Goal: Transaction & Acquisition: Purchase product/service

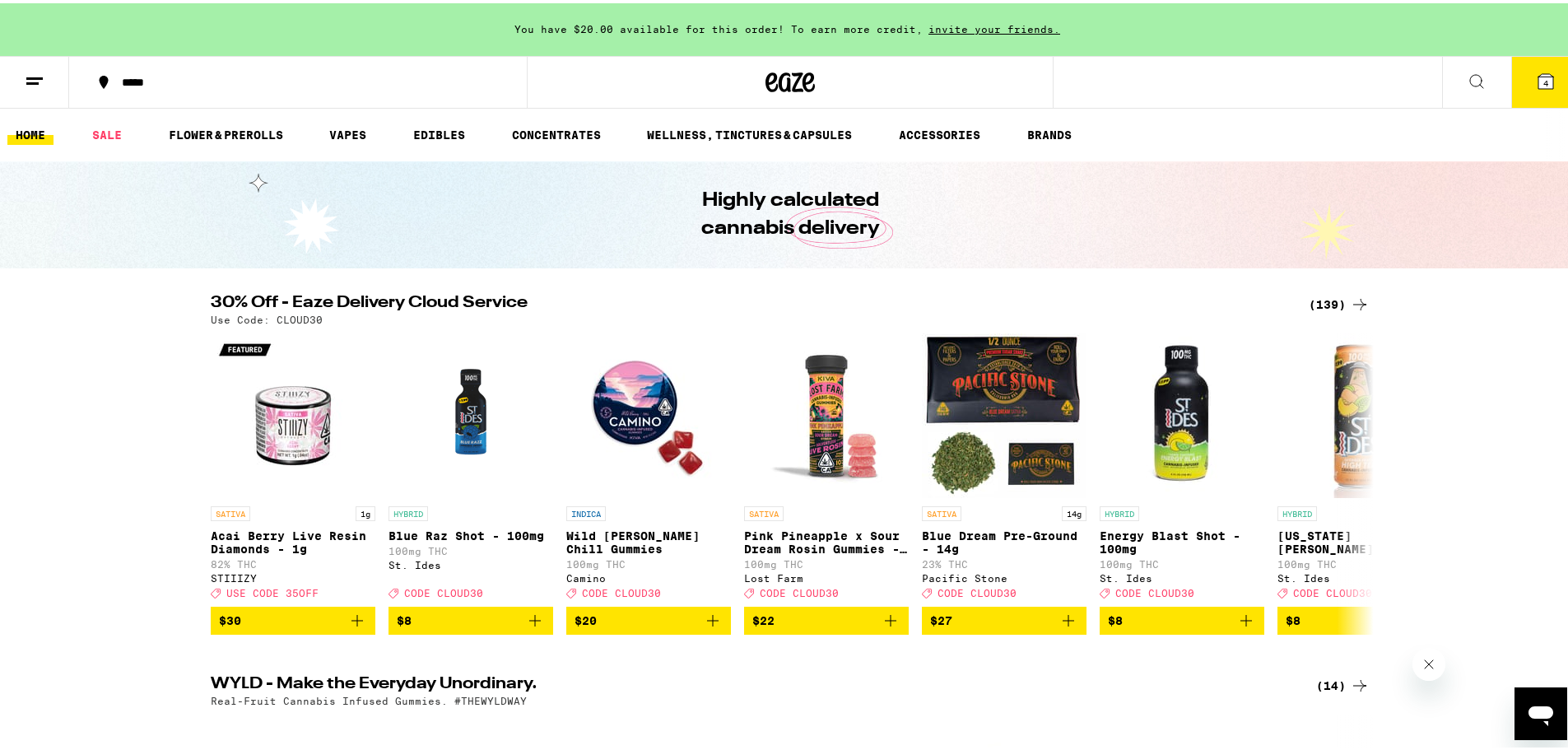
click at [1520, 94] on button "4" at bounding box center [1546, 79] width 69 height 51
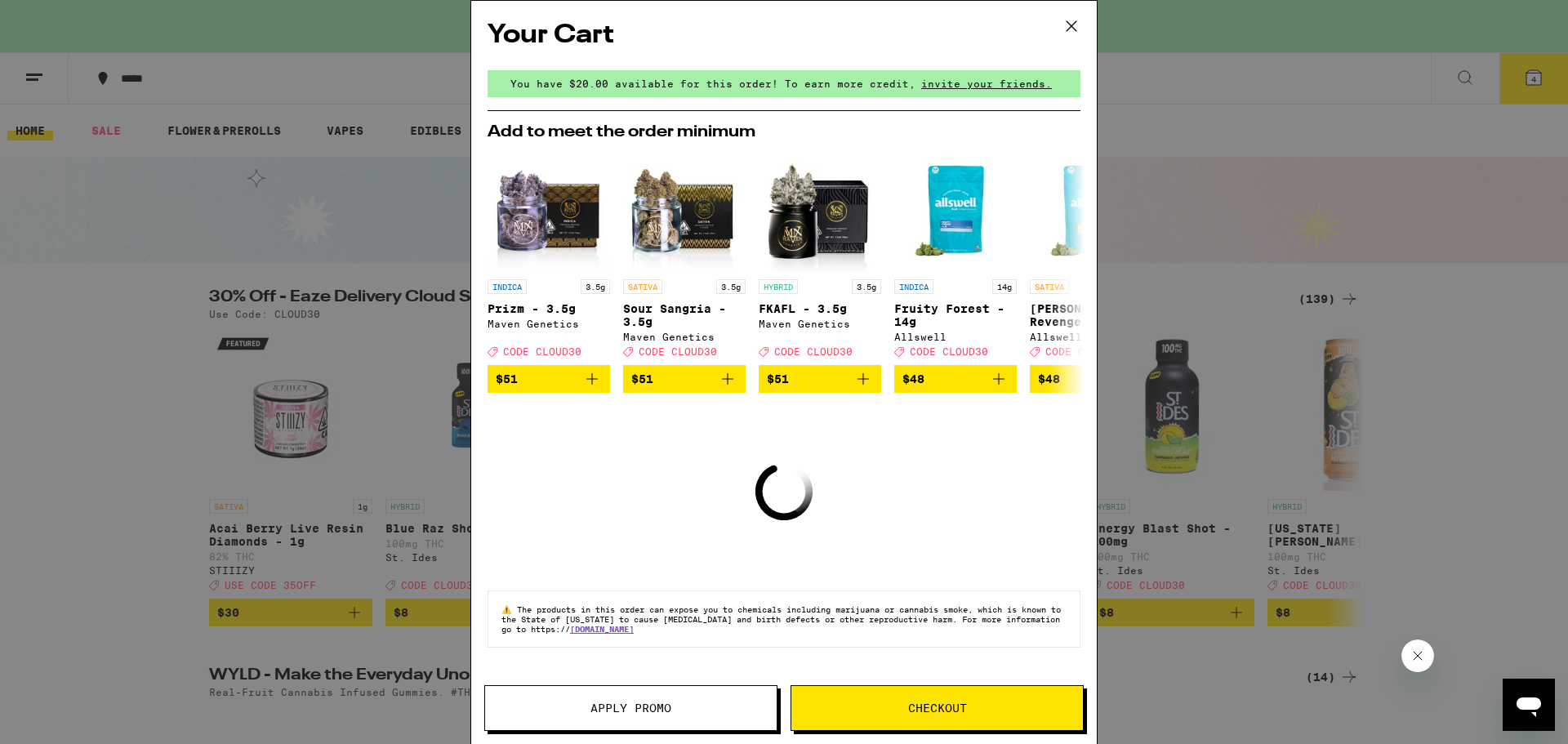
click at [1078, 23] on icon at bounding box center [1071, 26] width 25 height 25
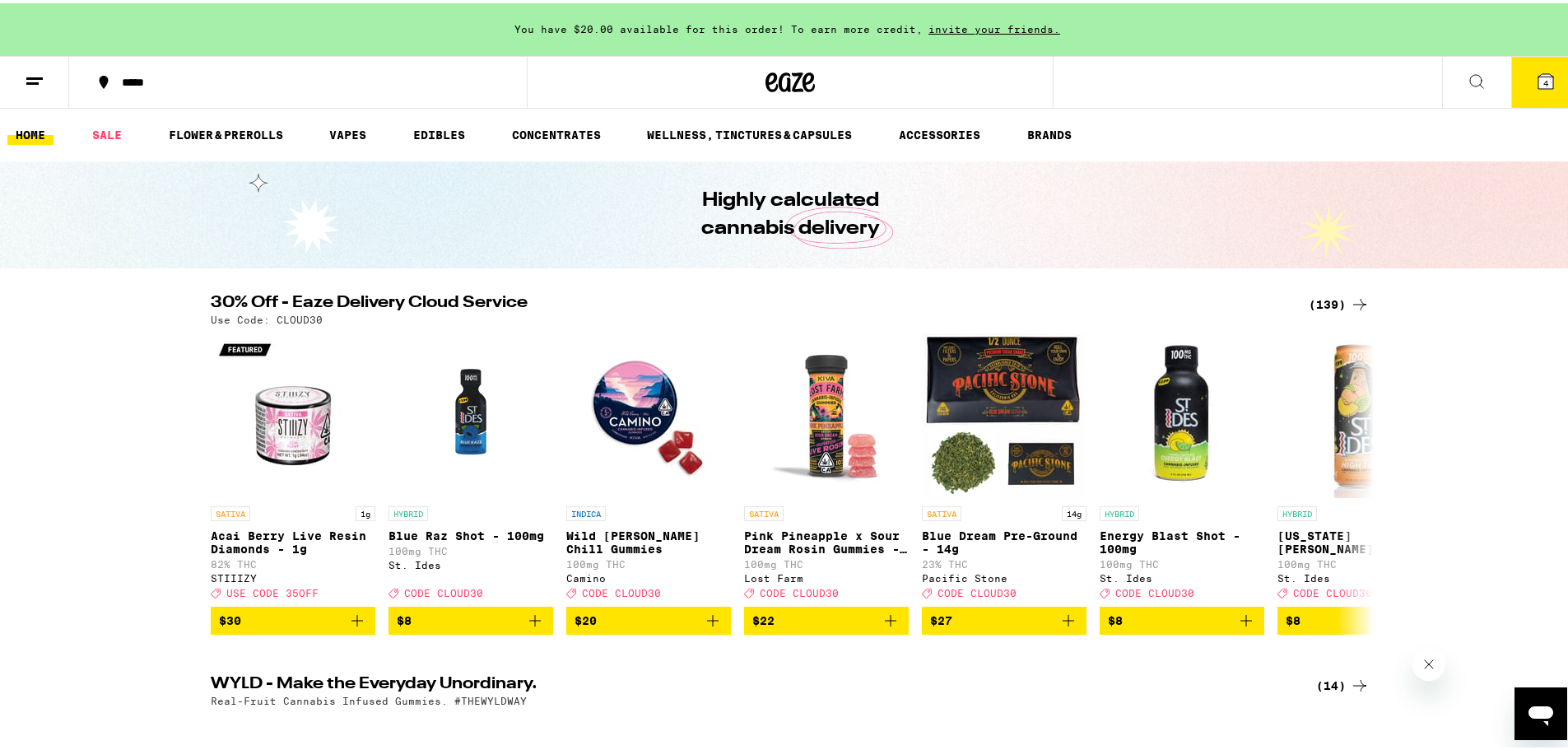
click at [800, 67] on icon at bounding box center [790, 79] width 49 height 29
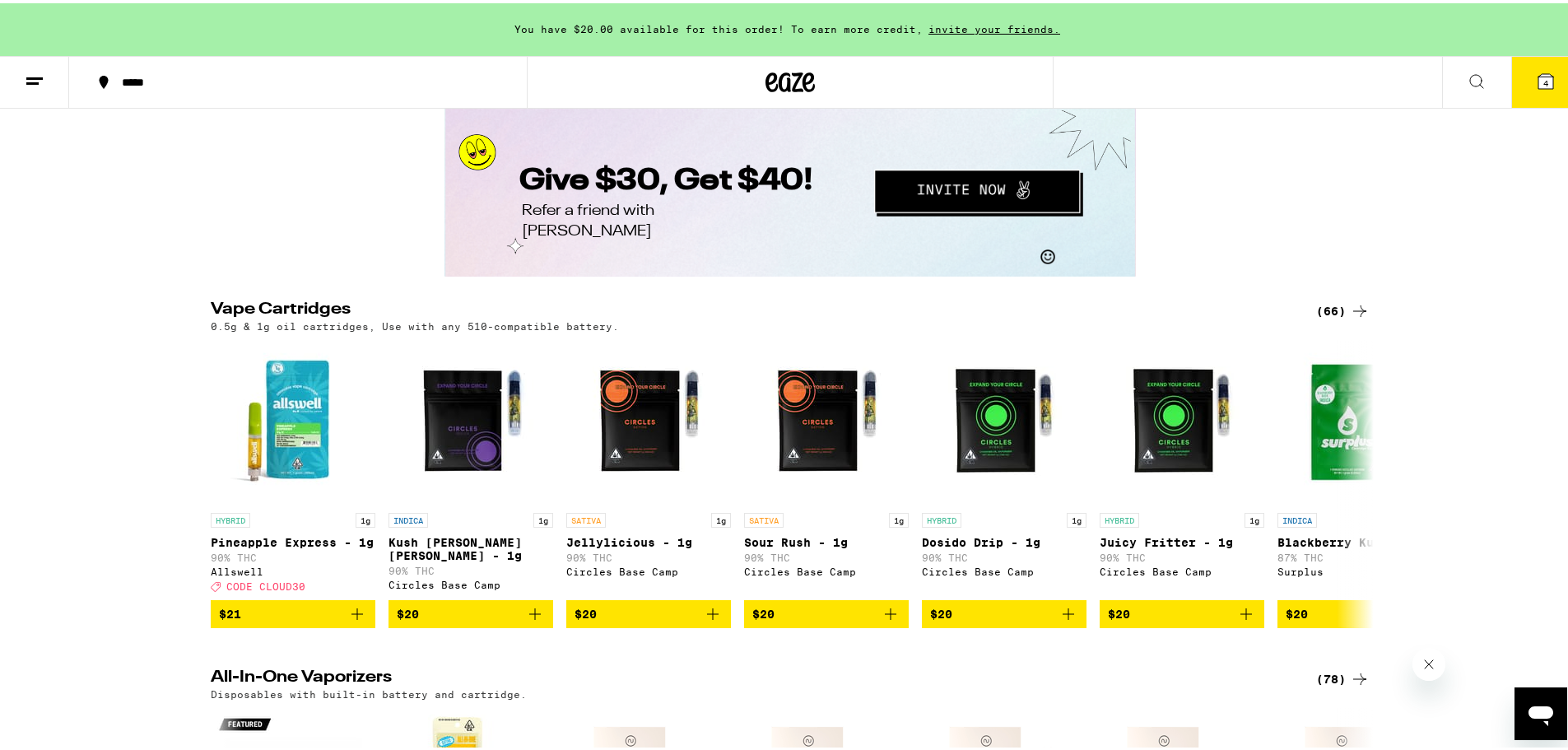
scroll to position [2469, 0]
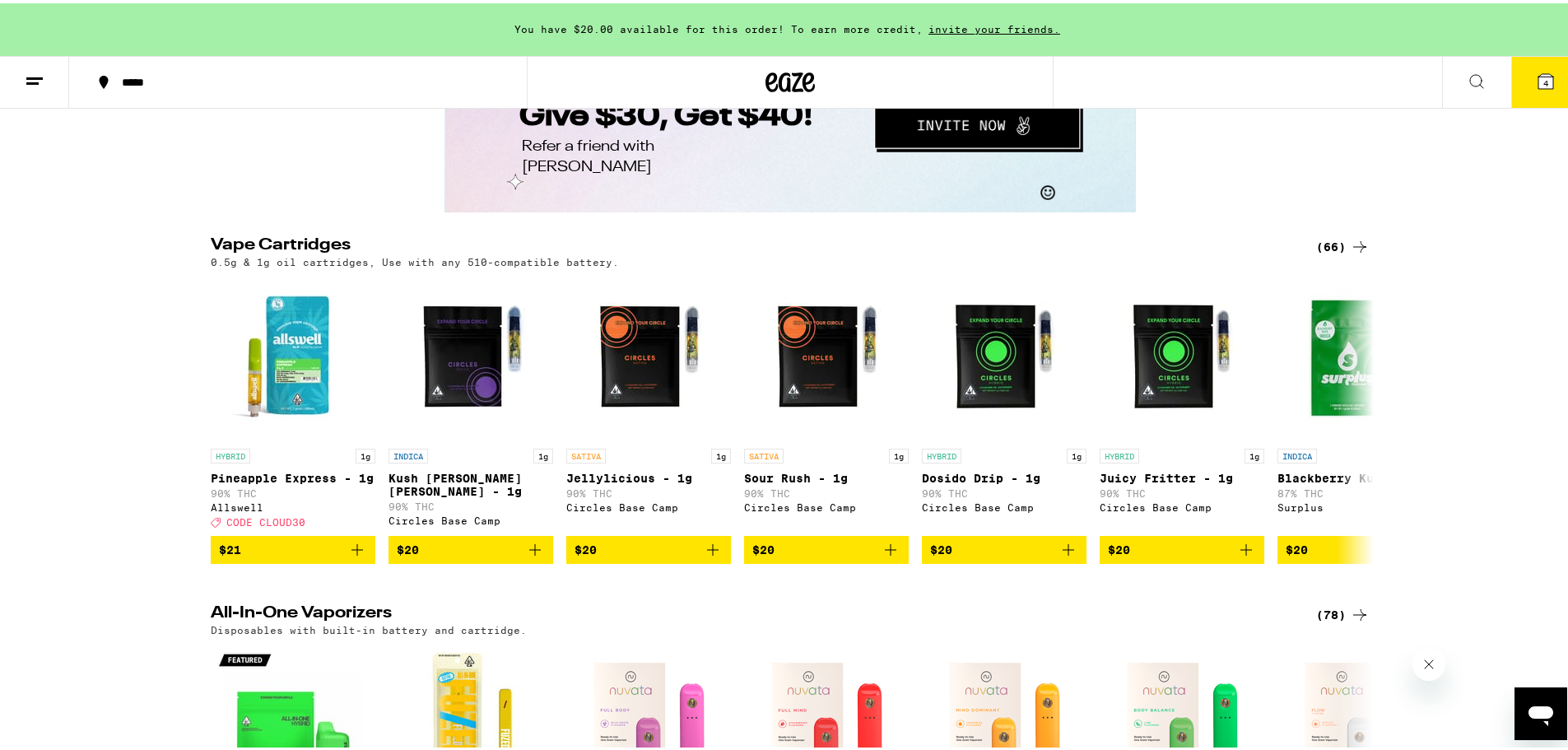
click at [1537, 99] on button "4" at bounding box center [1546, 79] width 69 height 51
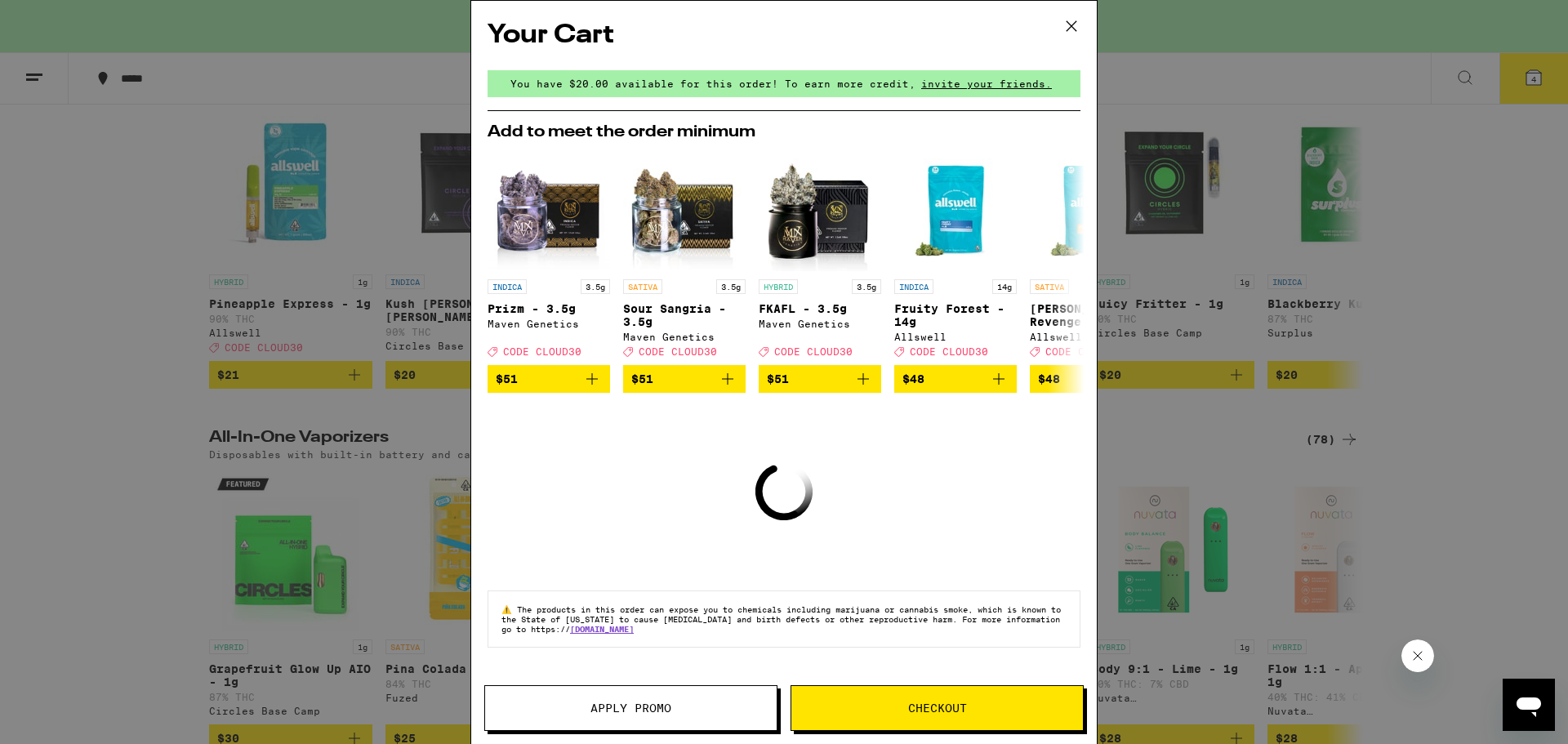
click at [1076, 34] on icon at bounding box center [1071, 26] width 25 height 25
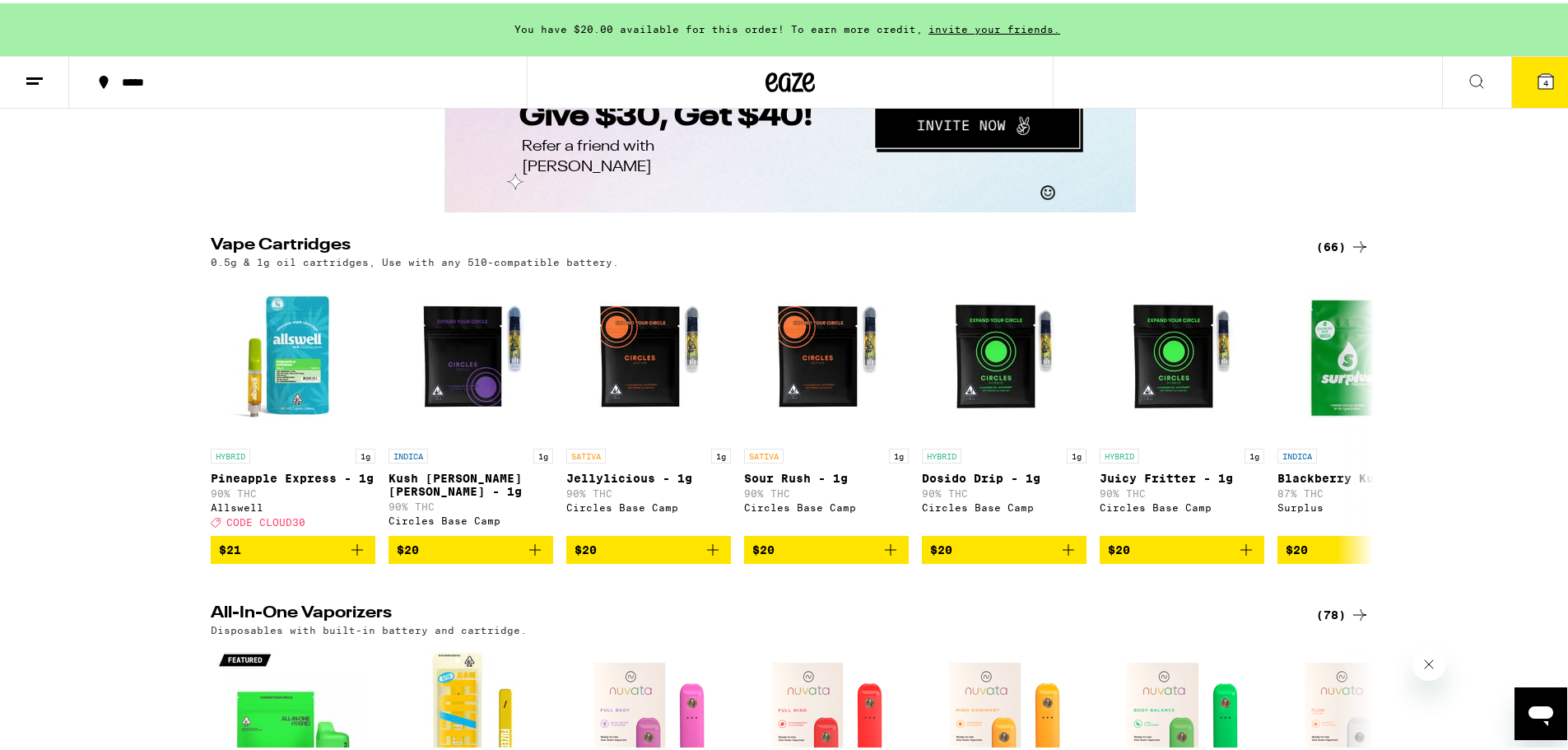
click at [1522, 85] on button "4" at bounding box center [1546, 79] width 69 height 51
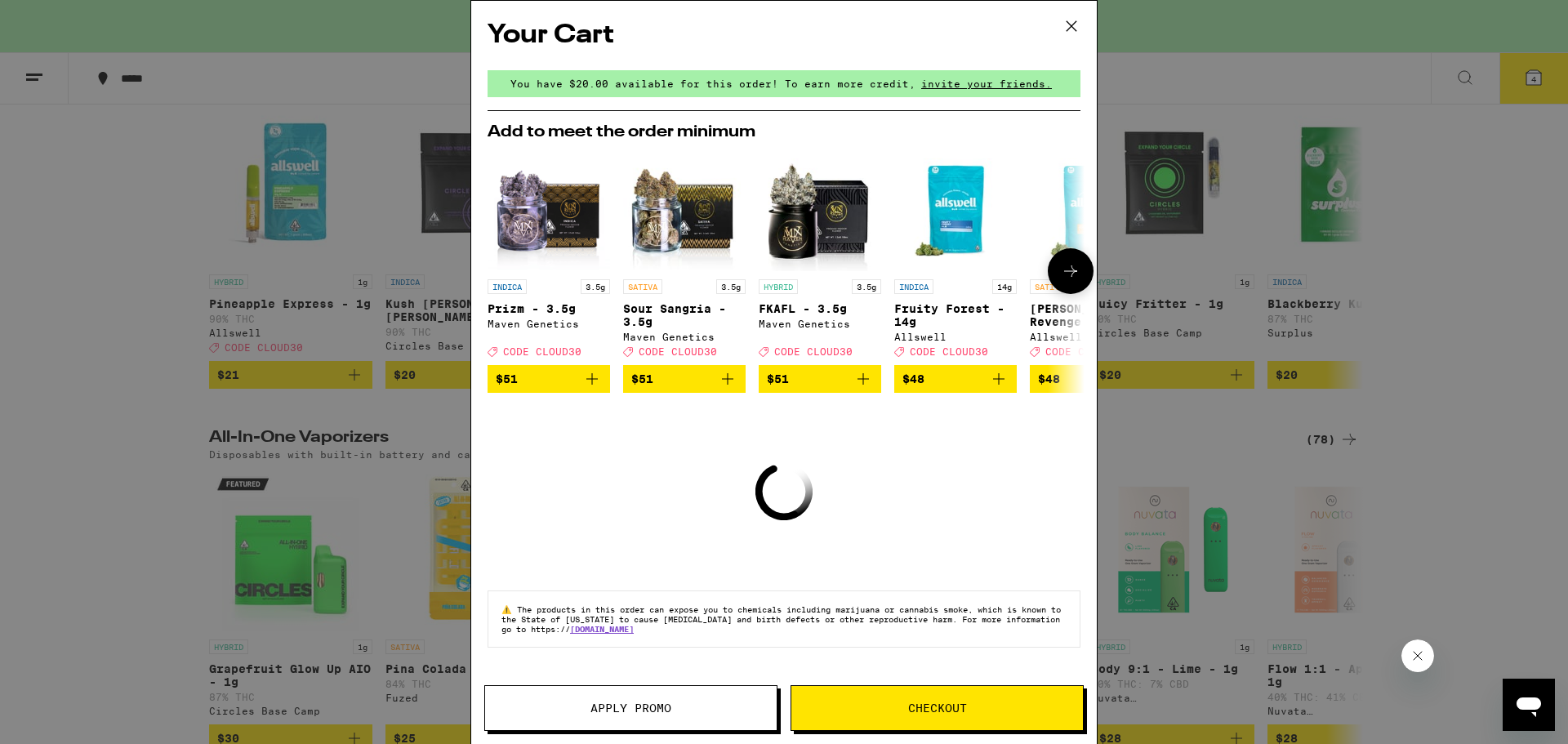
click at [1065, 275] on icon at bounding box center [1070, 271] width 13 height 11
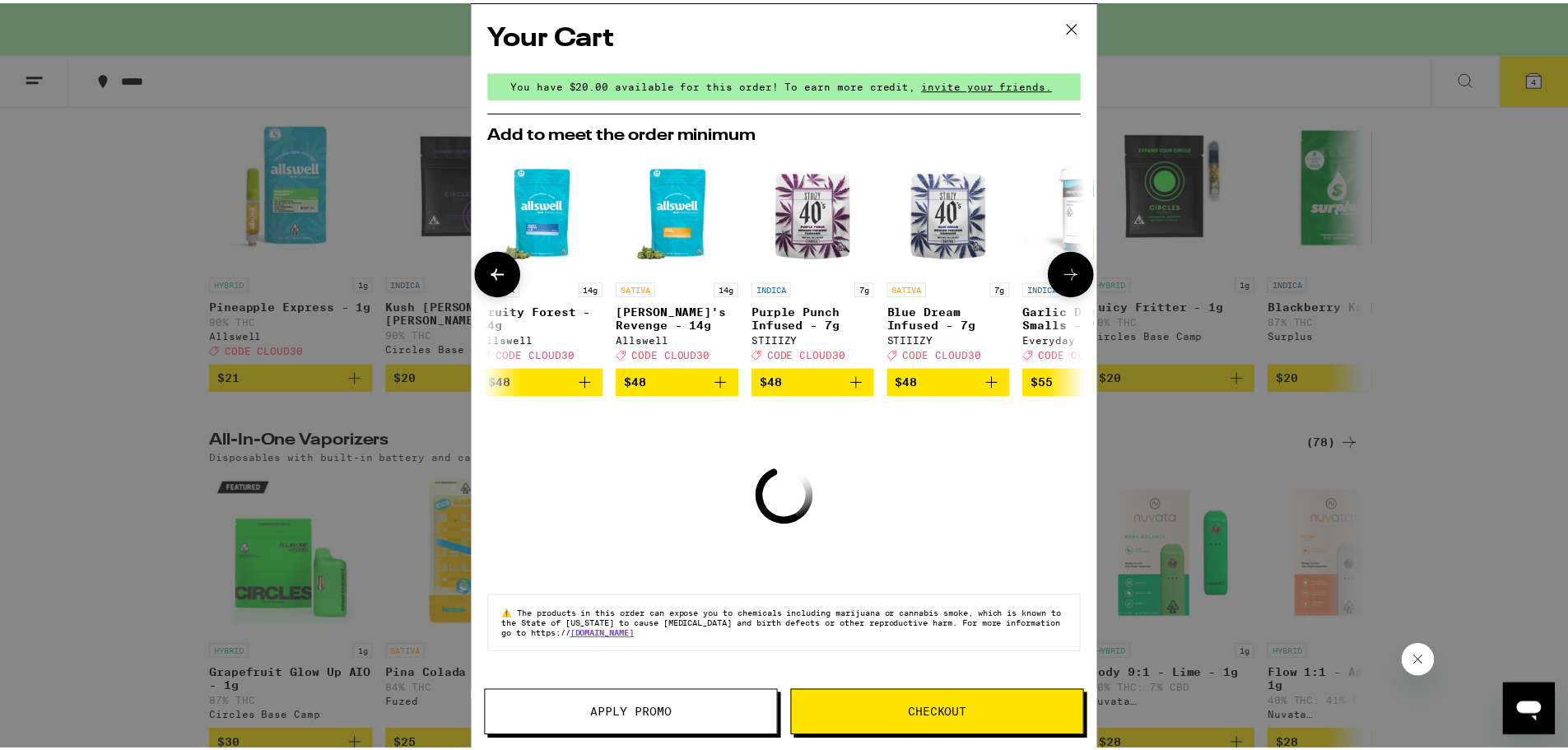
scroll to position [0, 418]
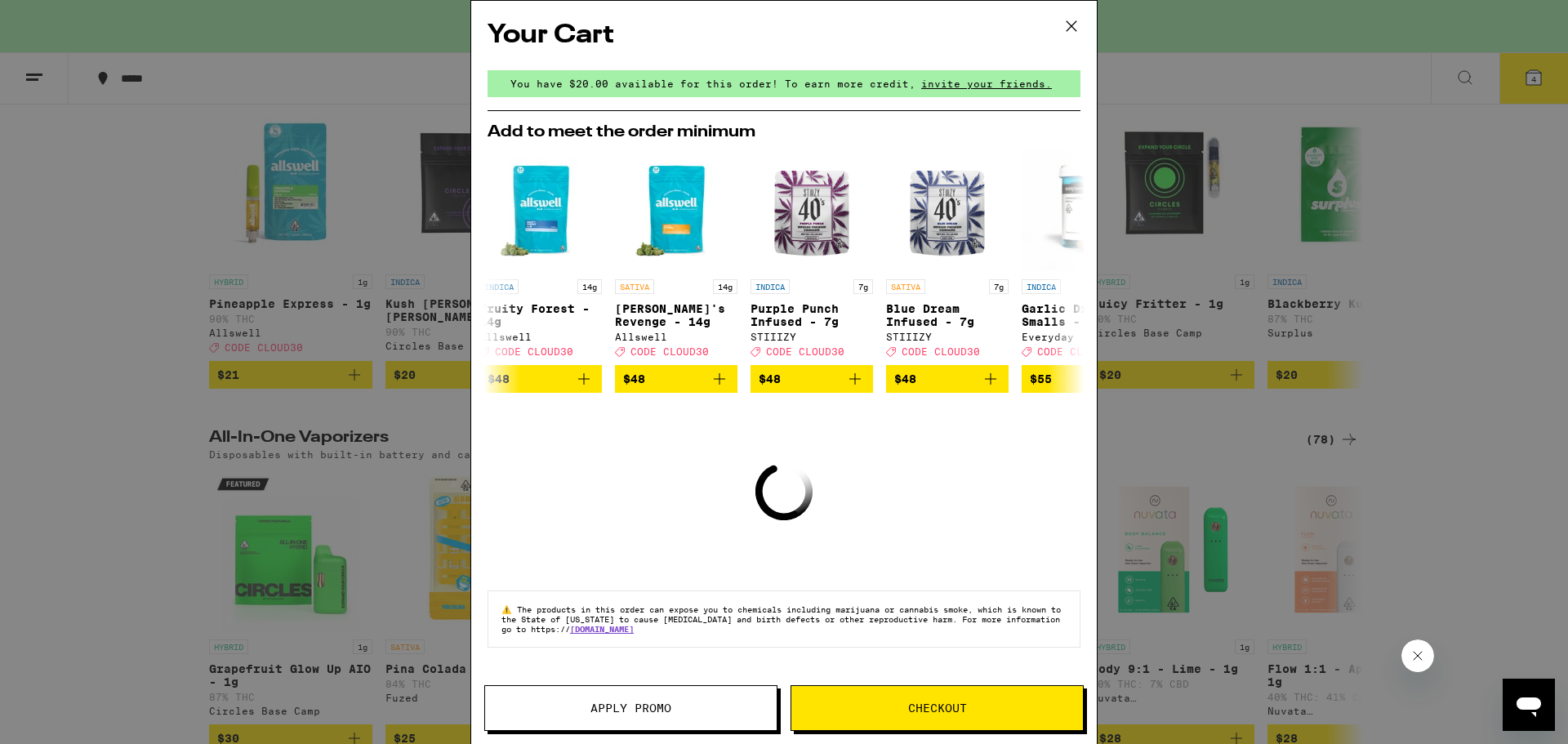
drag, startPoint x: 1090, startPoint y: 34, endPoint x: 1104, endPoint y: 32, distance: 14.1
click at [1090, 34] on button at bounding box center [1071, 27] width 51 height 52
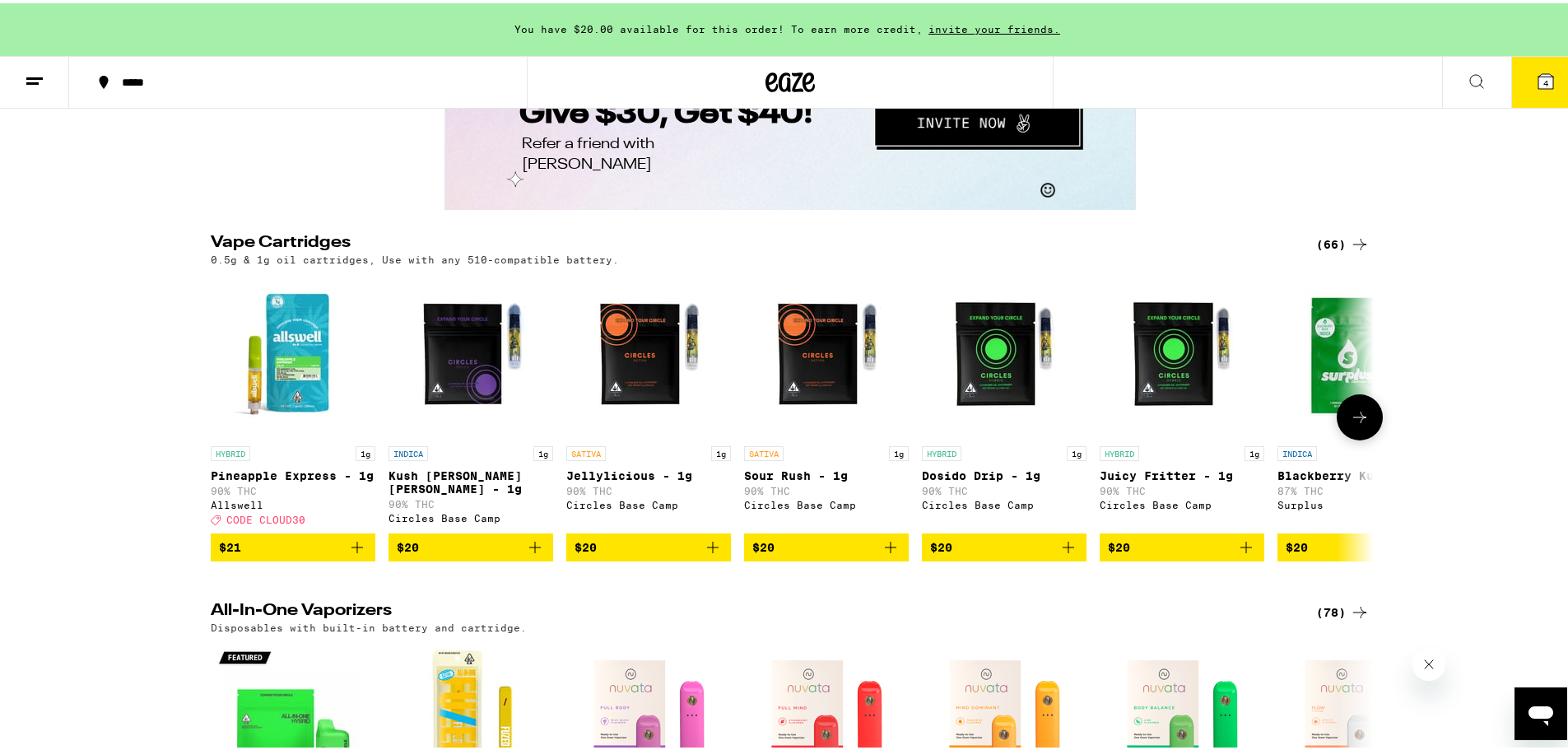
scroll to position [2469, 0]
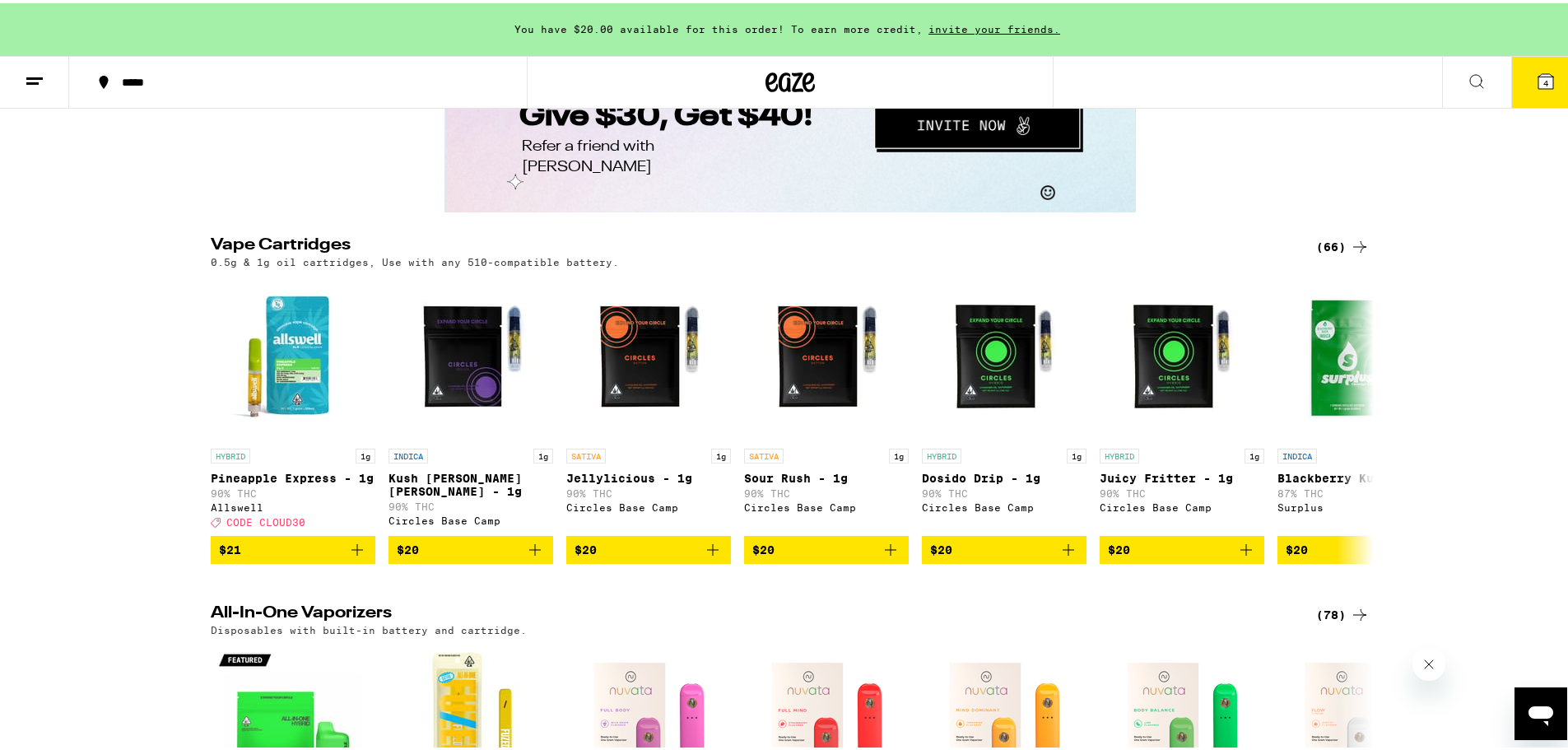
click at [767, 82] on icon at bounding box center [790, 79] width 49 height 29
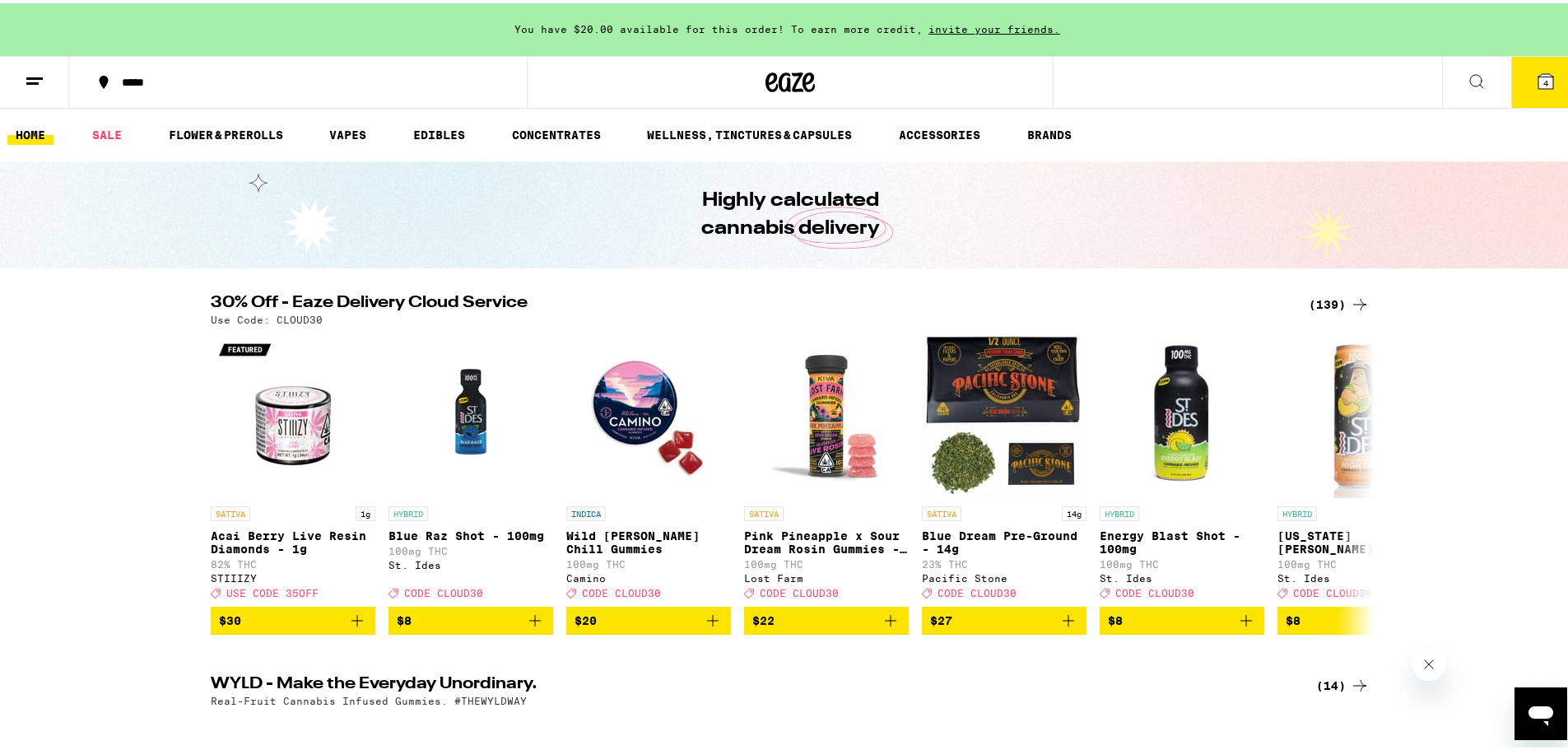
click at [1335, 307] on div "(139)" at bounding box center [1339, 301] width 61 height 20
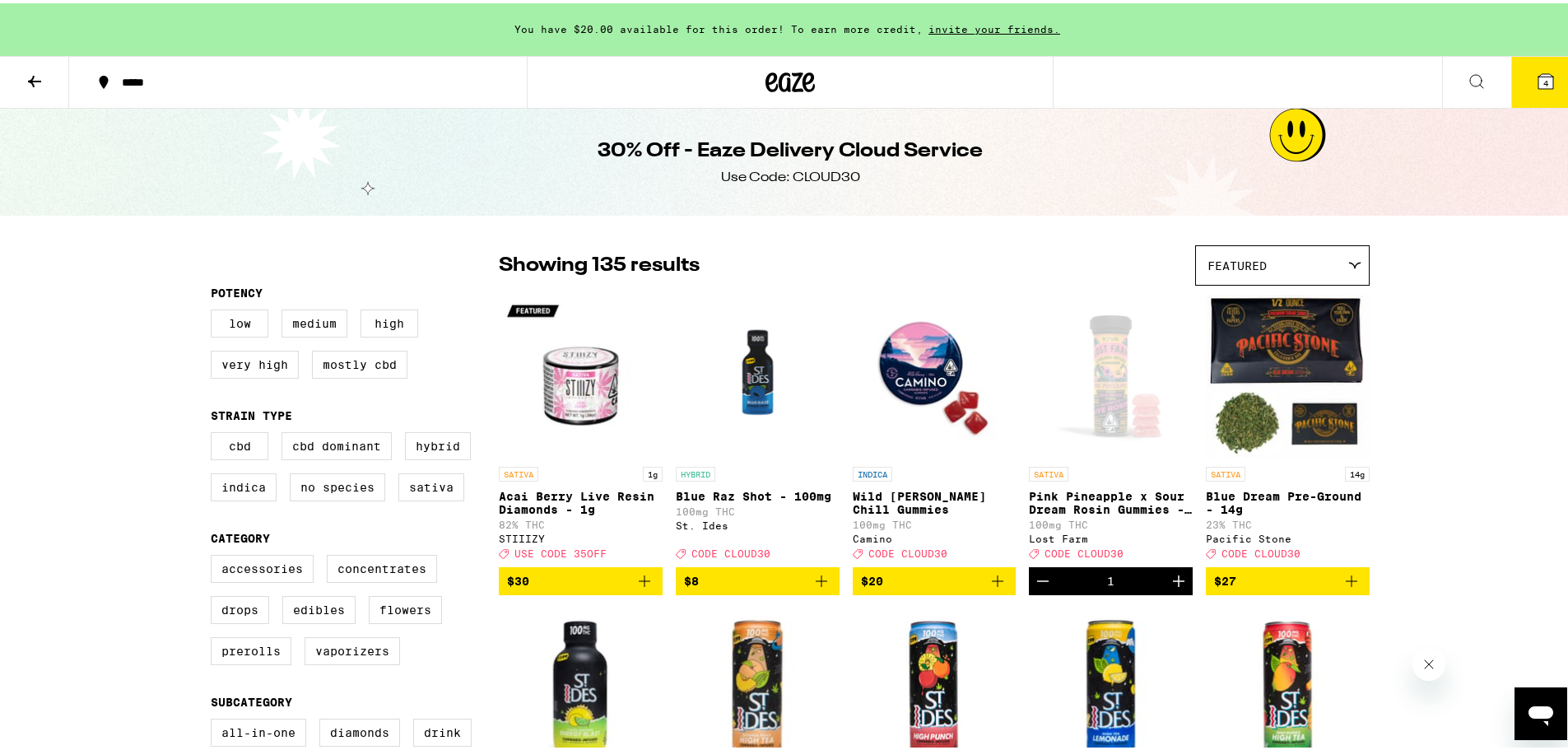
click at [581, 411] on img "Open page for Acai Berry Live Resin Diamonds - 1g from STIIIZY" at bounding box center [580, 372] width 164 height 165
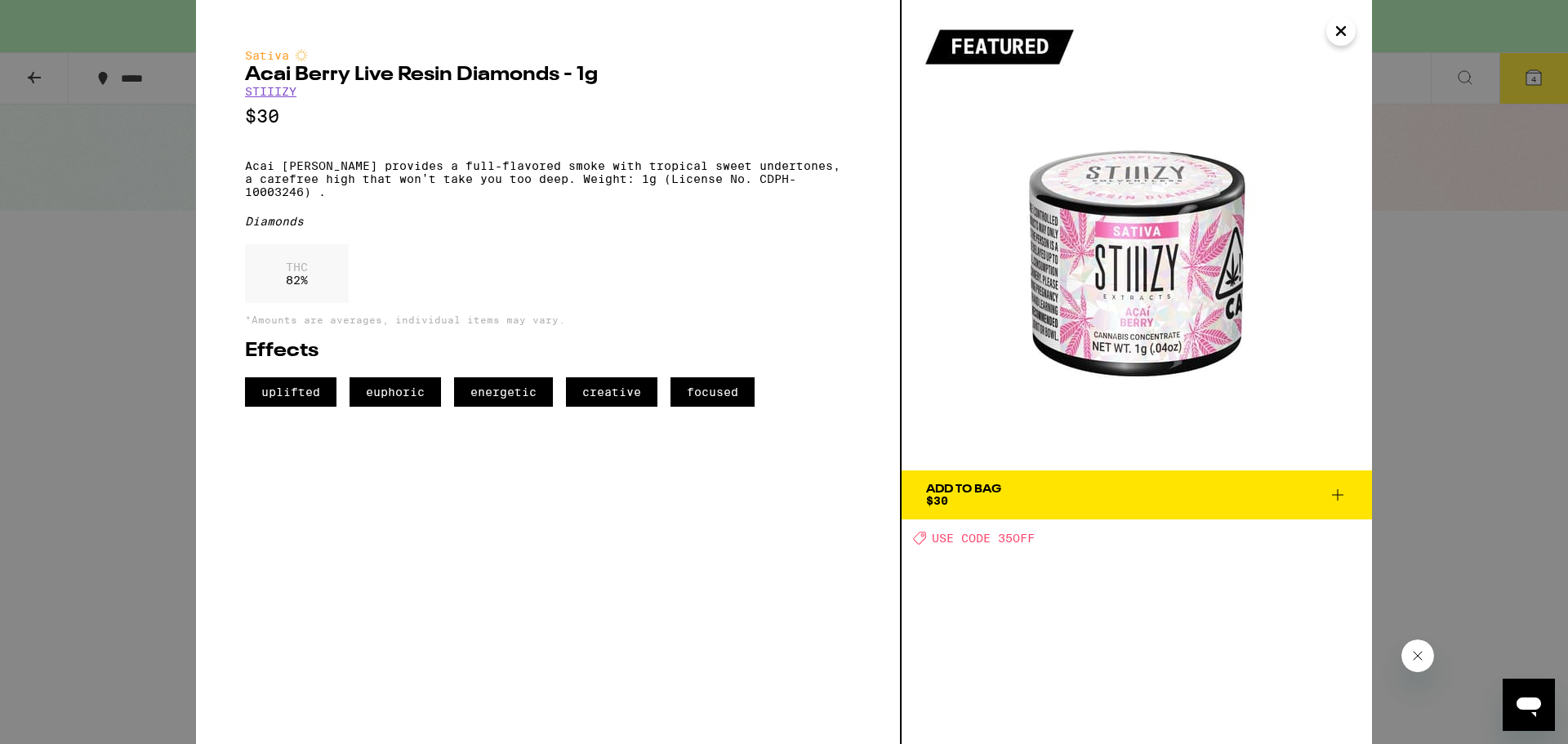
click at [1345, 21] on icon "Close" at bounding box center [1340, 31] width 20 height 25
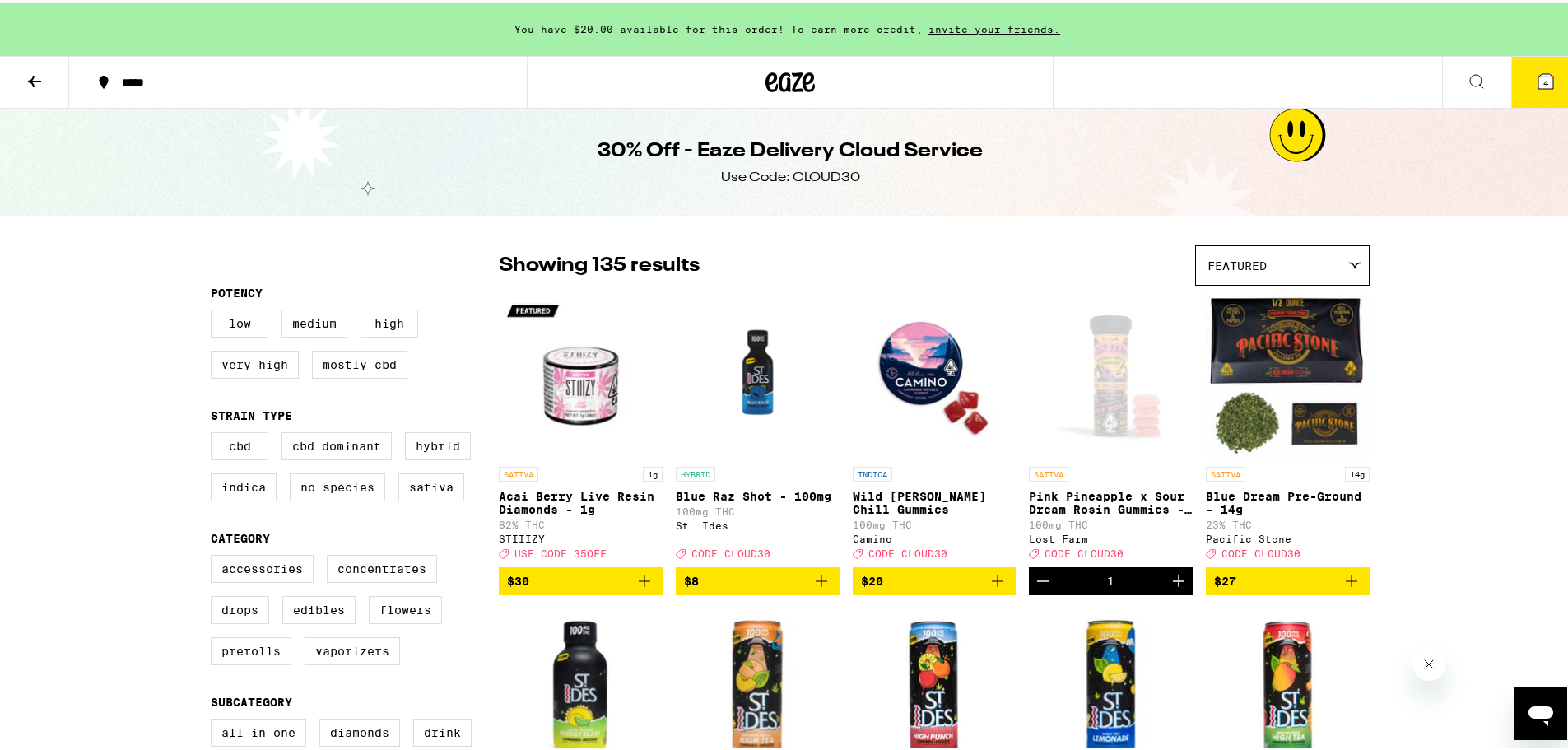
click at [998, 588] on icon "Add to bag" at bounding box center [997, 578] width 20 height 20
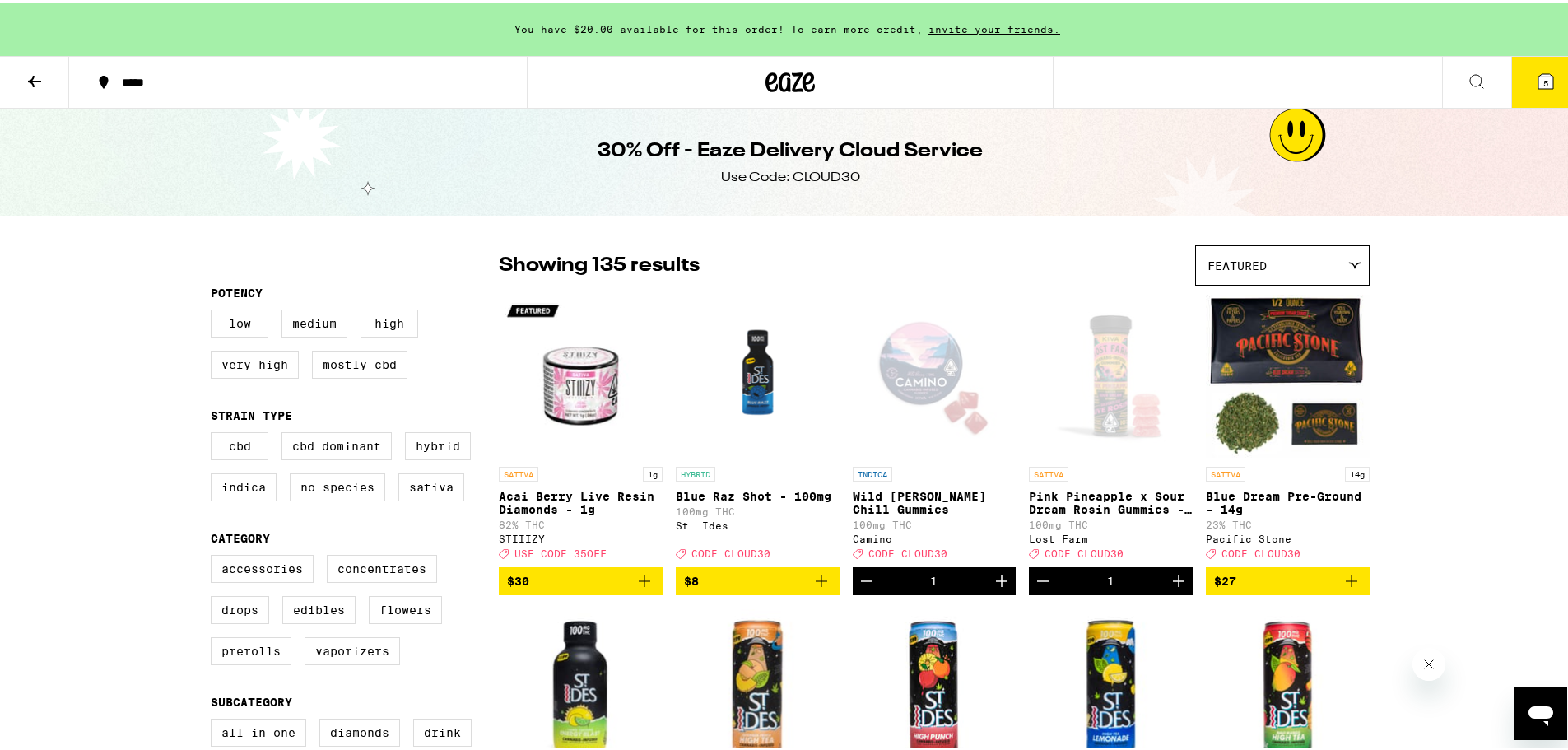
click at [1539, 79] on icon at bounding box center [1545, 78] width 15 height 15
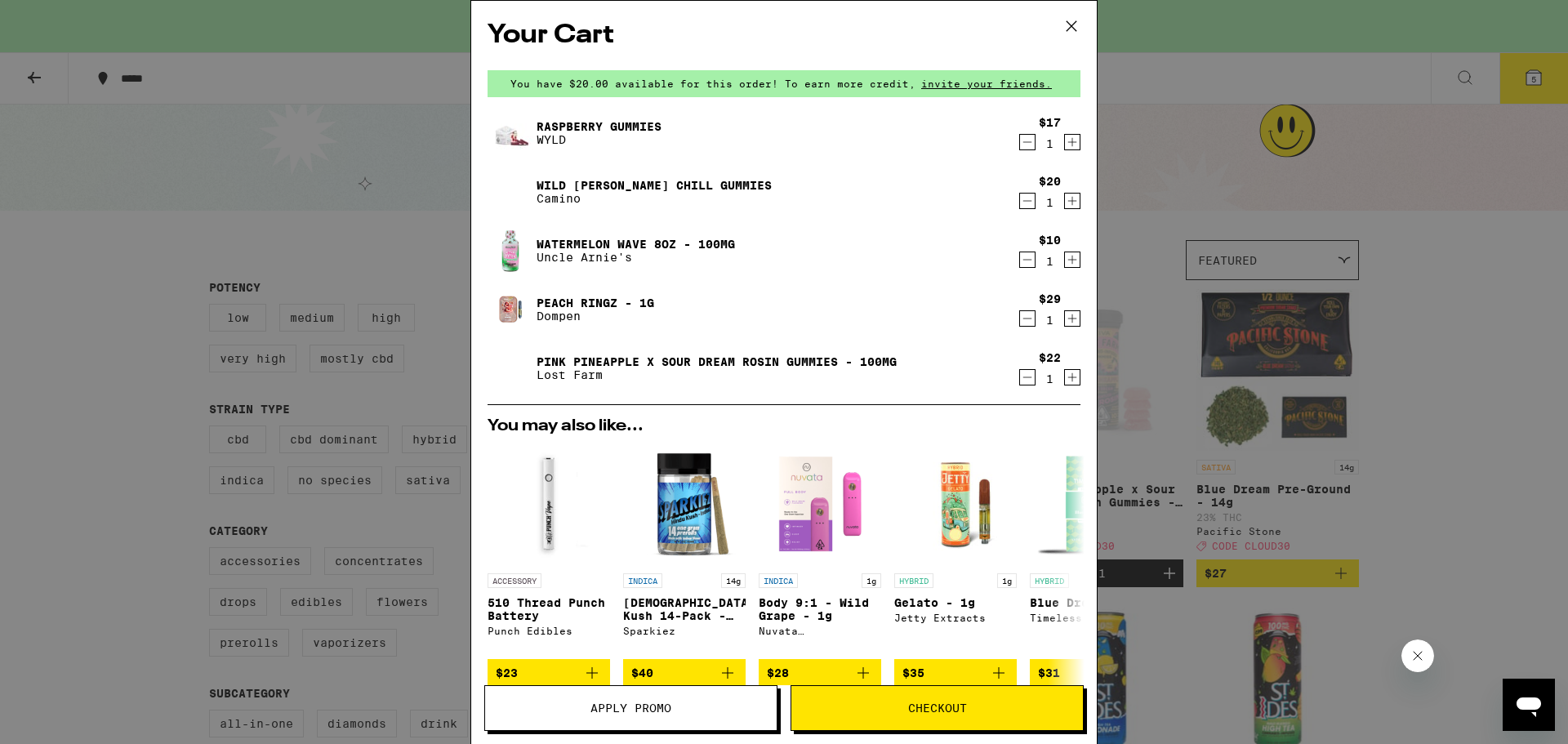
click at [1021, 373] on icon "Decrement" at bounding box center [1027, 377] width 15 height 20
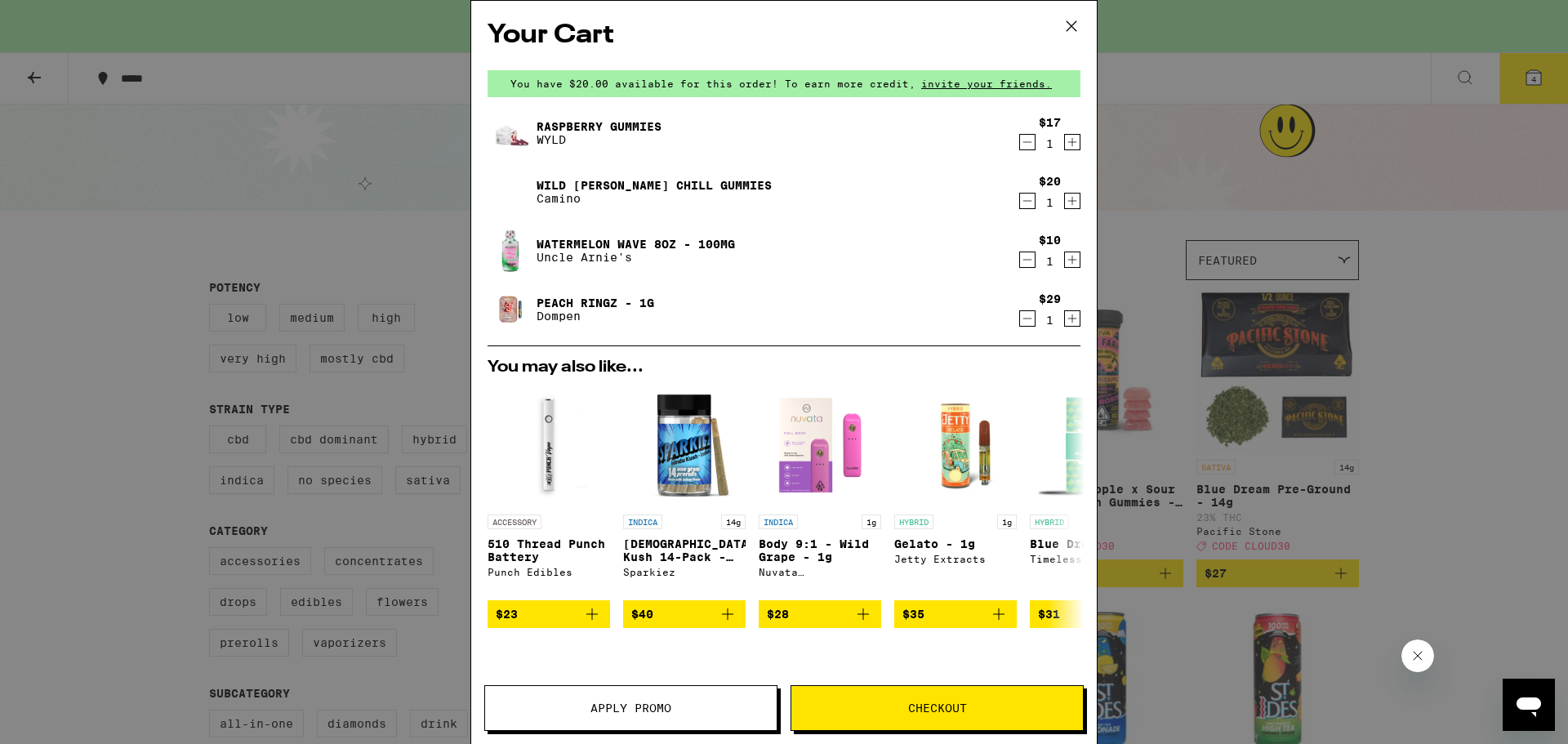
click at [1022, 322] on icon "Decrement" at bounding box center [1027, 318] width 15 height 20
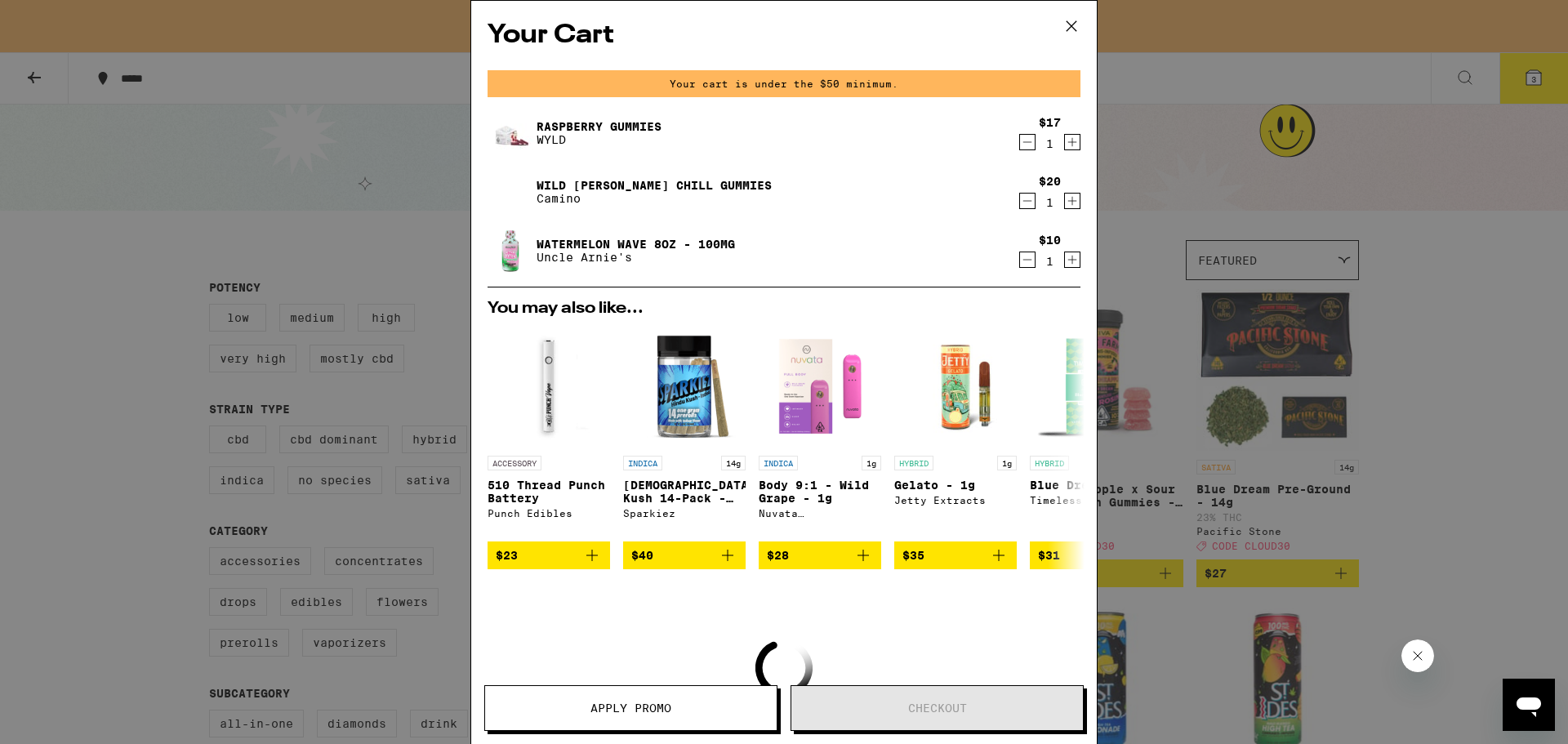
click at [1020, 257] on icon "Decrement" at bounding box center [1027, 259] width 15 height 20
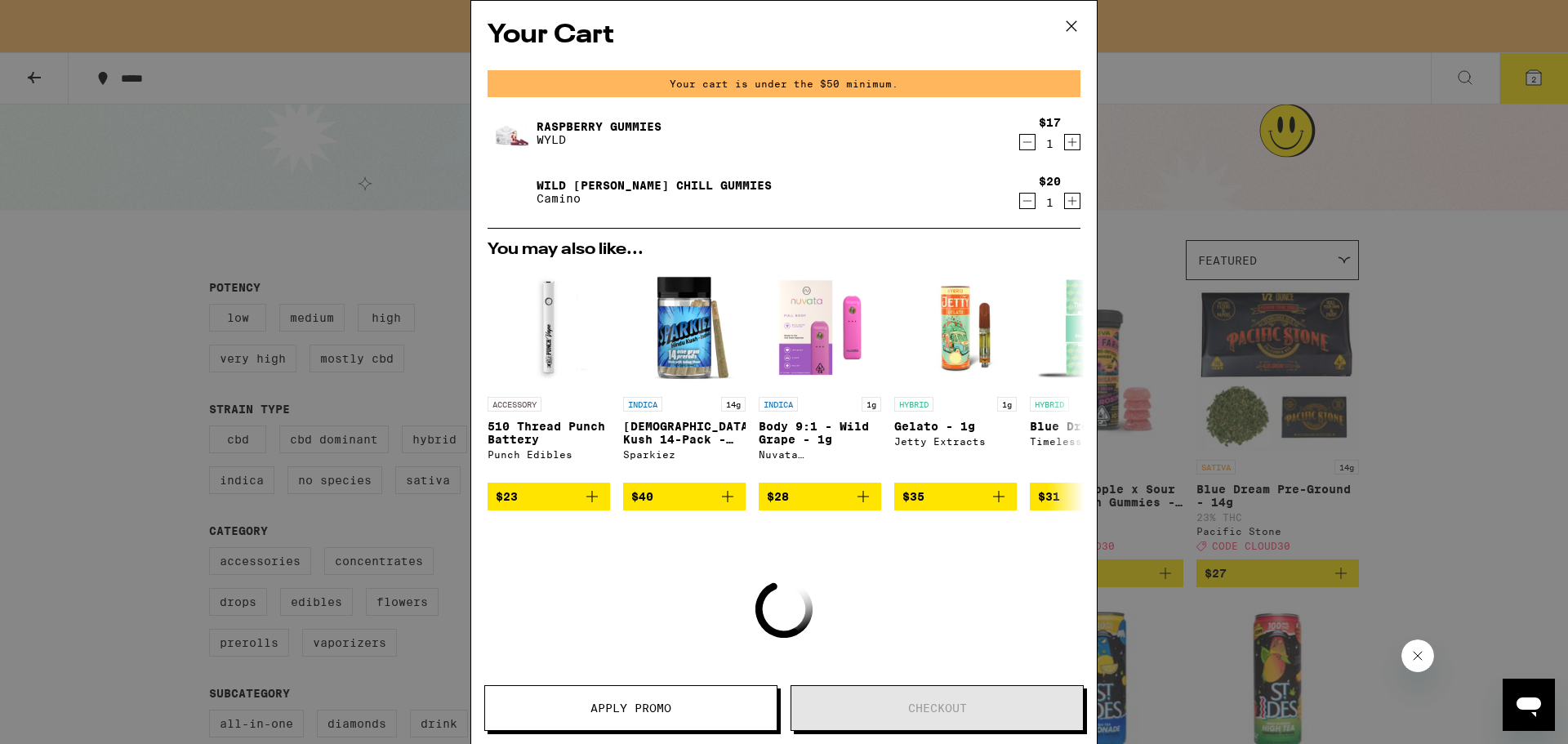
click at [1020, 198] on icon "Decrement" at bounding box center [1027, 200] width 15 height 20
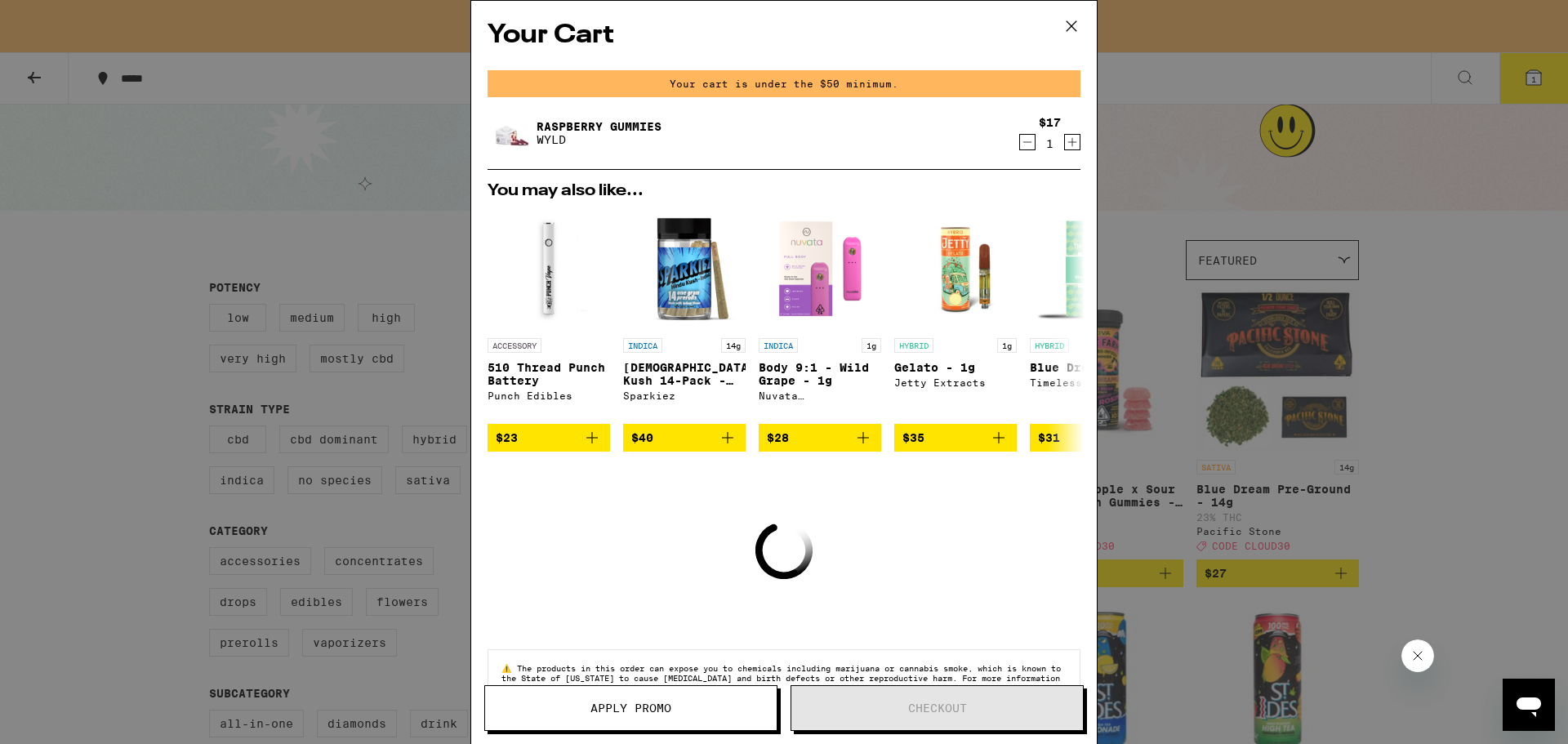
click at [1020, 148] on icon "Decrement" at bounding box center [1027, 142] width 15 height 20
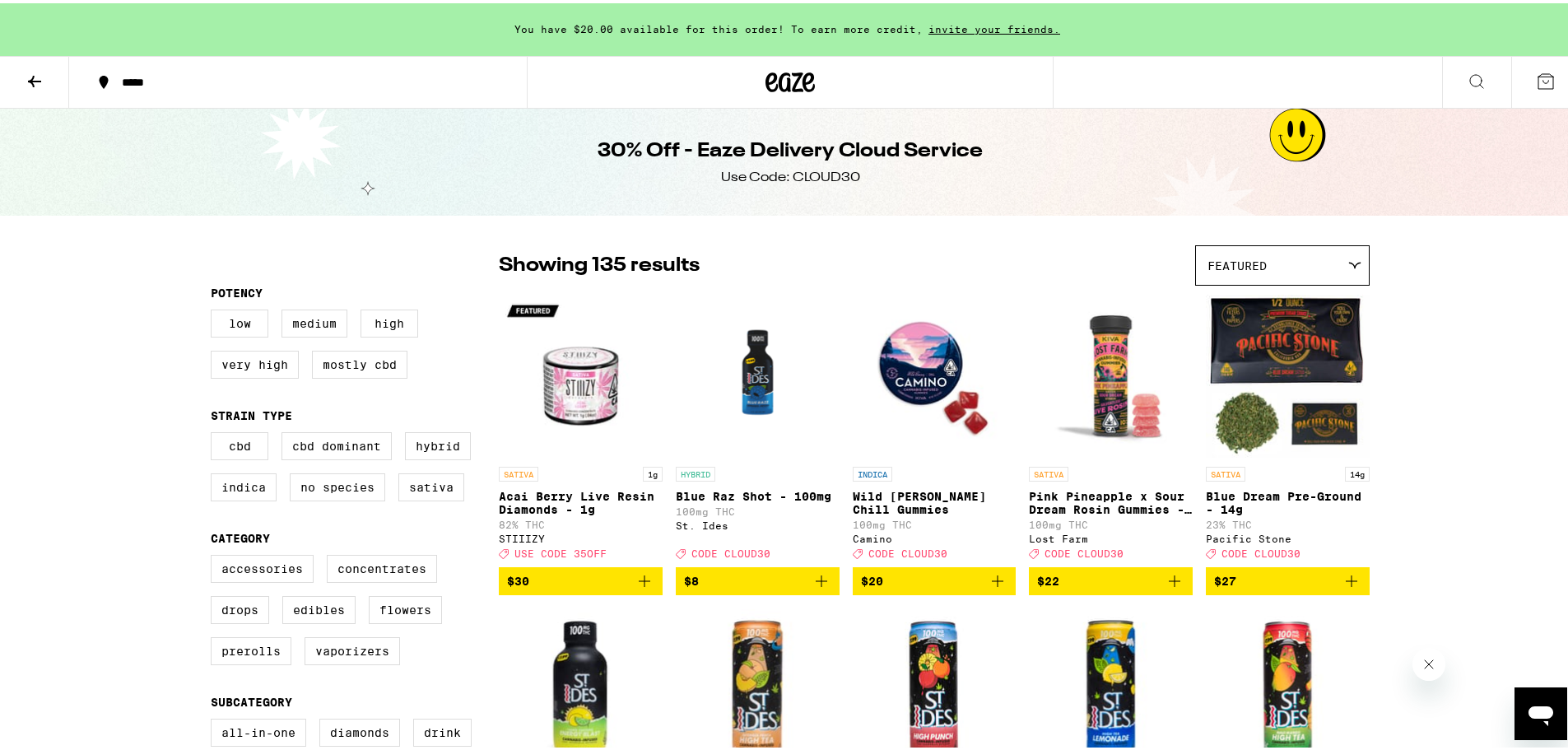
click at [946, 588] on span "$20" at bounding box center [935, 578] width 147 height 20
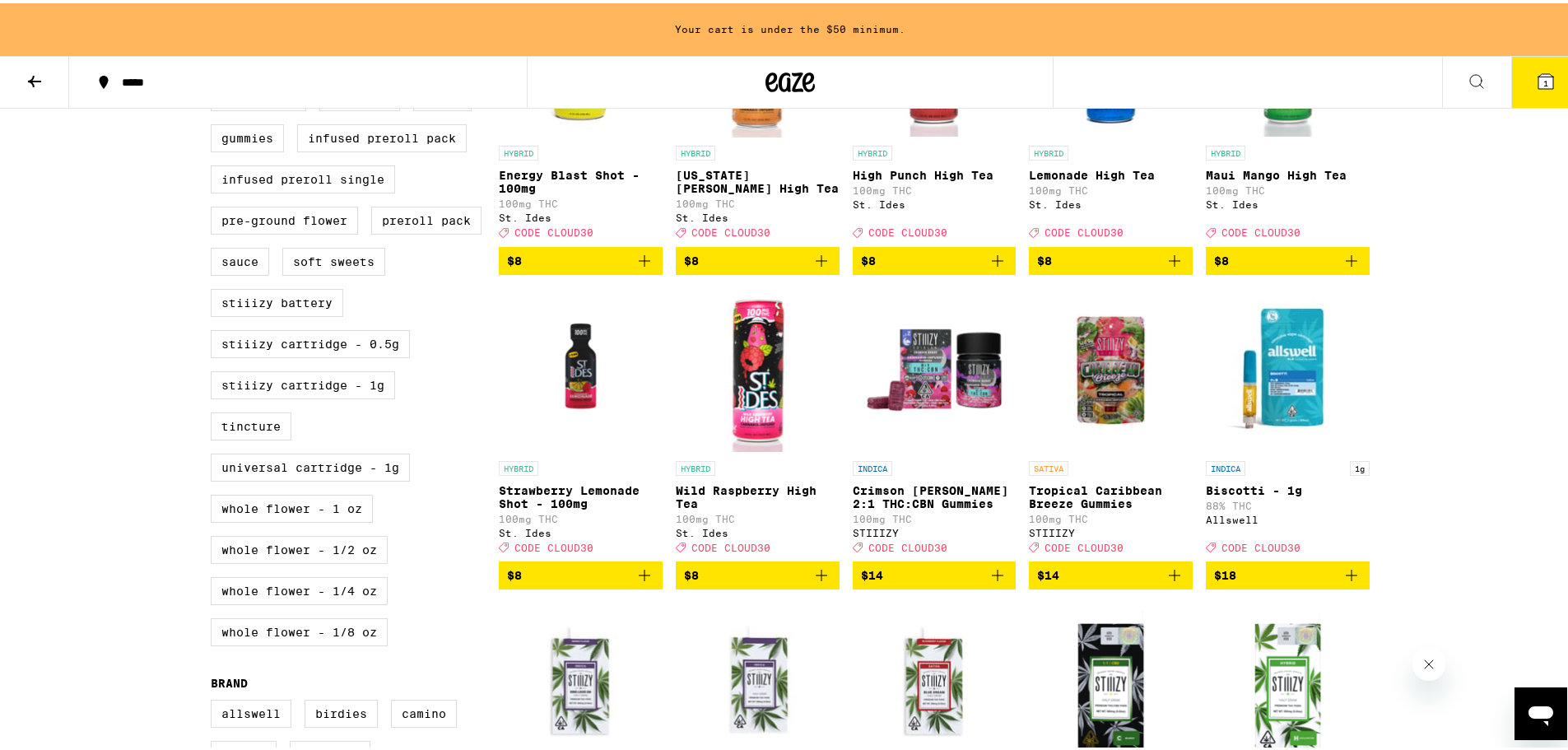
scroll to position [823, 0]
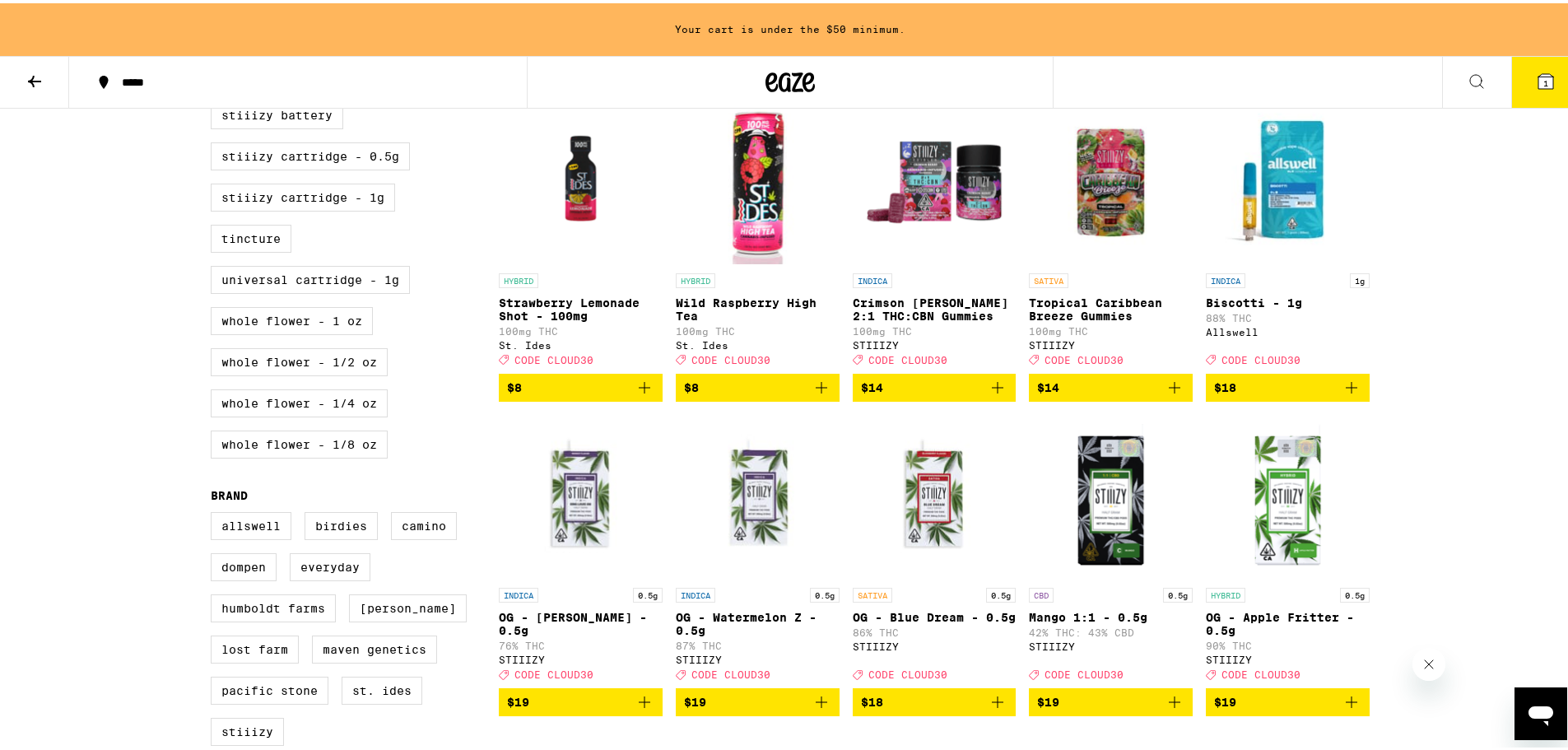
click at [1267, 394] on span "$18" at bounding box center [1288, 384] width 147 height 20
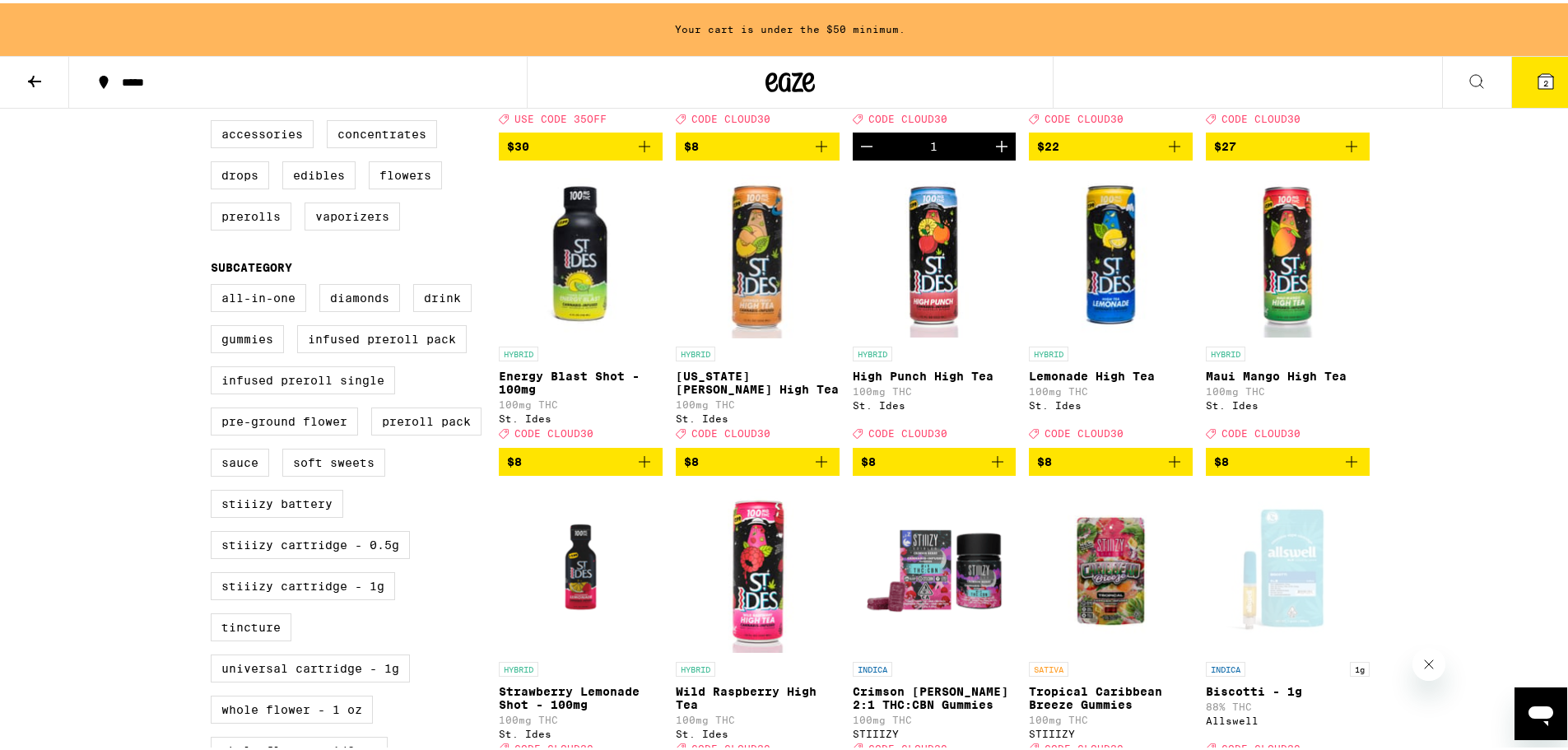
scroll to position [658, 0]
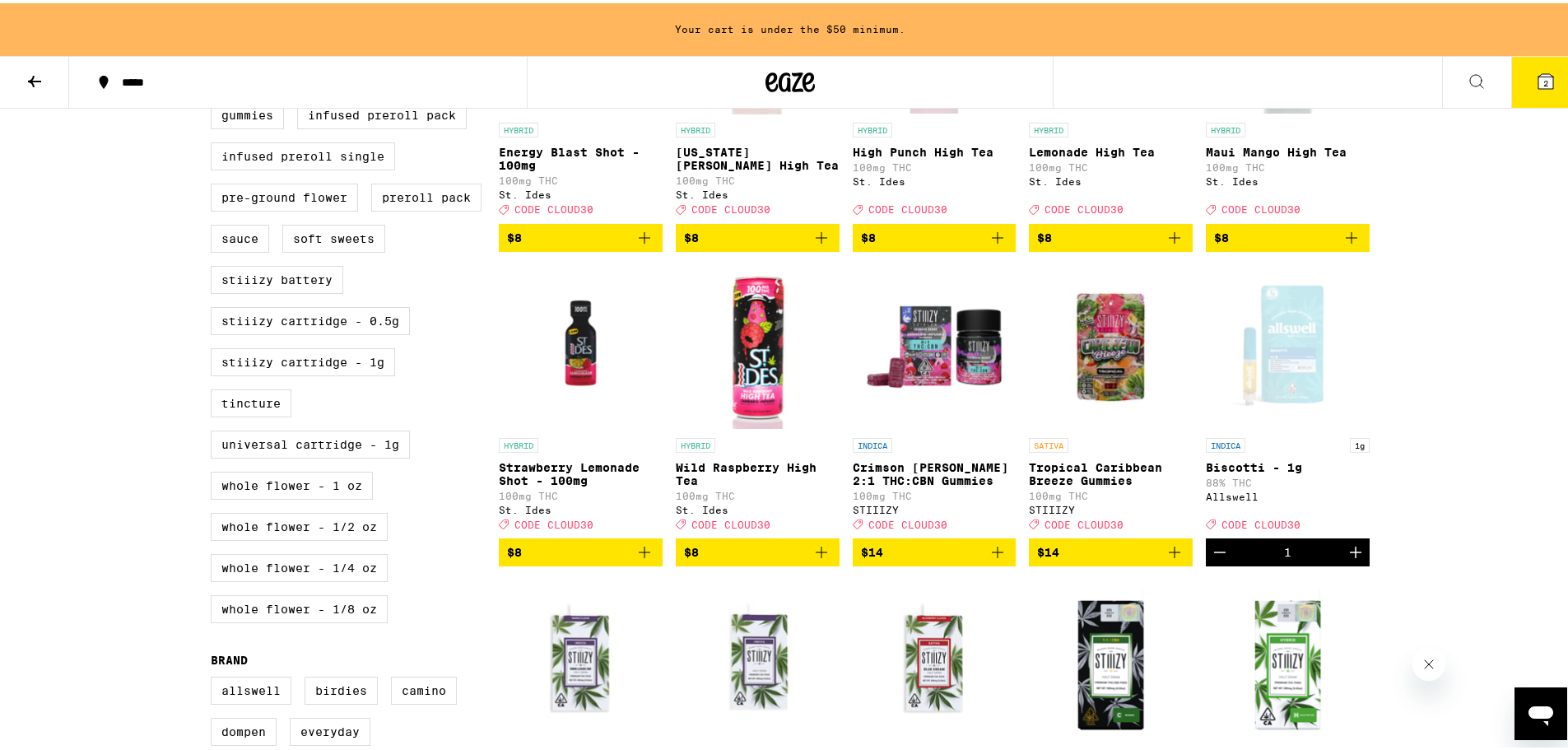
click at [1129, 408] on img "Open page for Tropical Caribbean Breeze Gummies from STIIIZY" at bounding box center [1111, 344] width 164 height 165
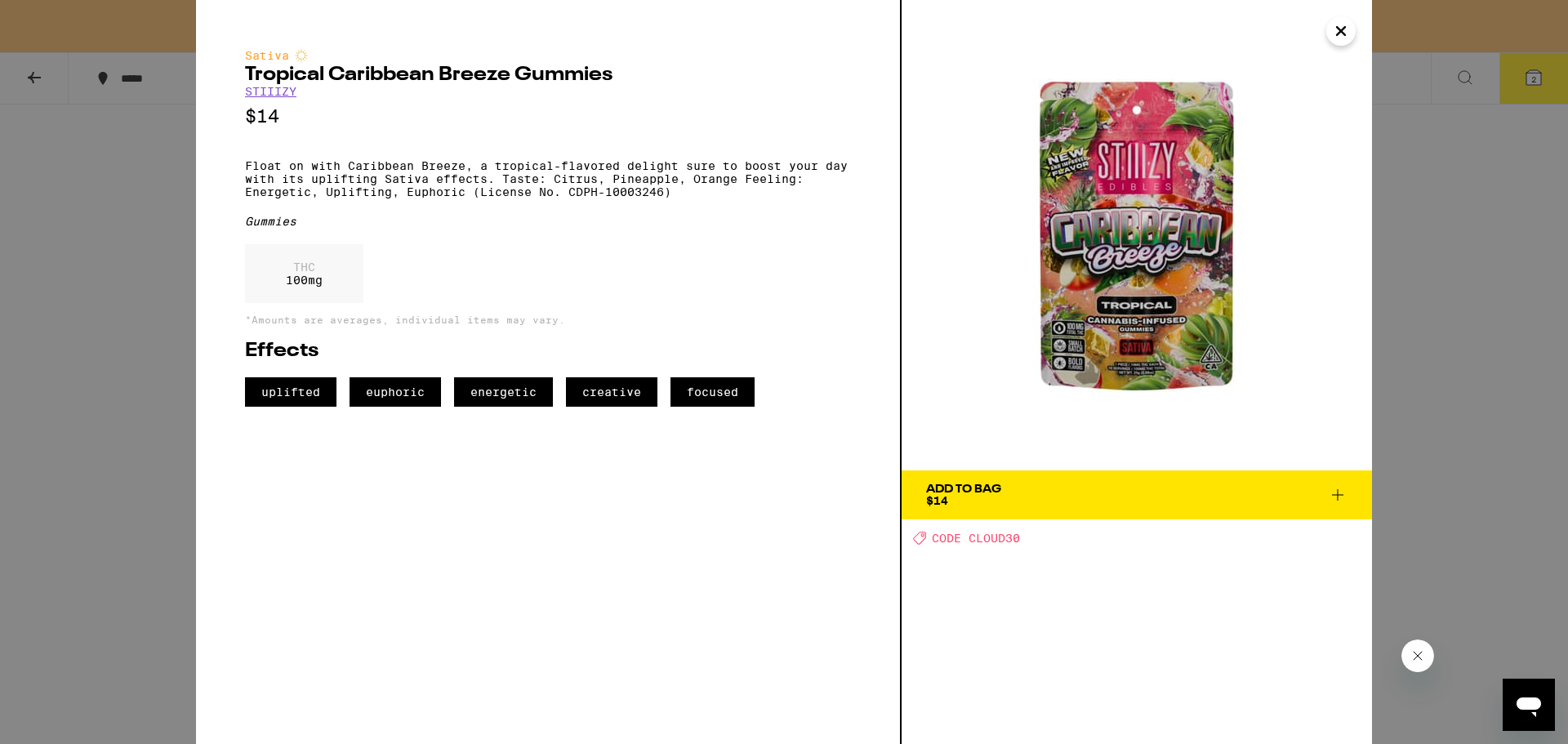
click at [1345, 25] on icon "Close" at bounding box center [1340, 31] width 20 height 25
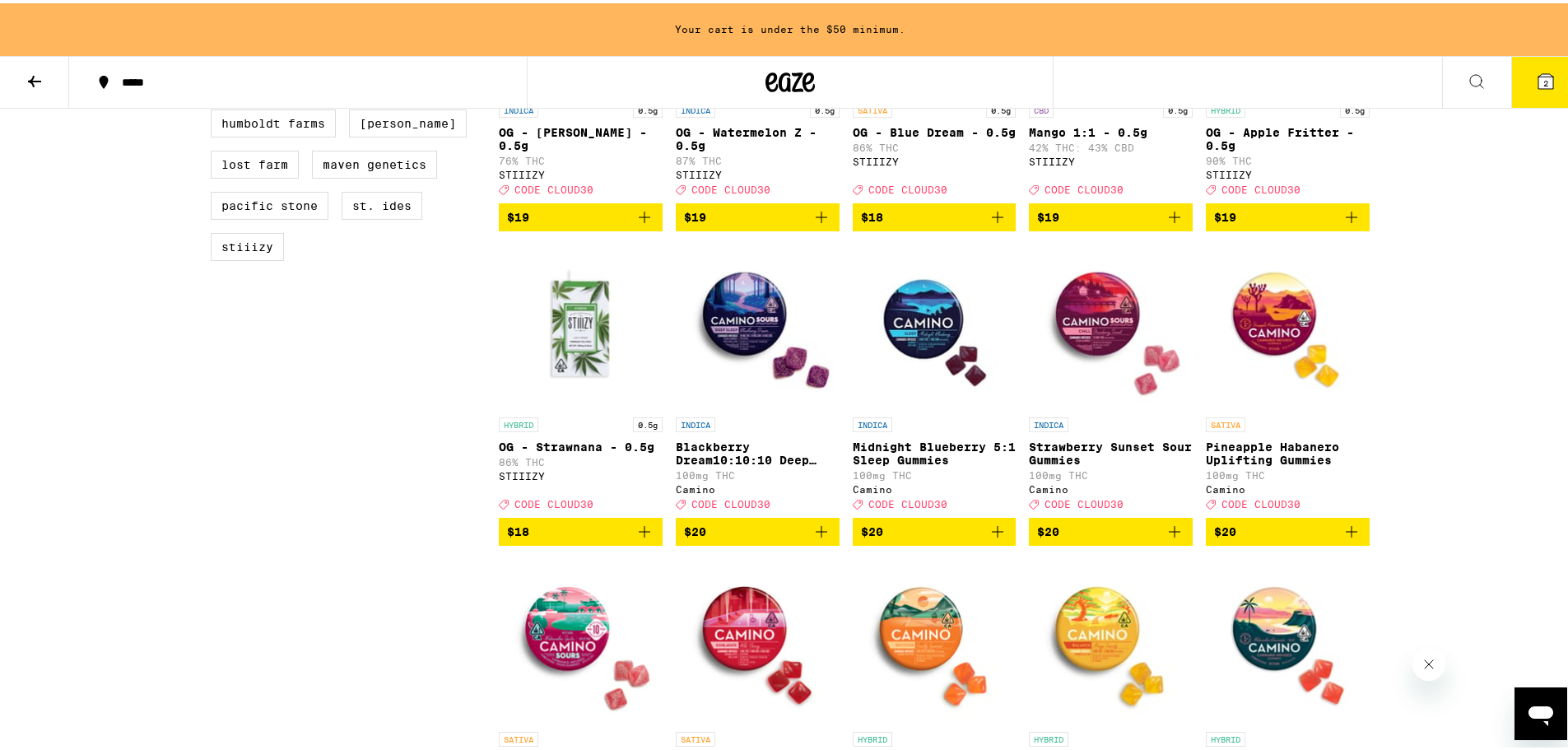
scroll to position [1399, 0]
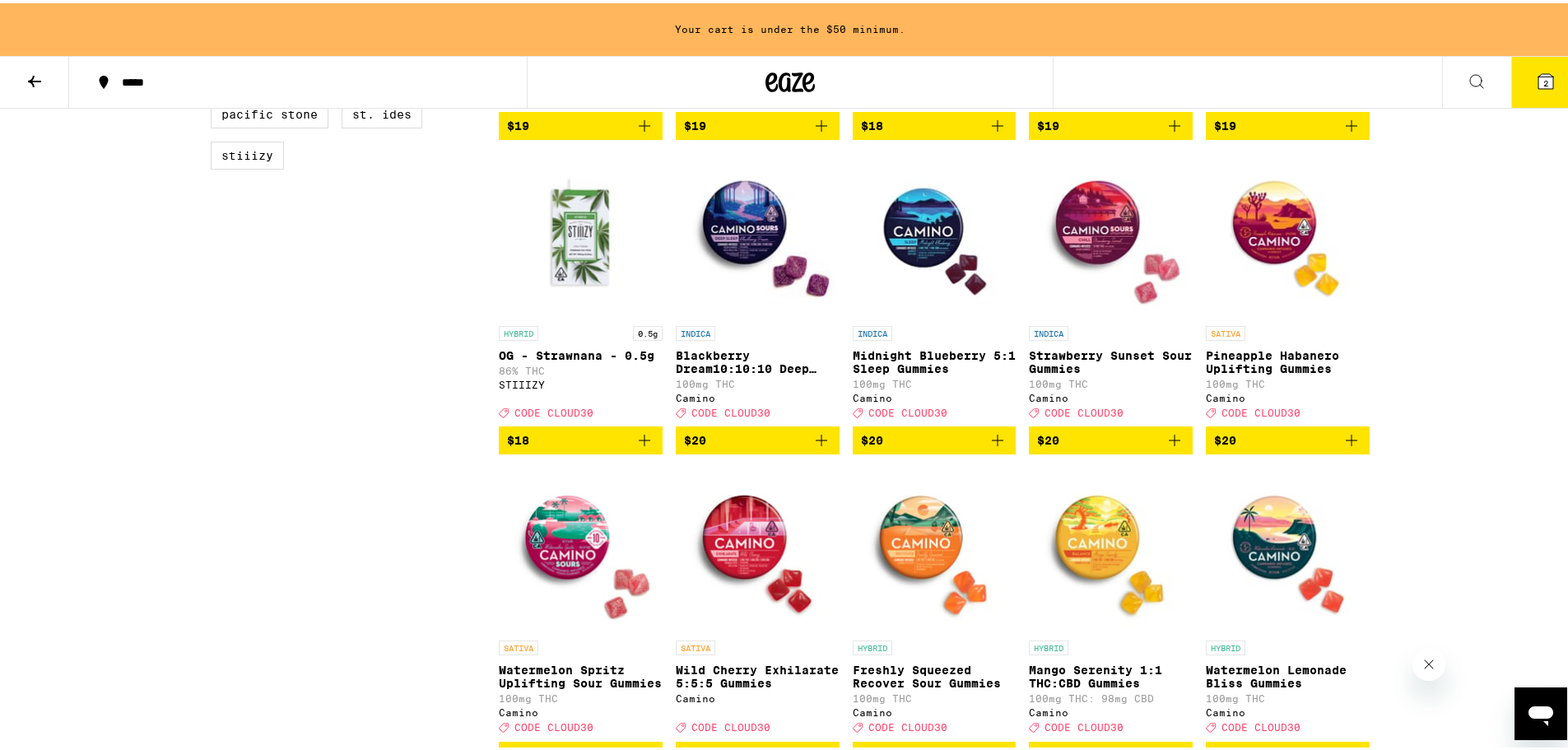
click at [1325, 447] on span "$20" at bounding box center [1288, 436] width 147 height 20
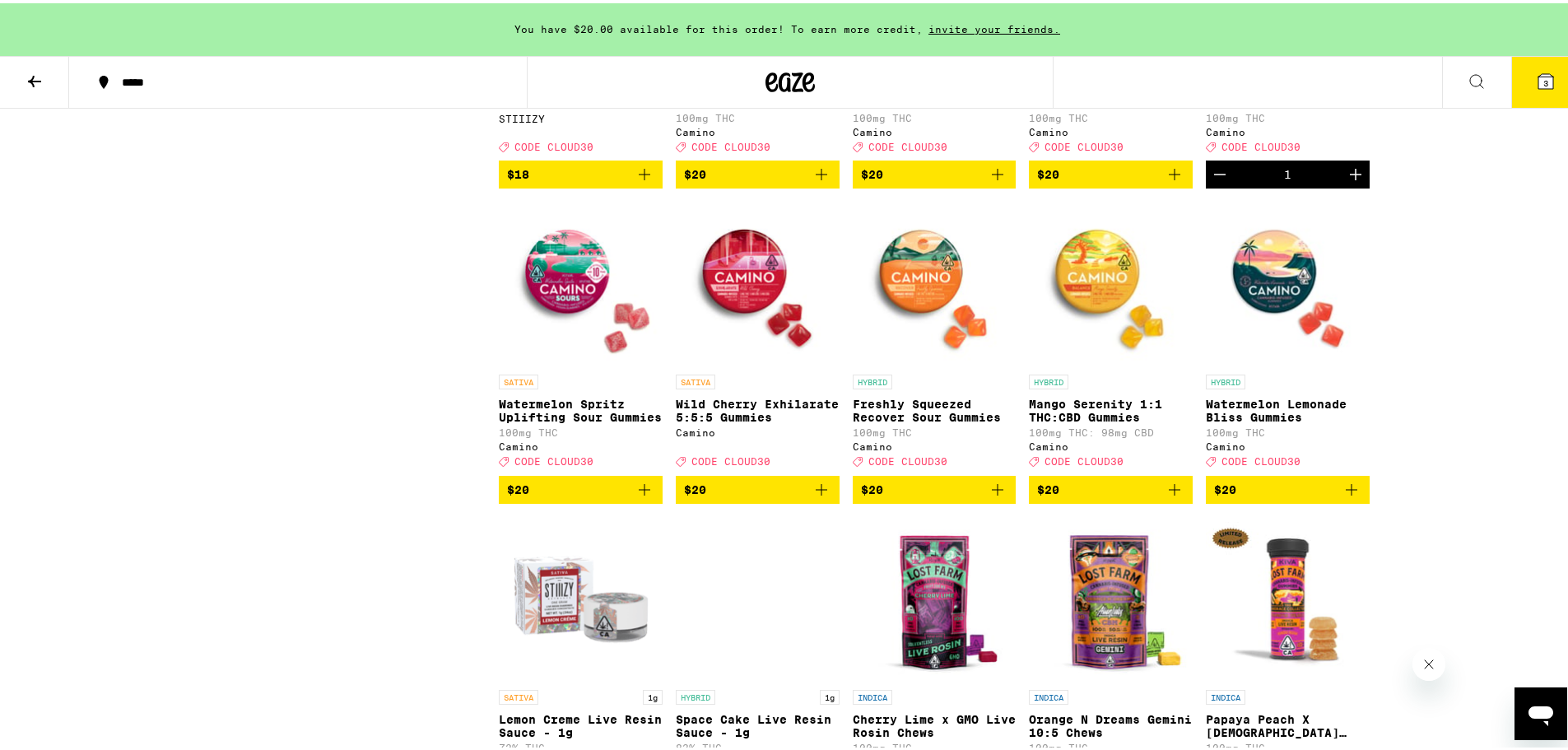
scroll to position [1729, 0]
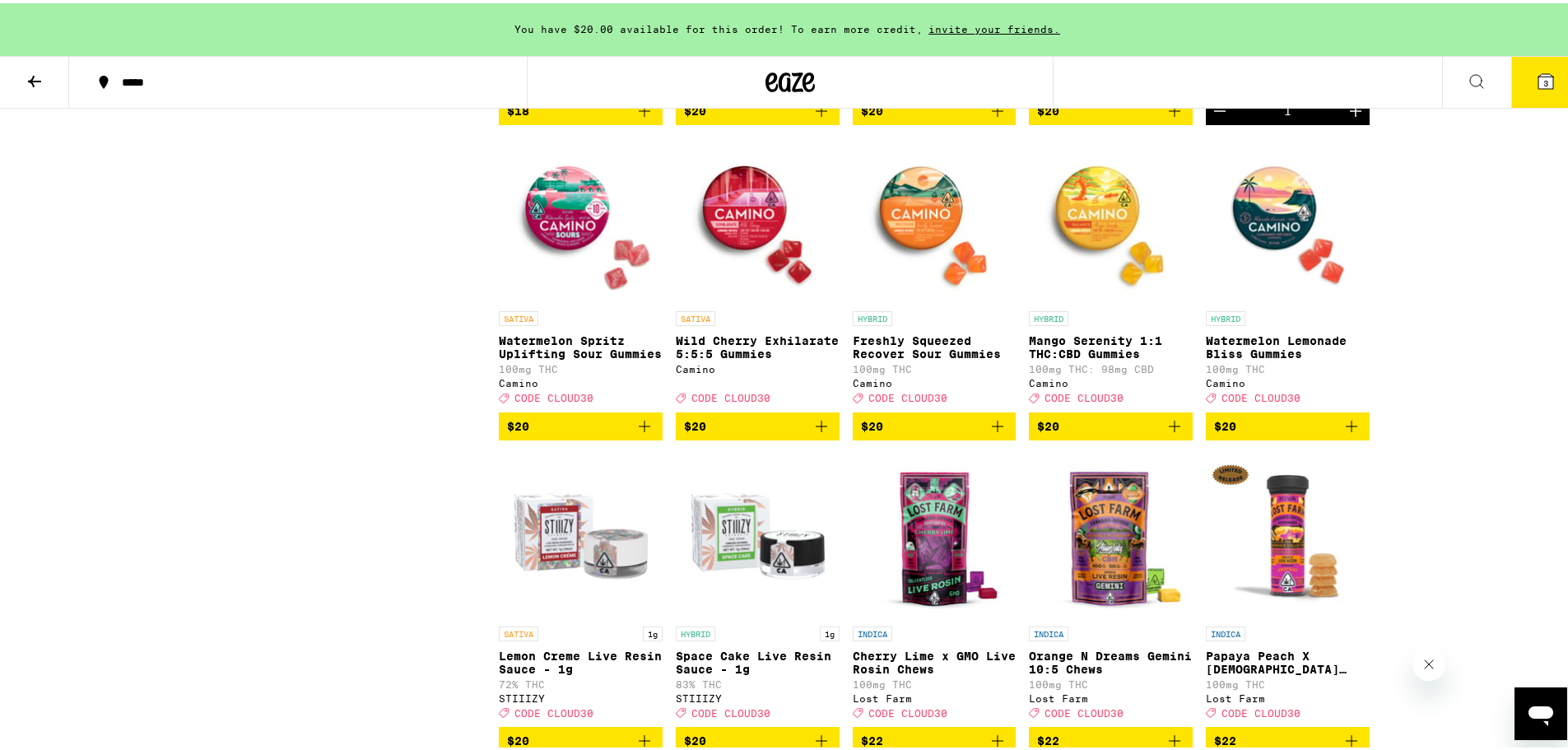
click at [776, 433] on span "$20" at bounding box center [758, 423] width 147 height 20
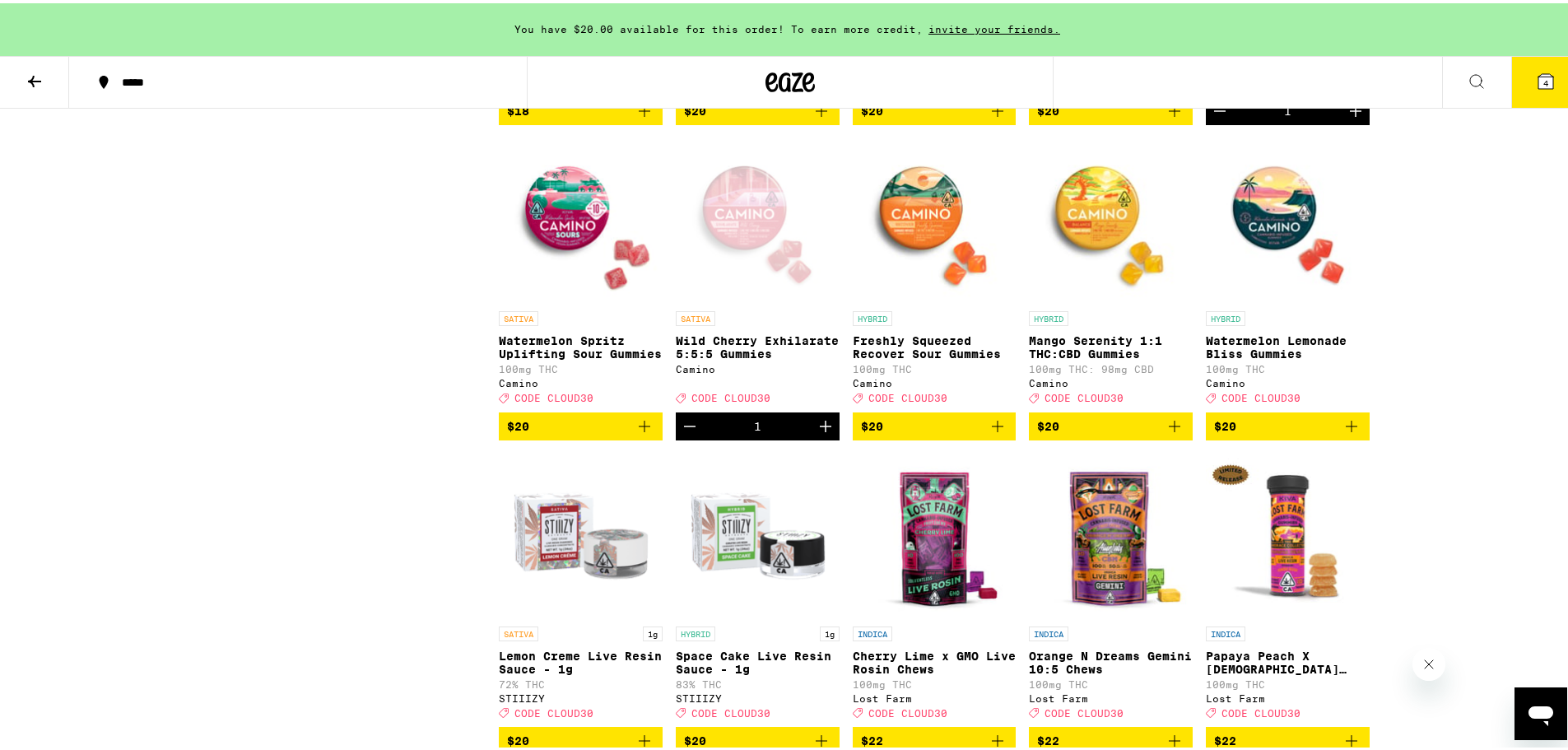
click at [1277, 433] on span "$20" at bounding box center [1288, 423] width 147 height 20
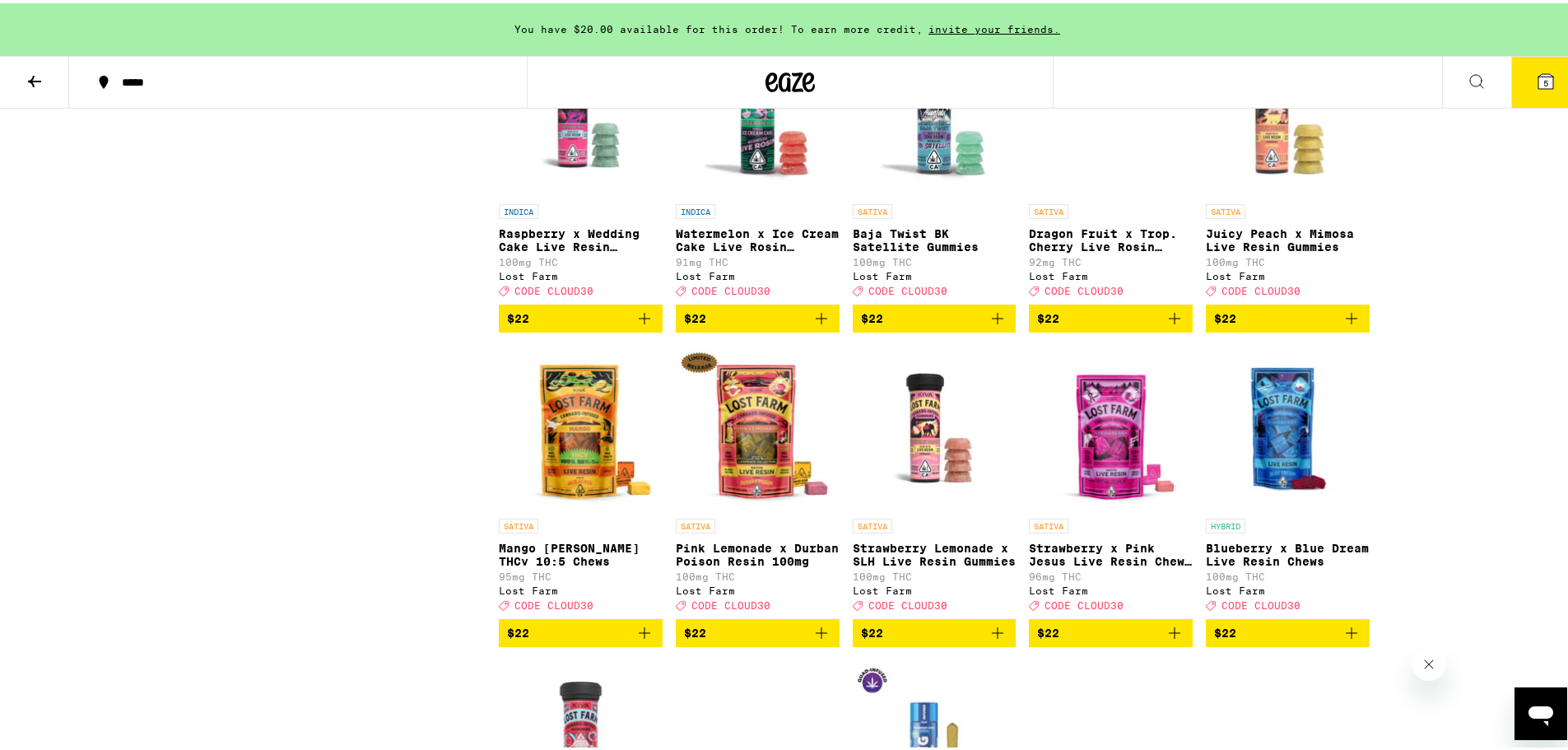
scroll to position [2469, 0]
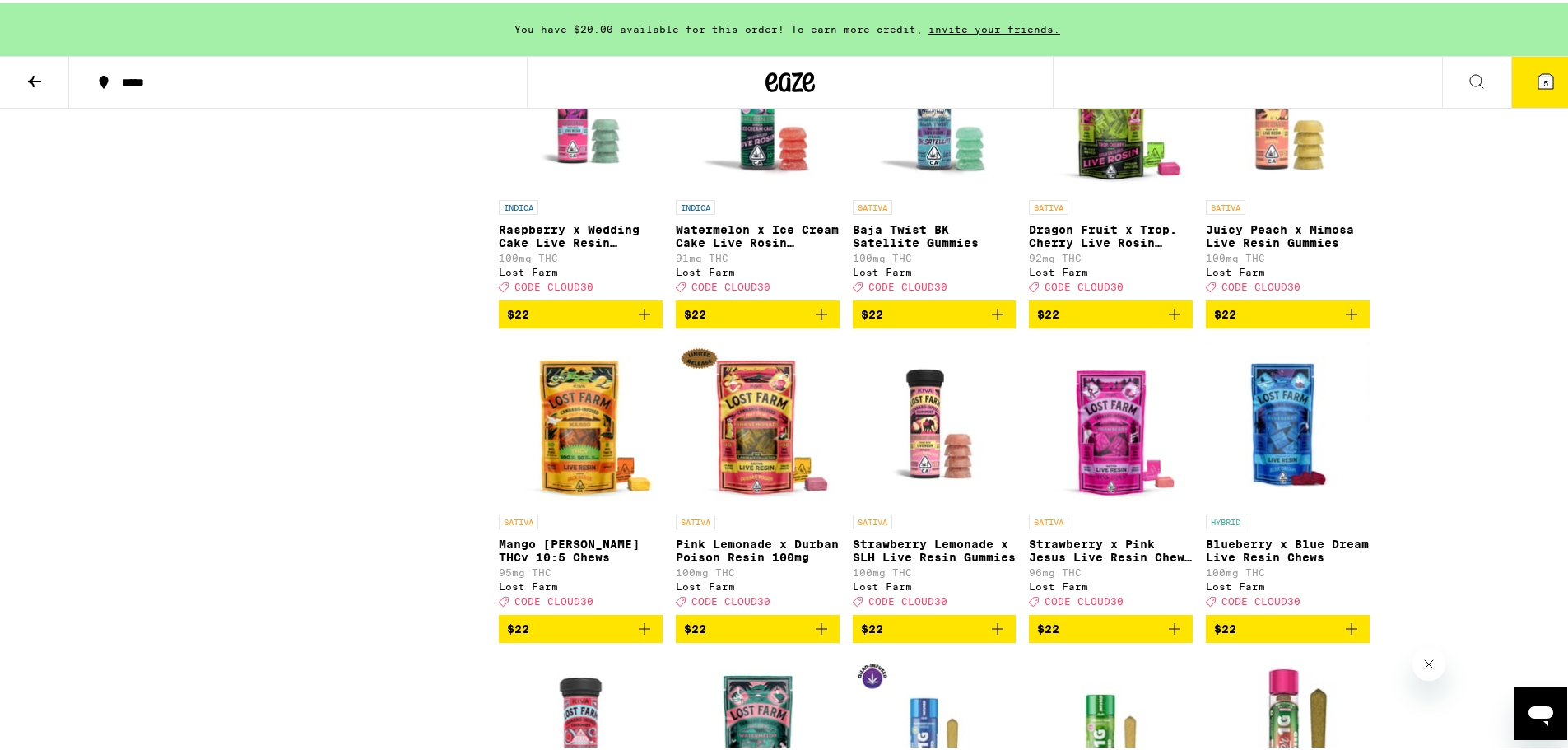
click at [962, 321] on span "$22" at bounding box center [935, 311] width 147 height 20
click at [1061, 321] on span "$22" at bounding box center [1111, 311] width 147 height 20
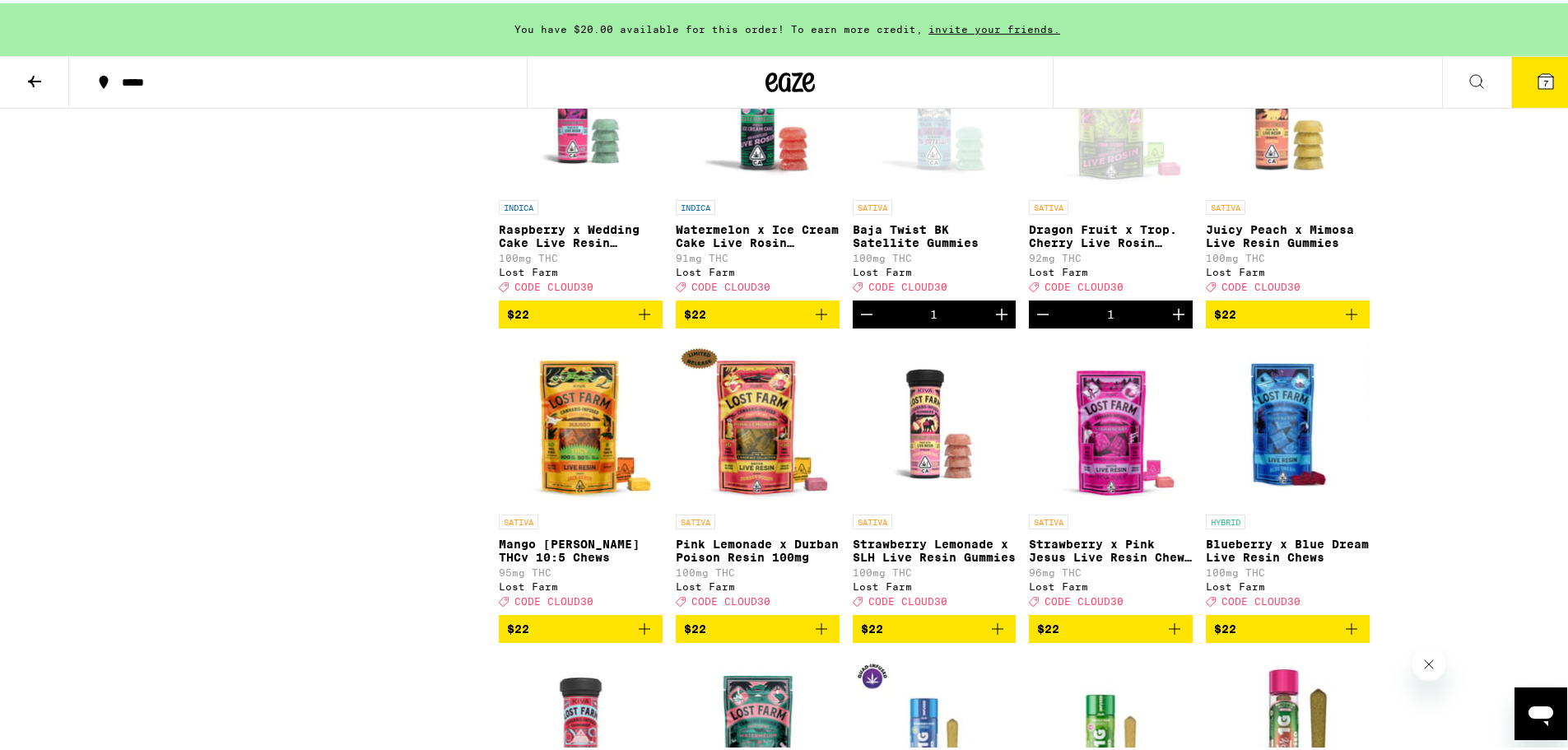
click at [790, 636] on span "$22" at bounding box center [758, 625] width 147 height 20
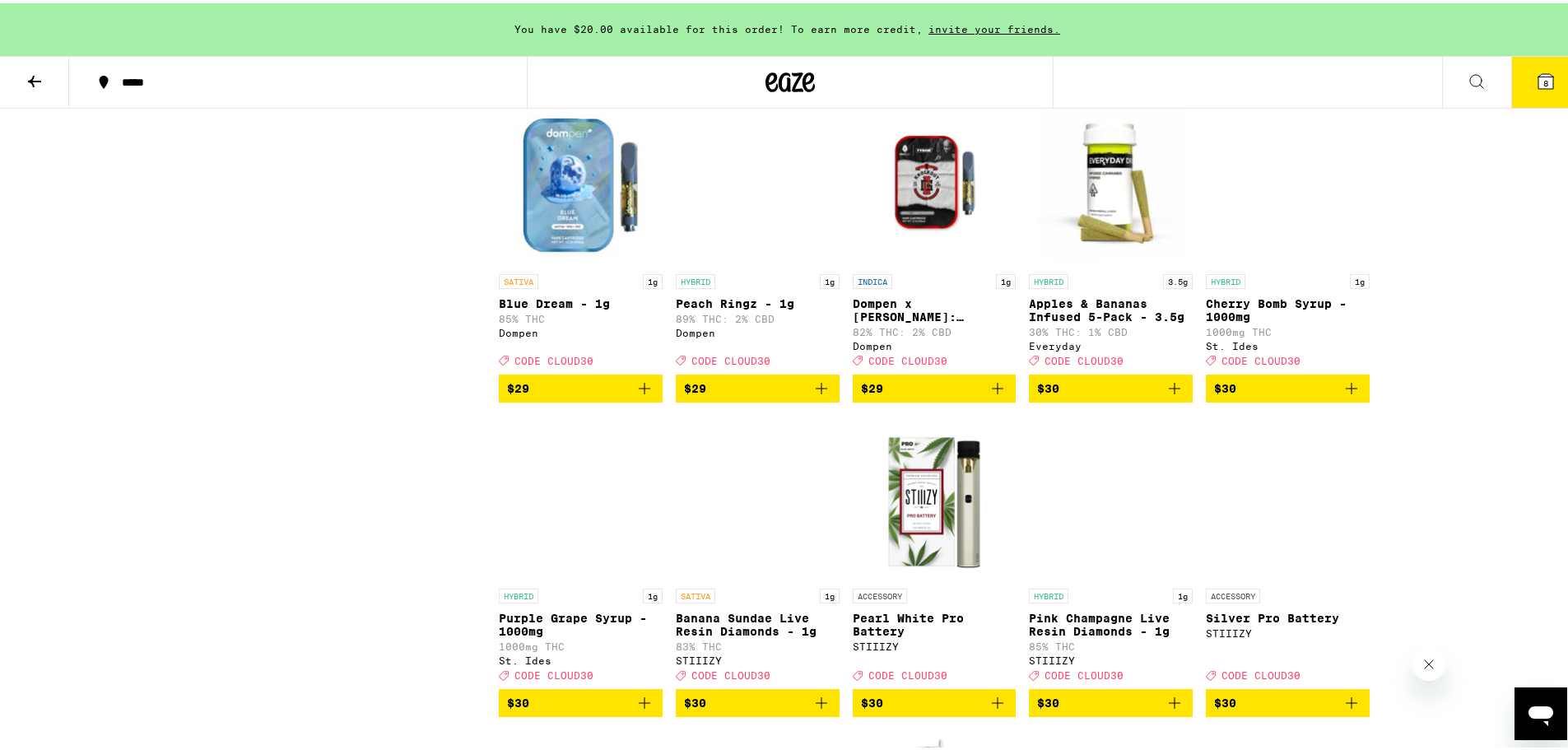
scroll to position [4609, 0]
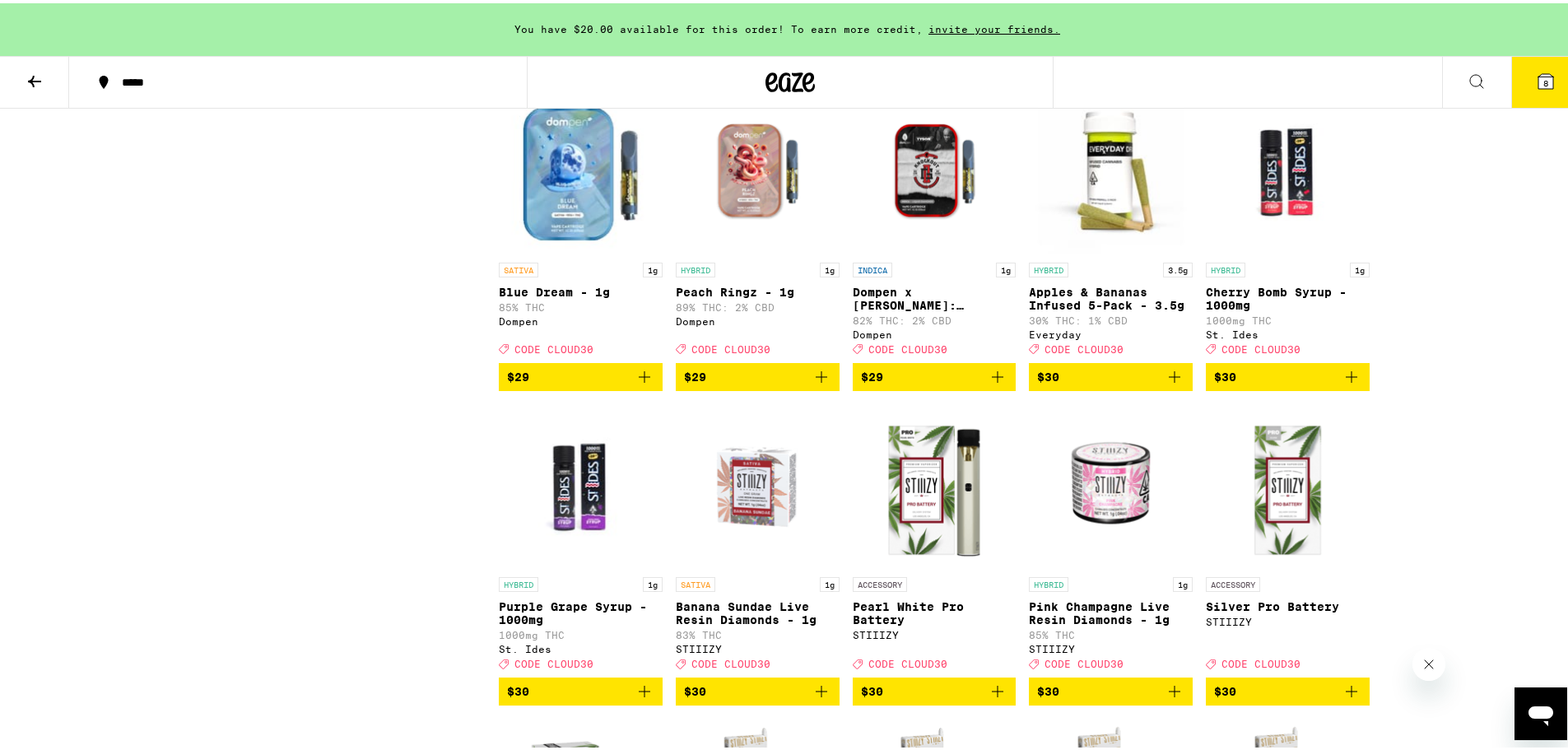
click at [612, 388] on button "$29" at bounding box center [580, 373] width 164 height 28
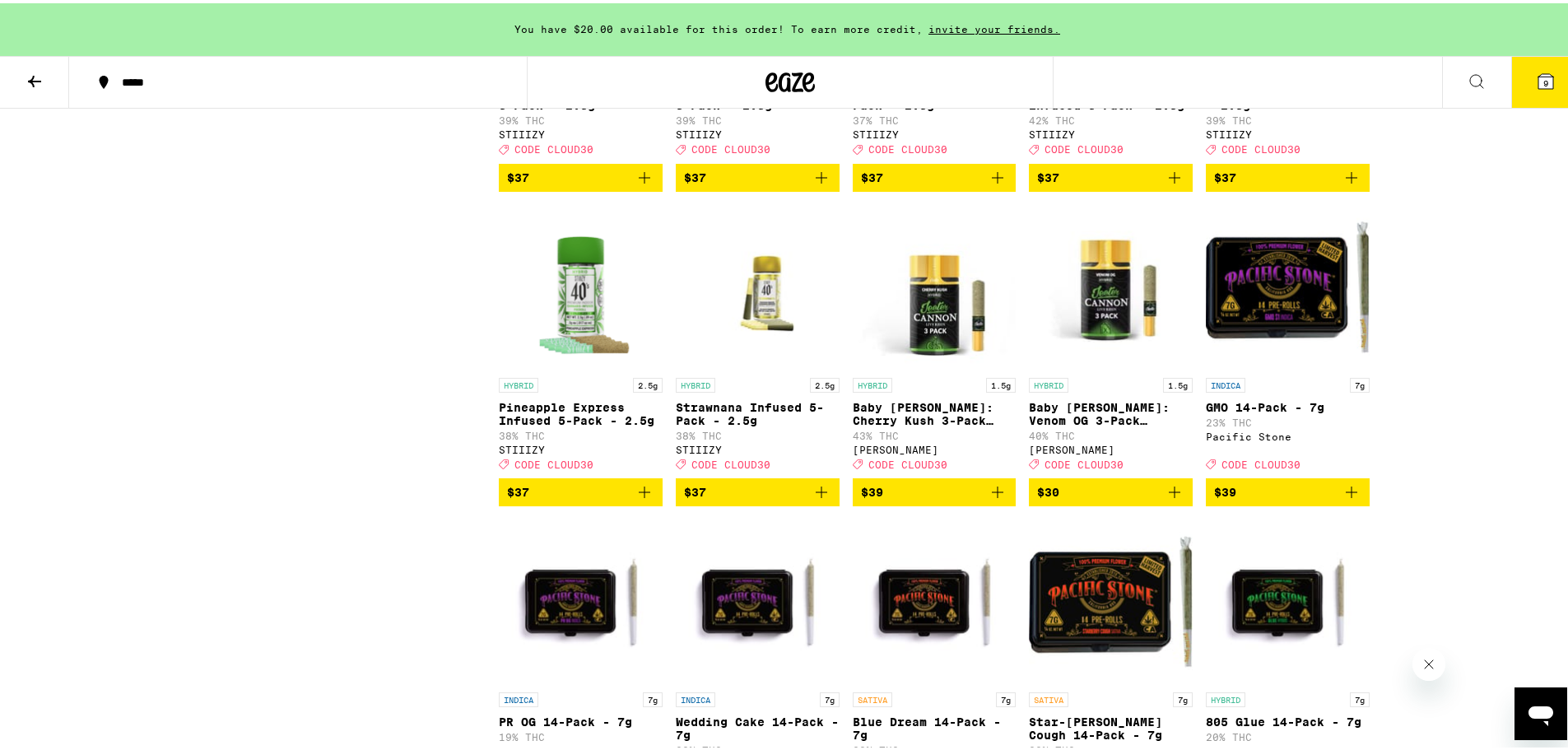
scroll to position [6748, 0]
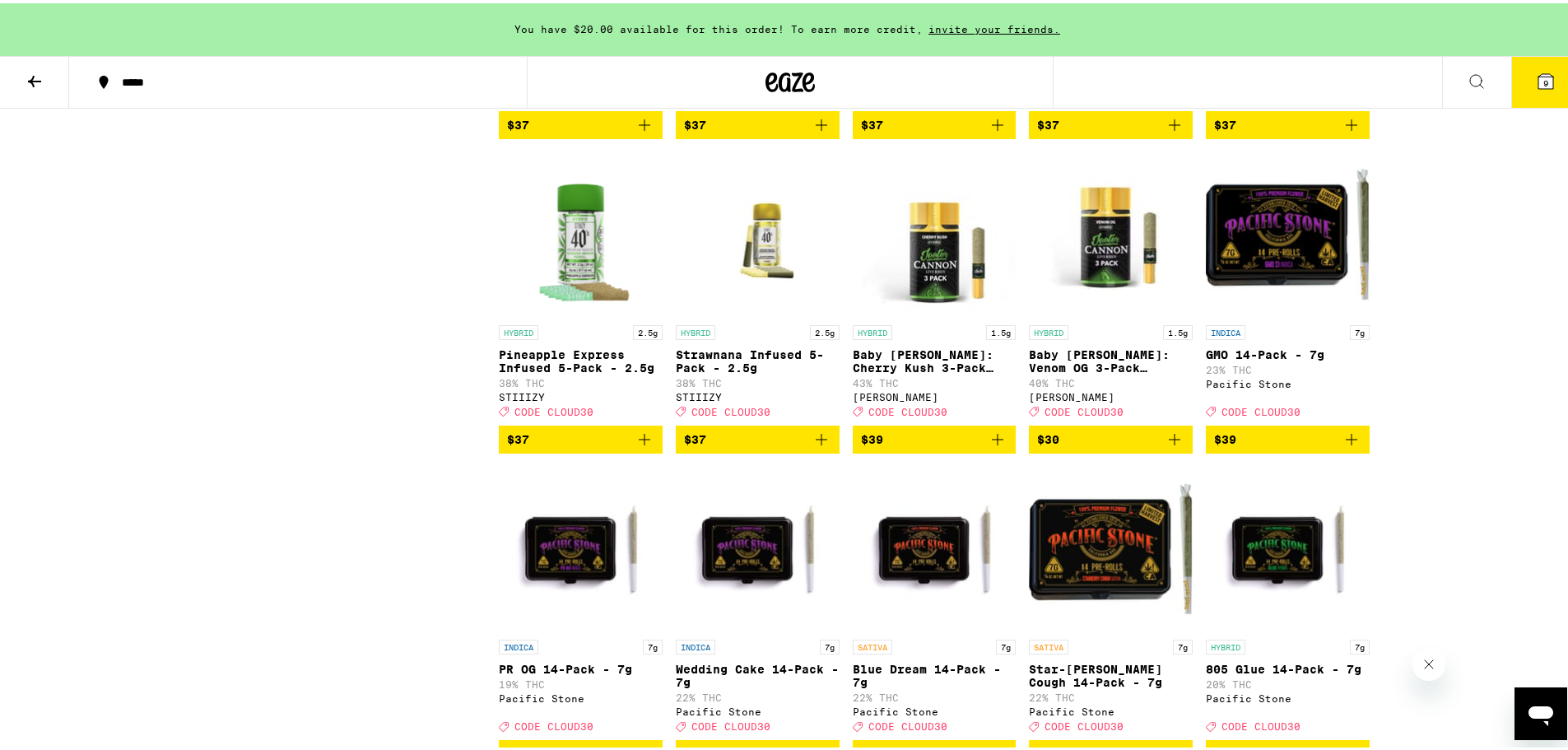
click at [569, 446] on span "$37" at bounding box center [580, 436] width 147 height 20
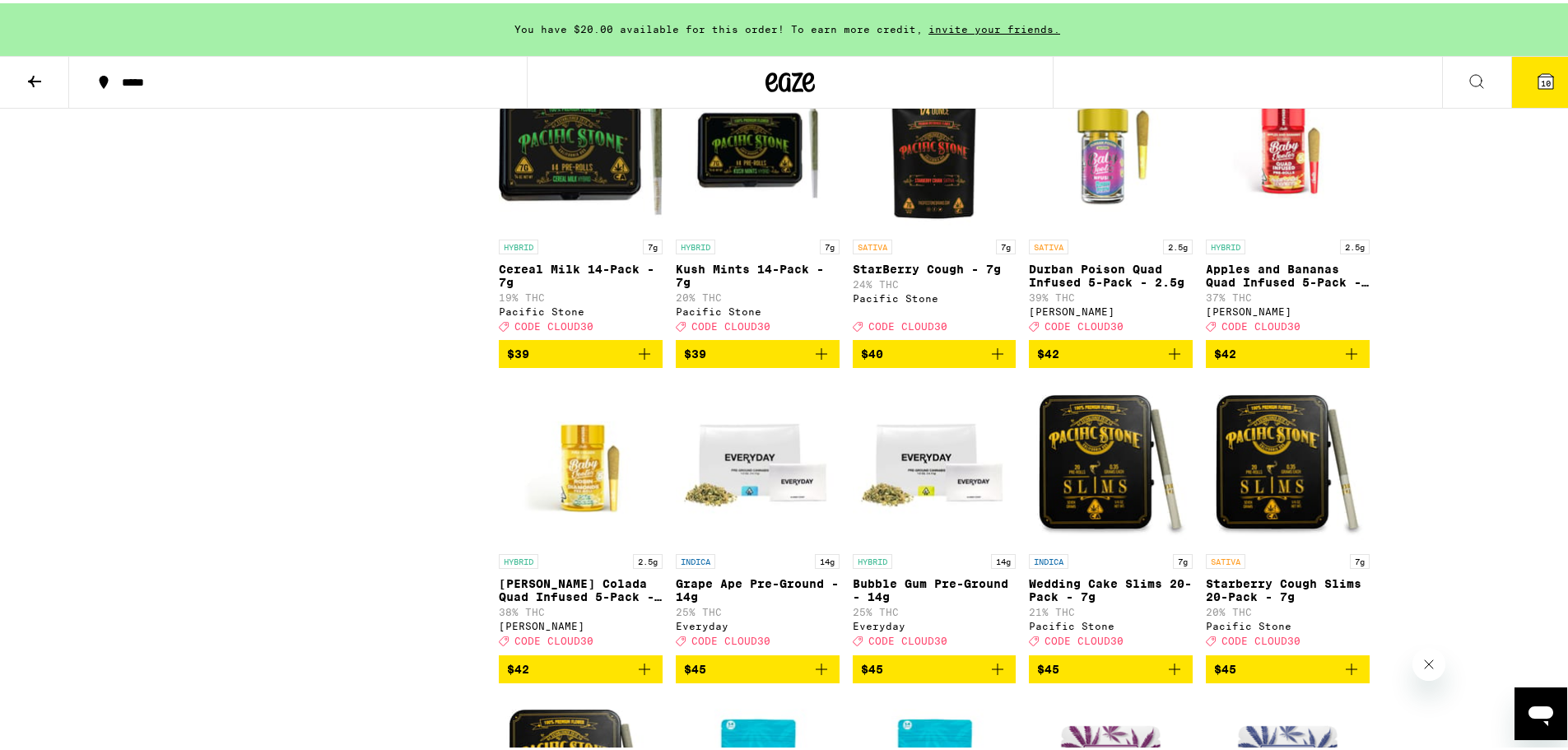
scroll to position [7490, 0]
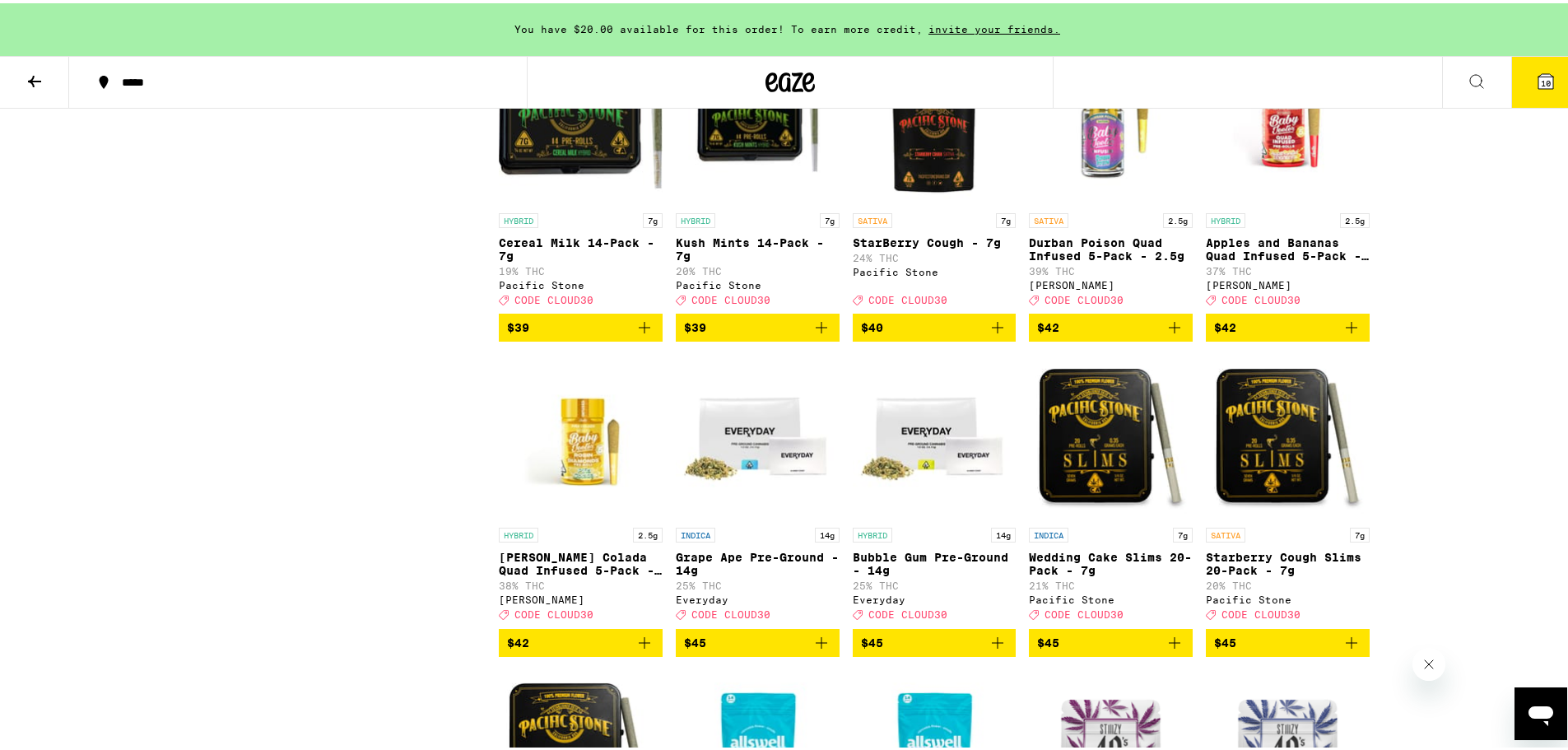
click at [1342, 20] on icon "Add to bag" at bounding box center [1351, 10] width 20 height 20
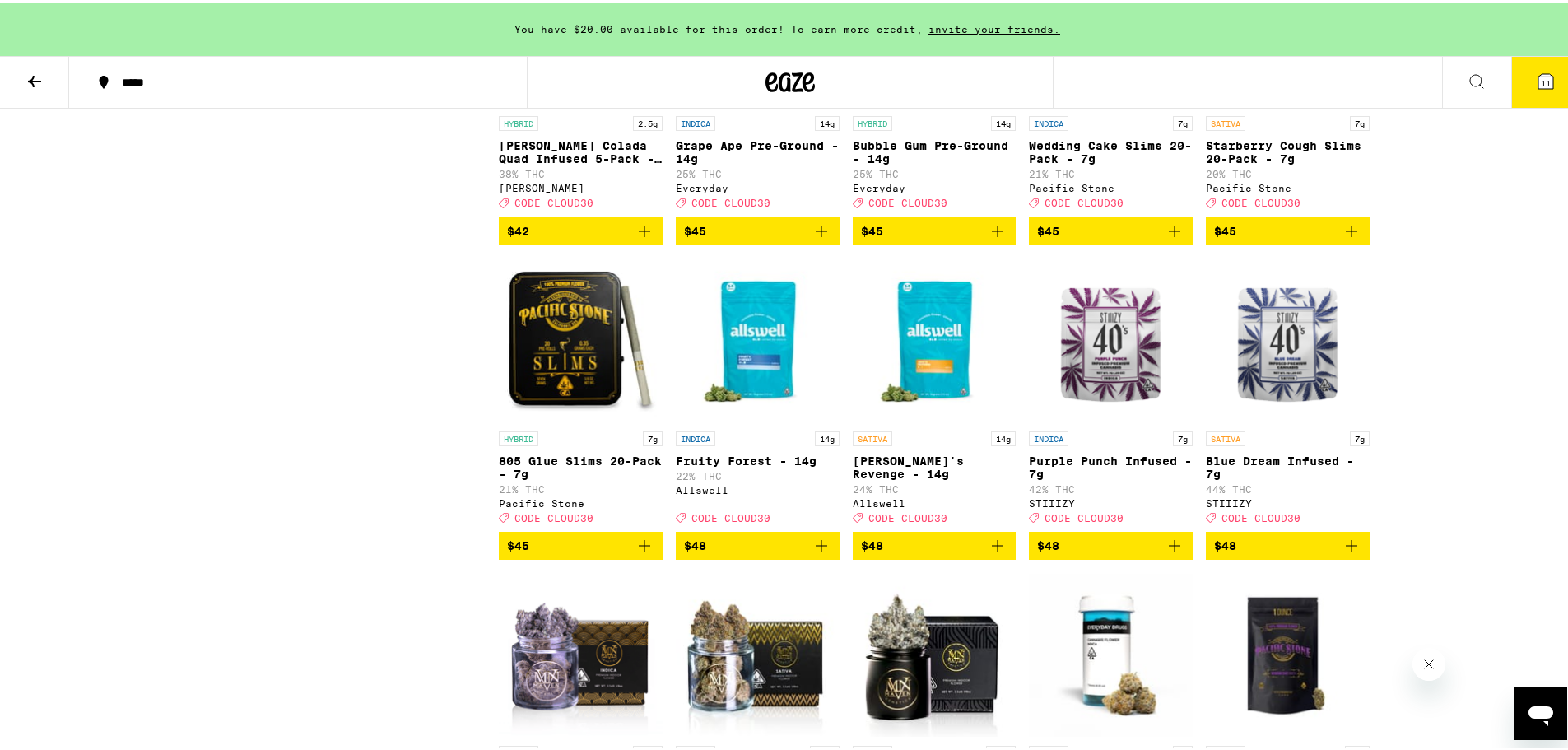
scroll to position [7407, 0]
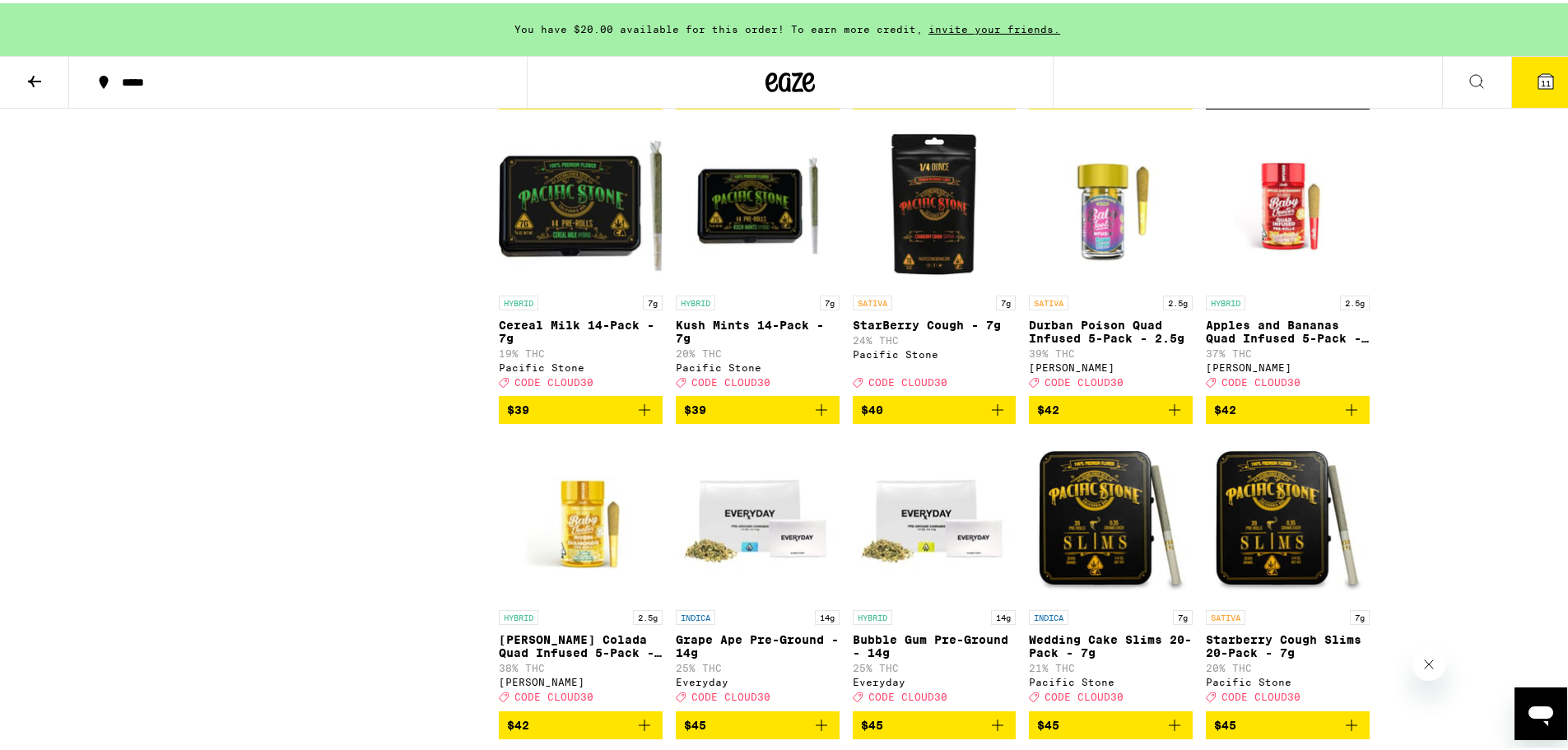
click at [1210, 102] on icon "Decrement" at bounding box center [1220, 92] width 20 height 20
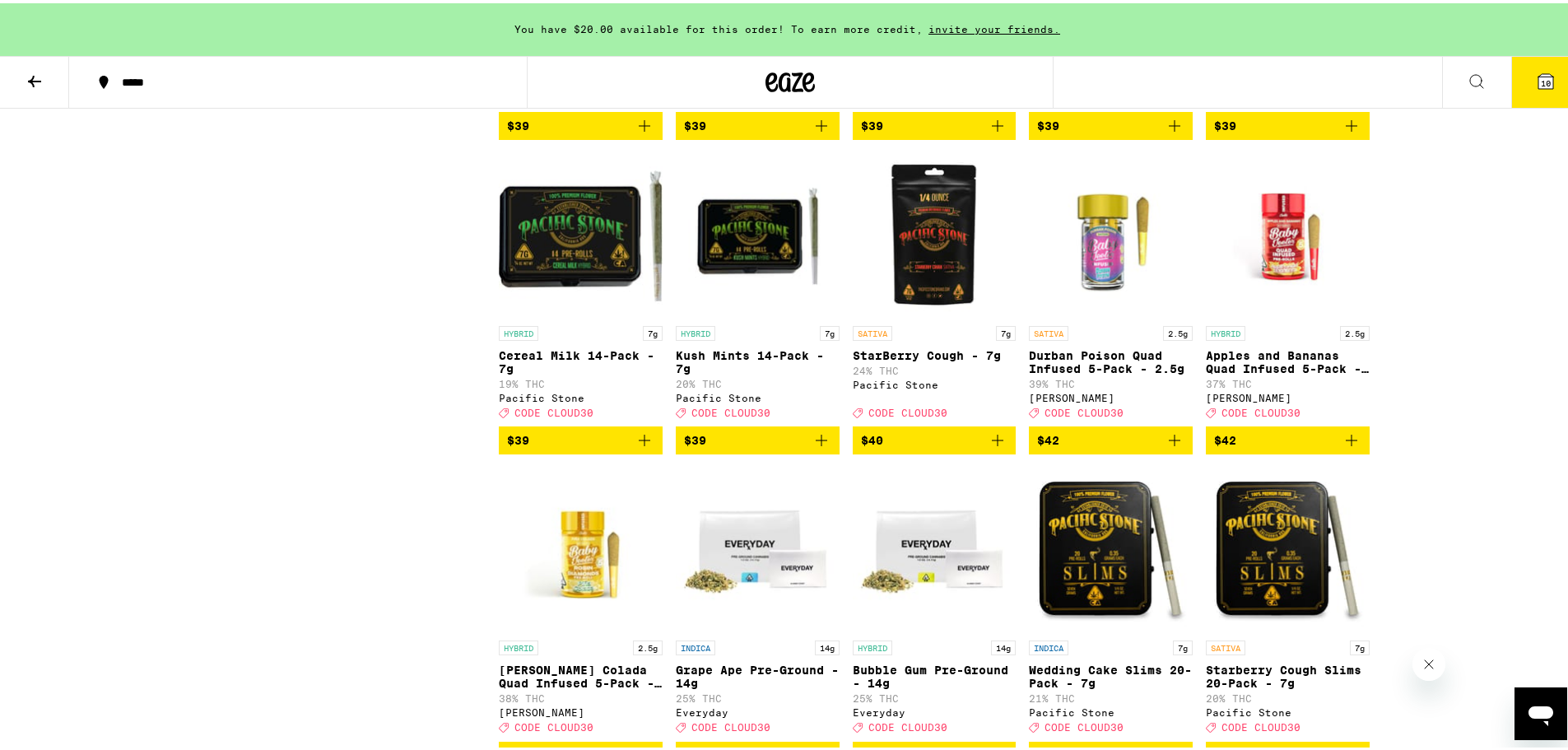
scroll to position [7325, 0]
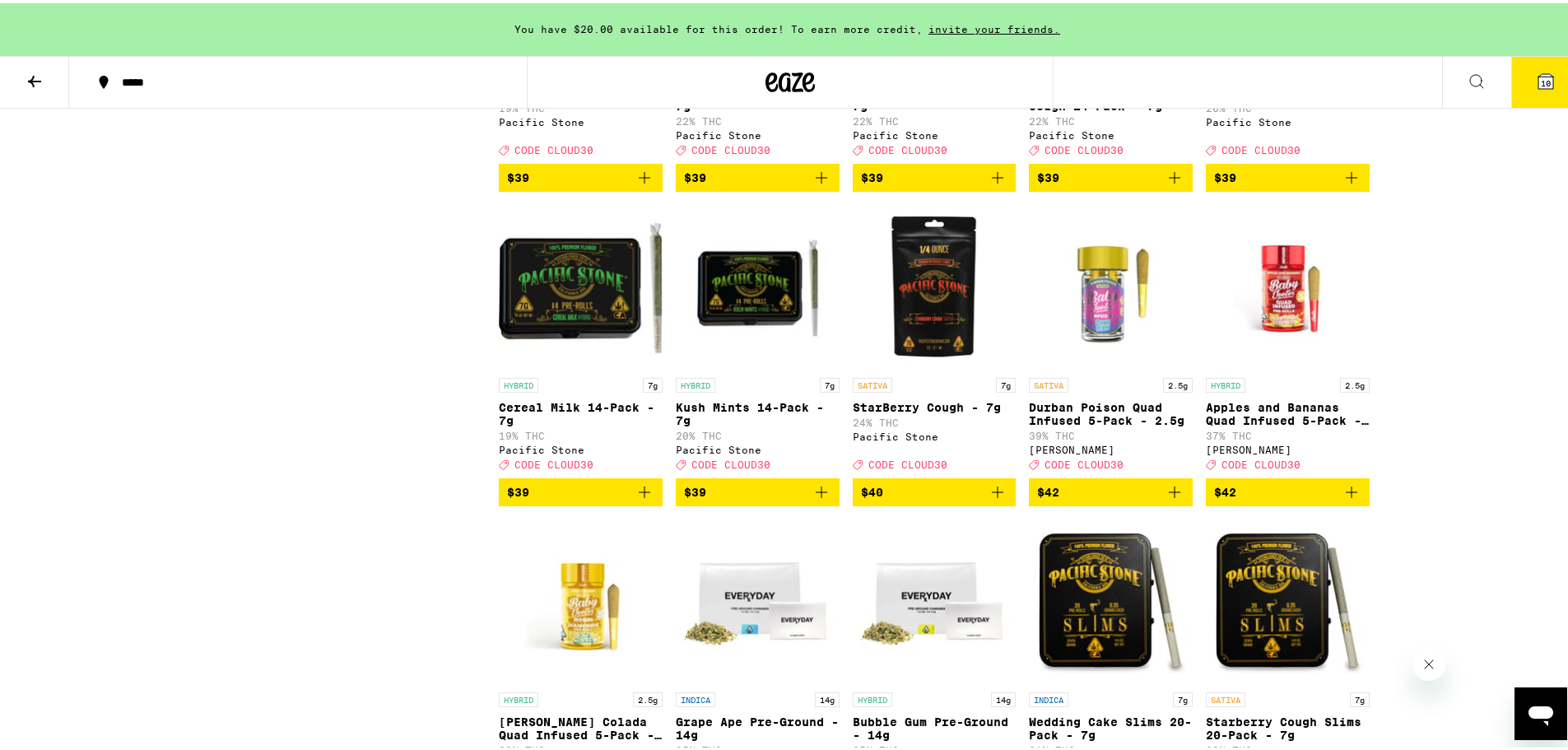
click at [1291, 184] on span "$39" at bounding box center [1288, 174] width 147 height 20
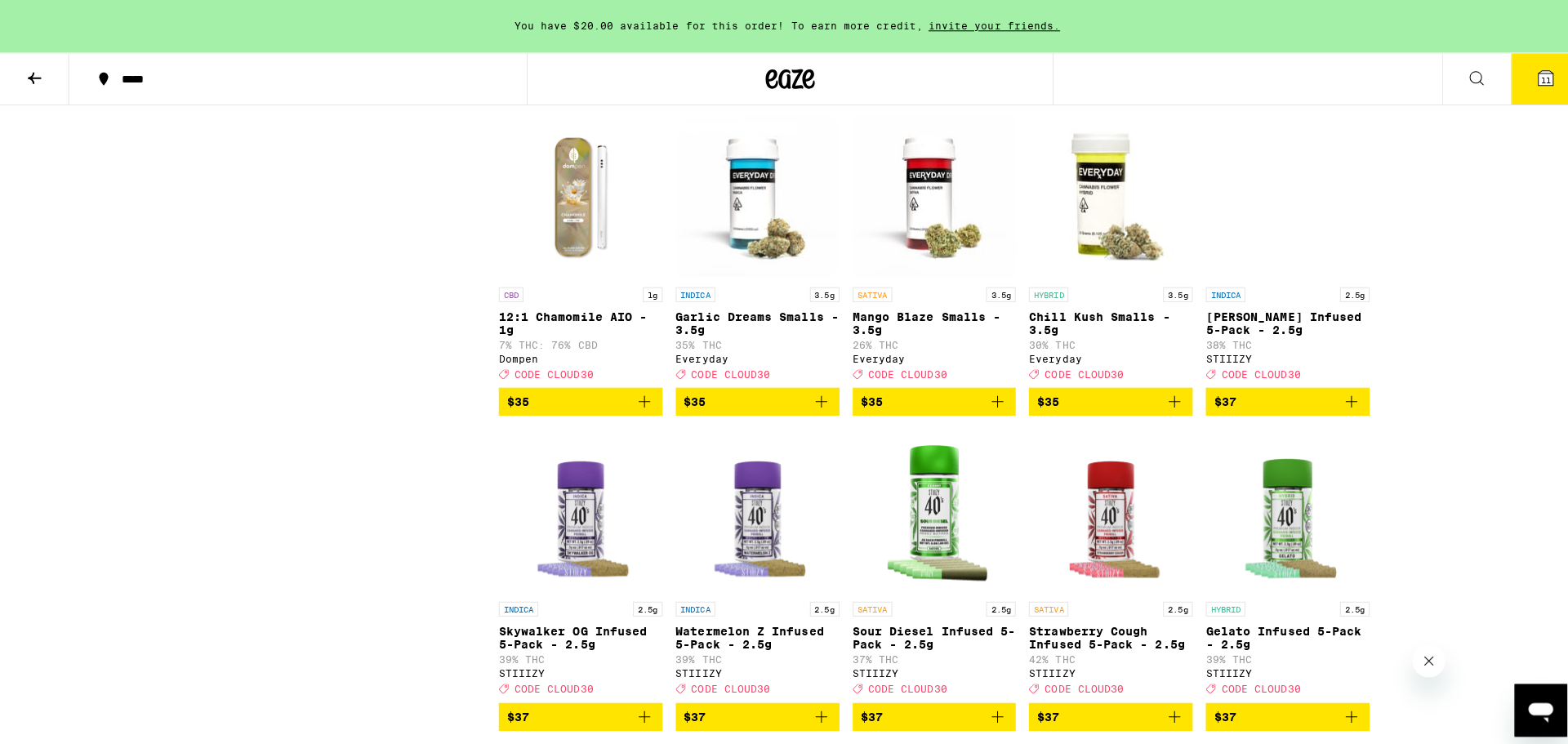
scroll to position [5946, 0]
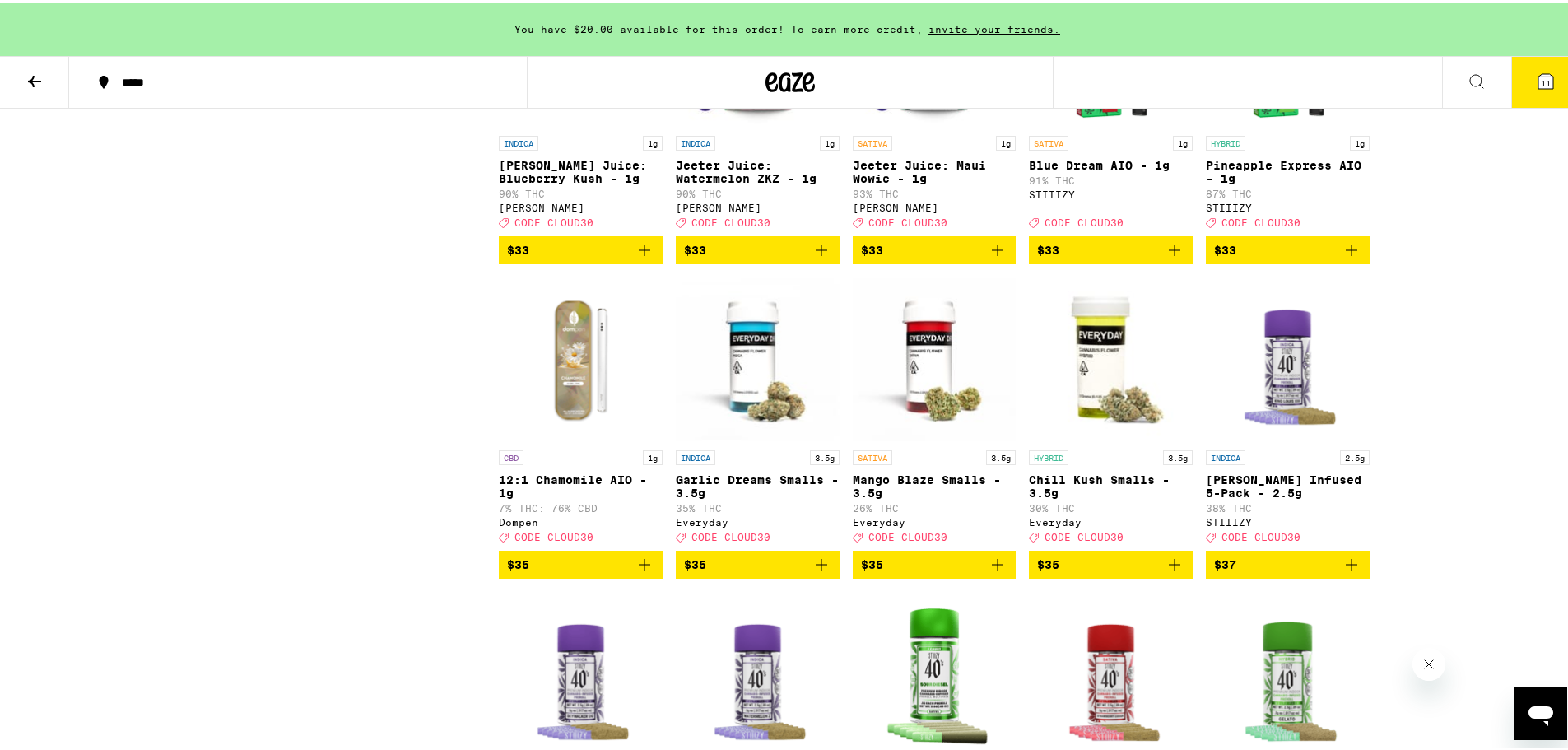
click at [1542, 80] on icon at bounding box center [1545, 78] width 20 height 20
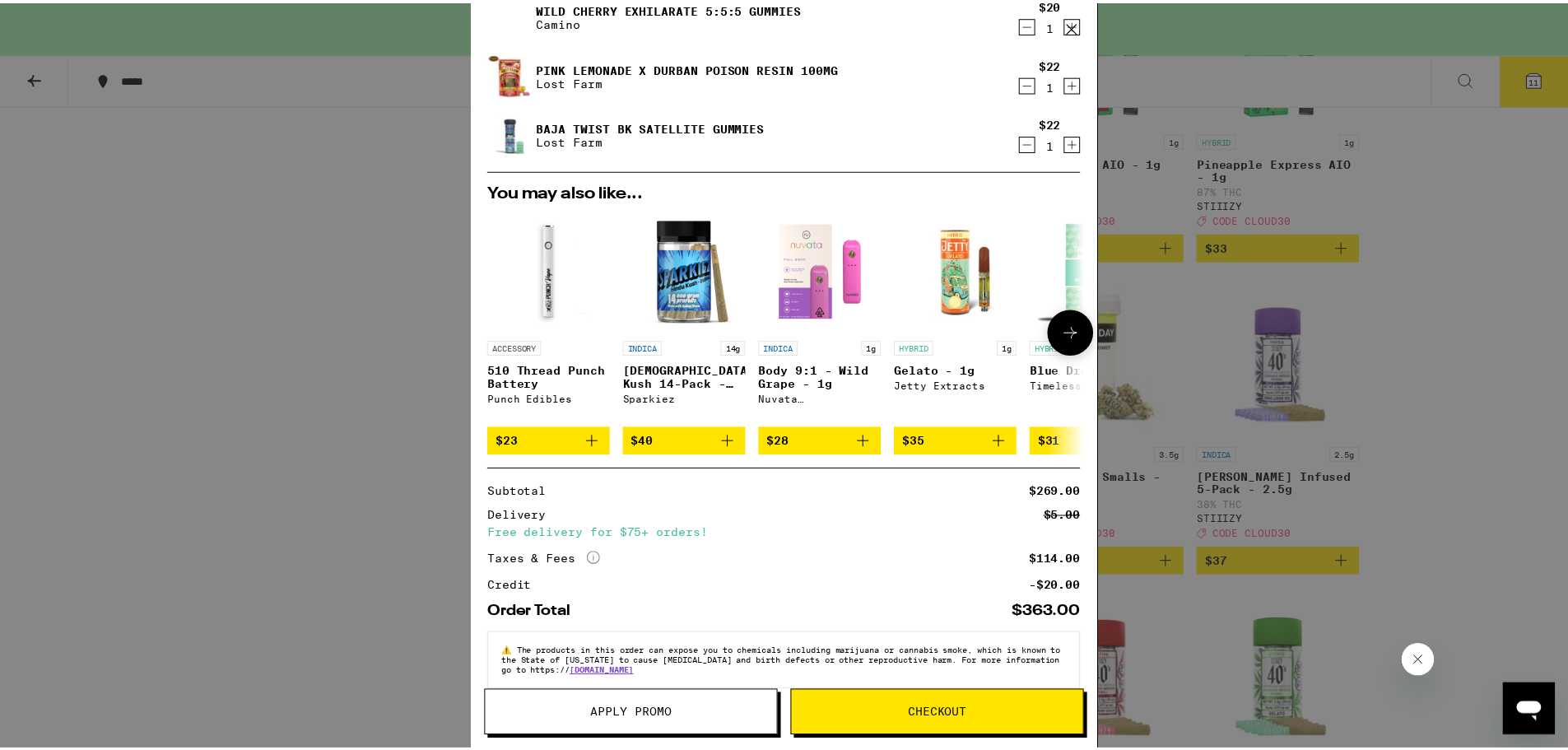
scroll to position [624, 0]
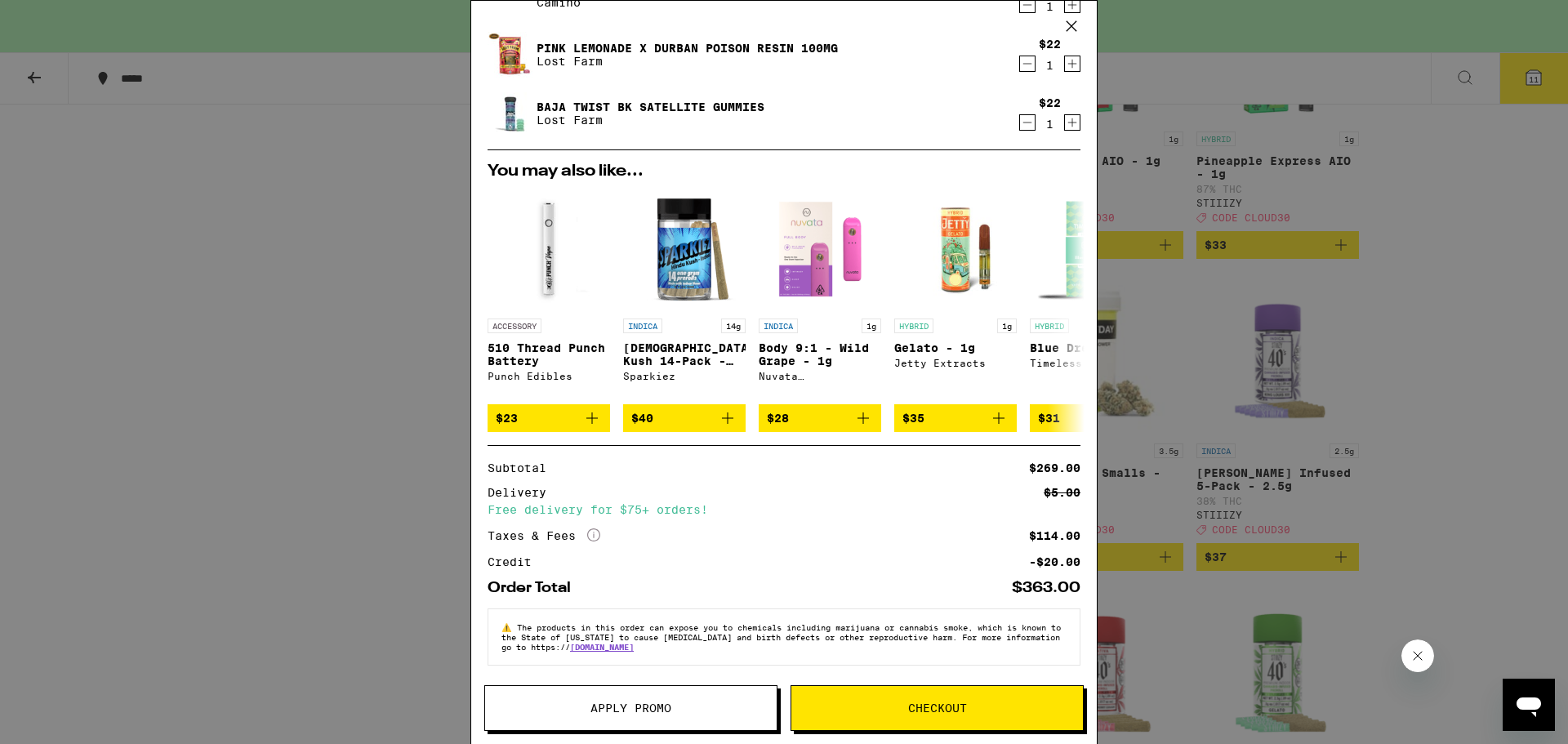
click at [747, 707] on span "Apply Promo" at bounding box center [630, 707] width 291 height 11
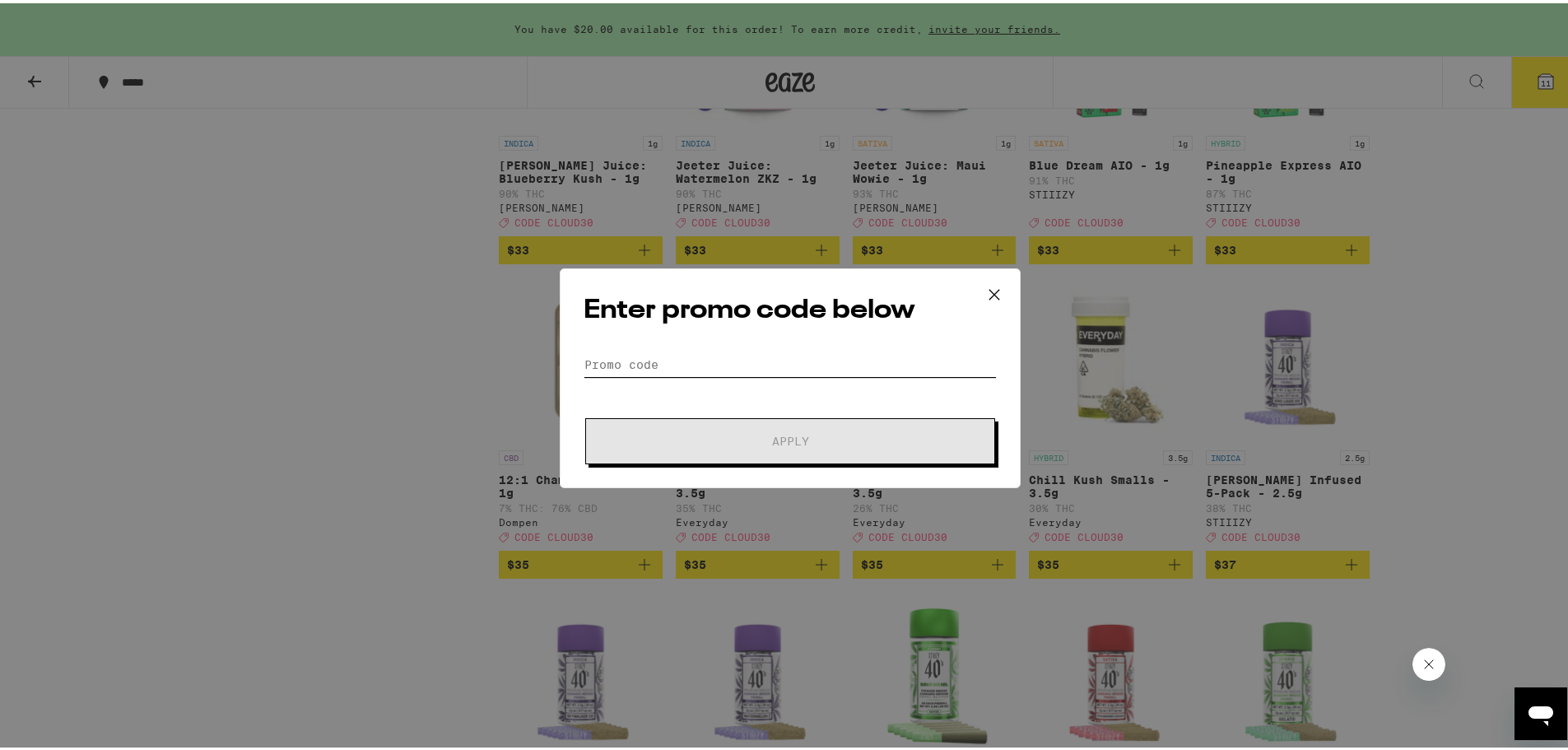
click at [760, 359] on input "Promo Code" at bounding box center [790, 361] width 413 height 25
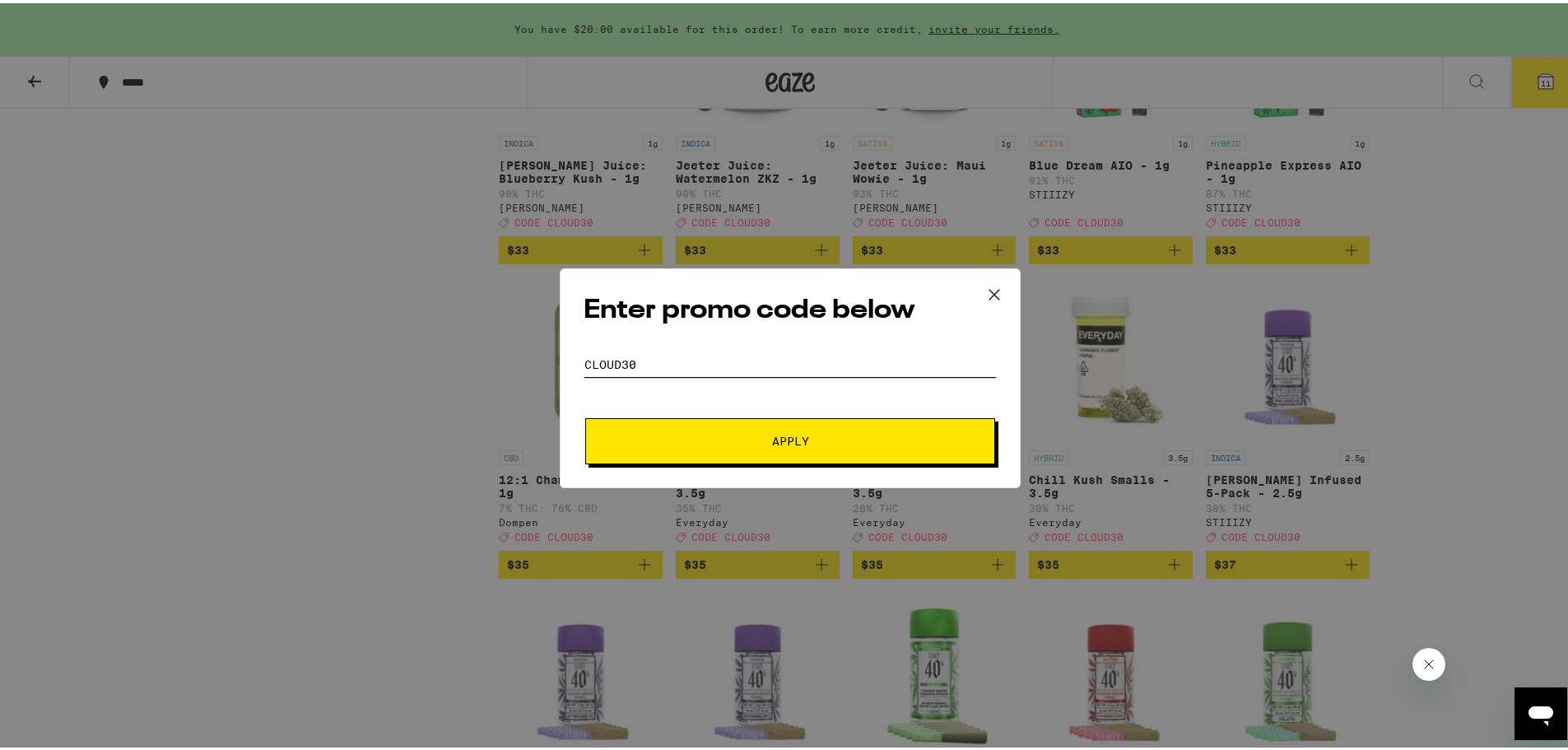
type input "CLOUD30"
click at [782, 426] on button "Apply" at bounding box center [790, 437] width 410 height 46
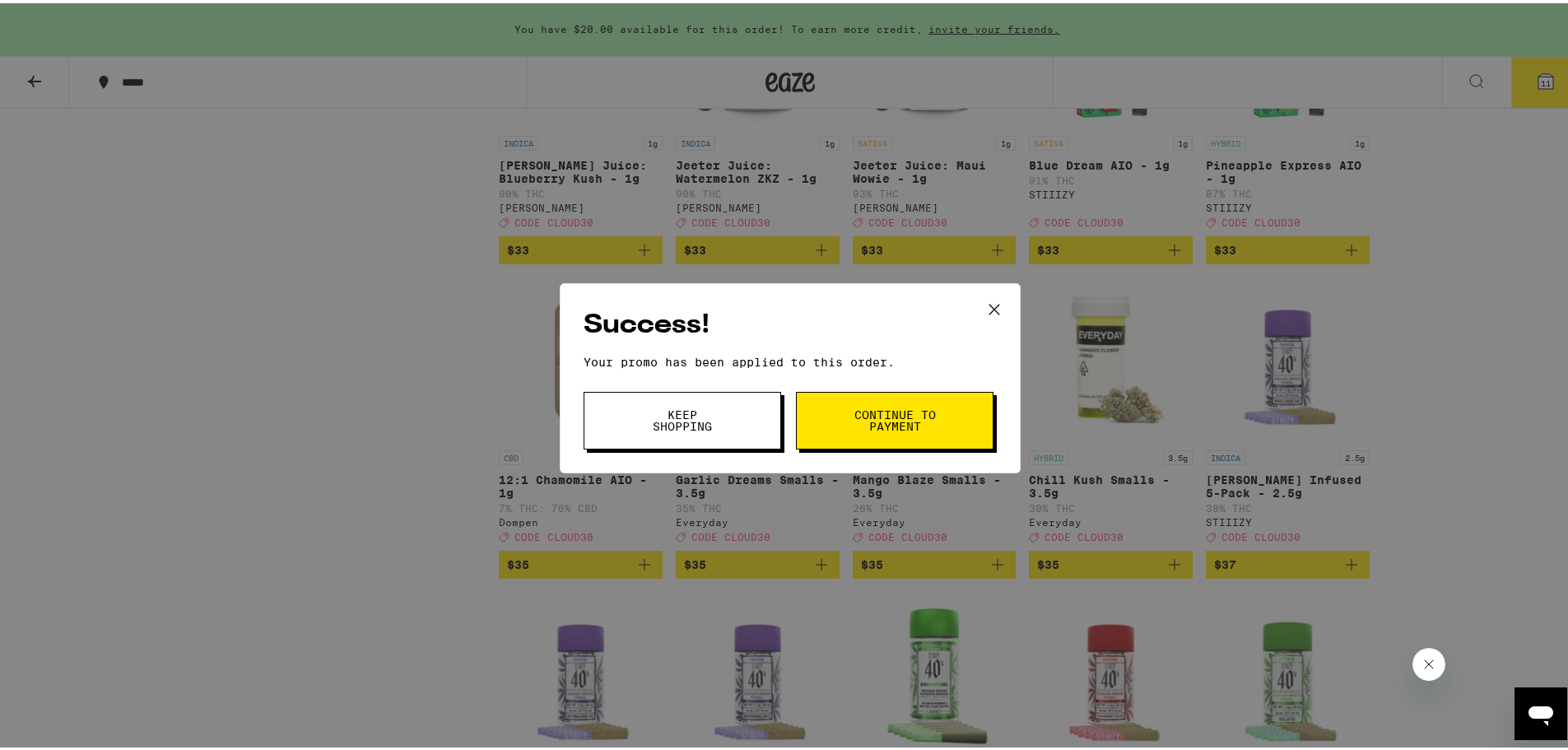
click at [844, 409] on button "Continue to payment" at bounding box center [895, 417] width 198 height 58
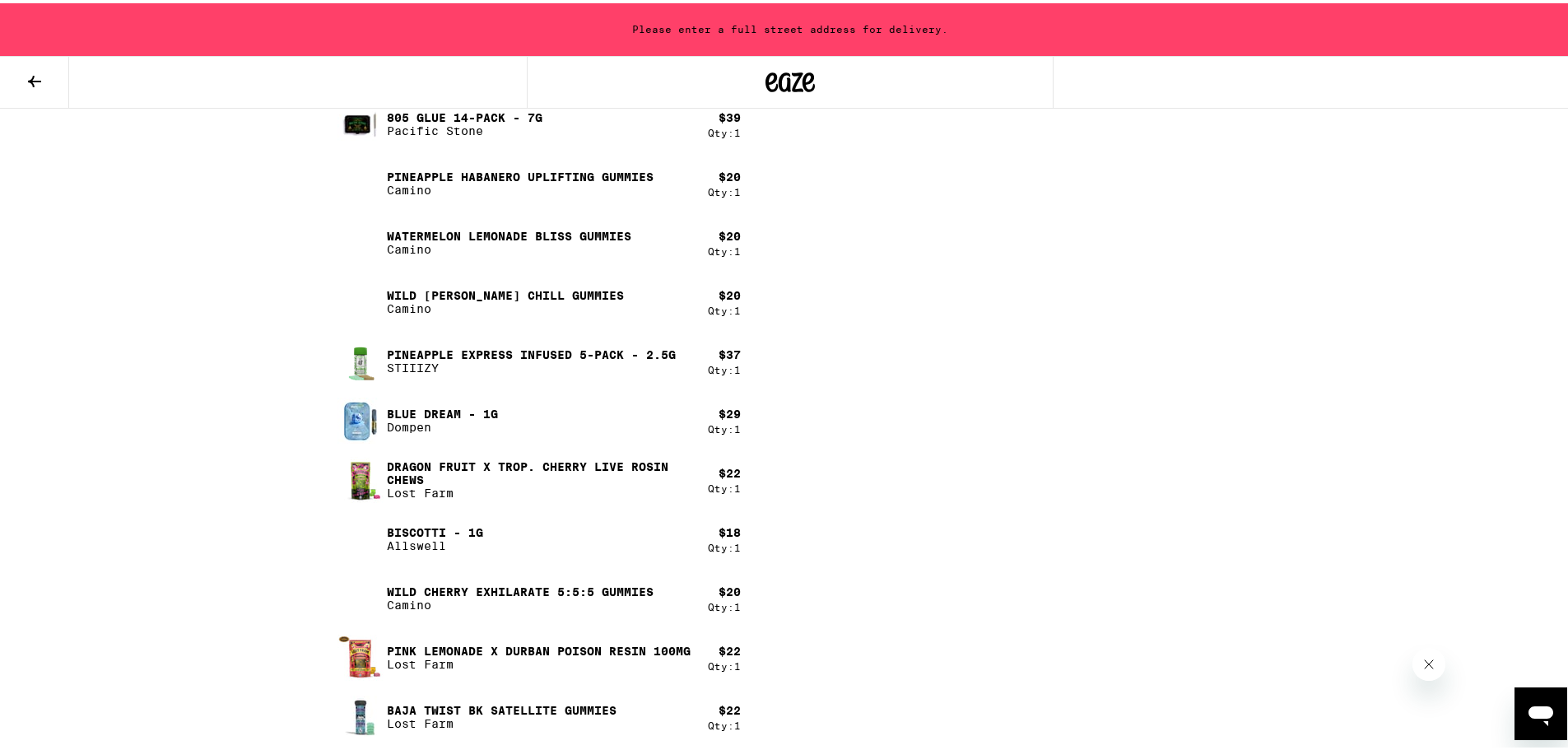
scroll to position [952, 0]
click at [34, 88] on button at bounding box center [35, 80] width 69 height 52
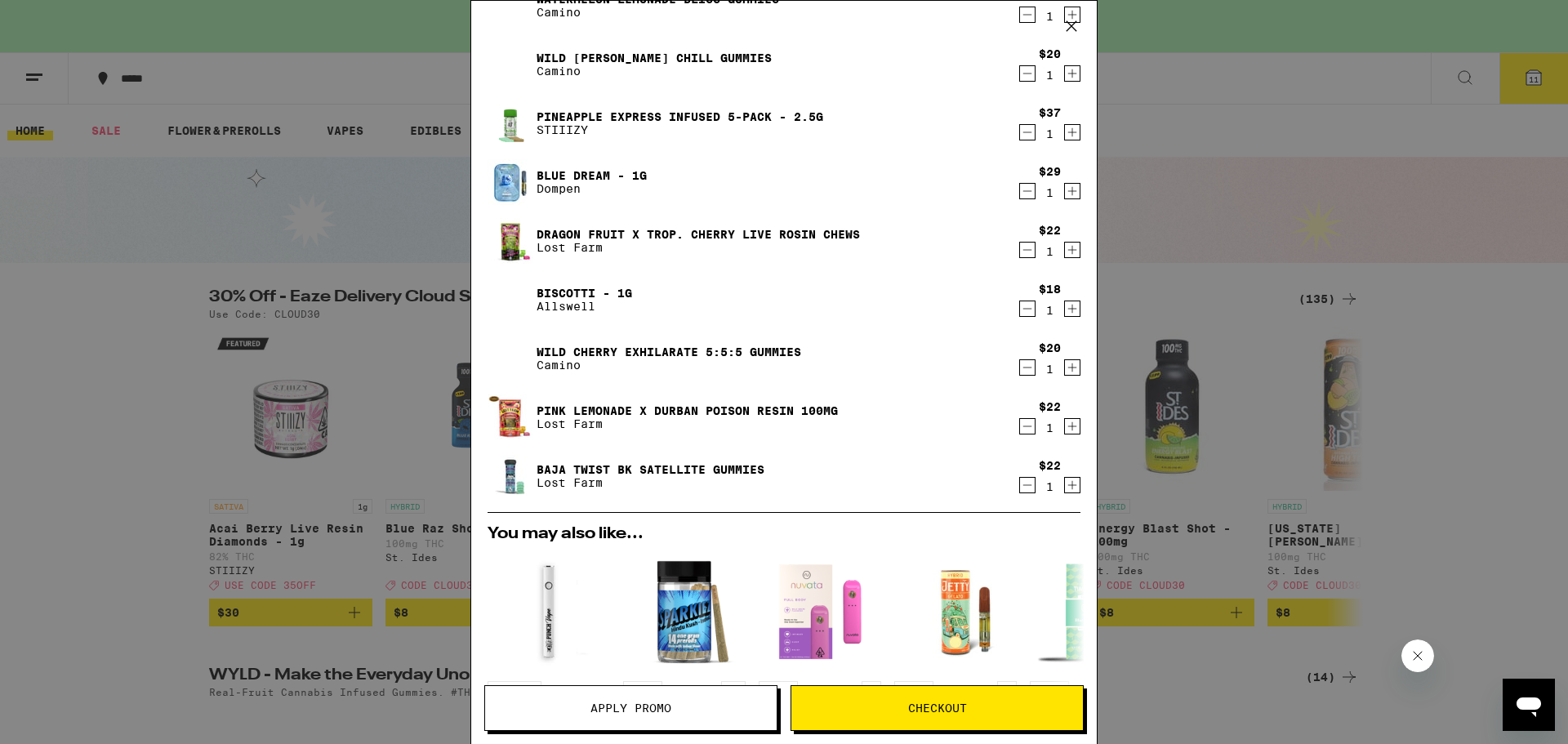
scroll to position [82, 0]
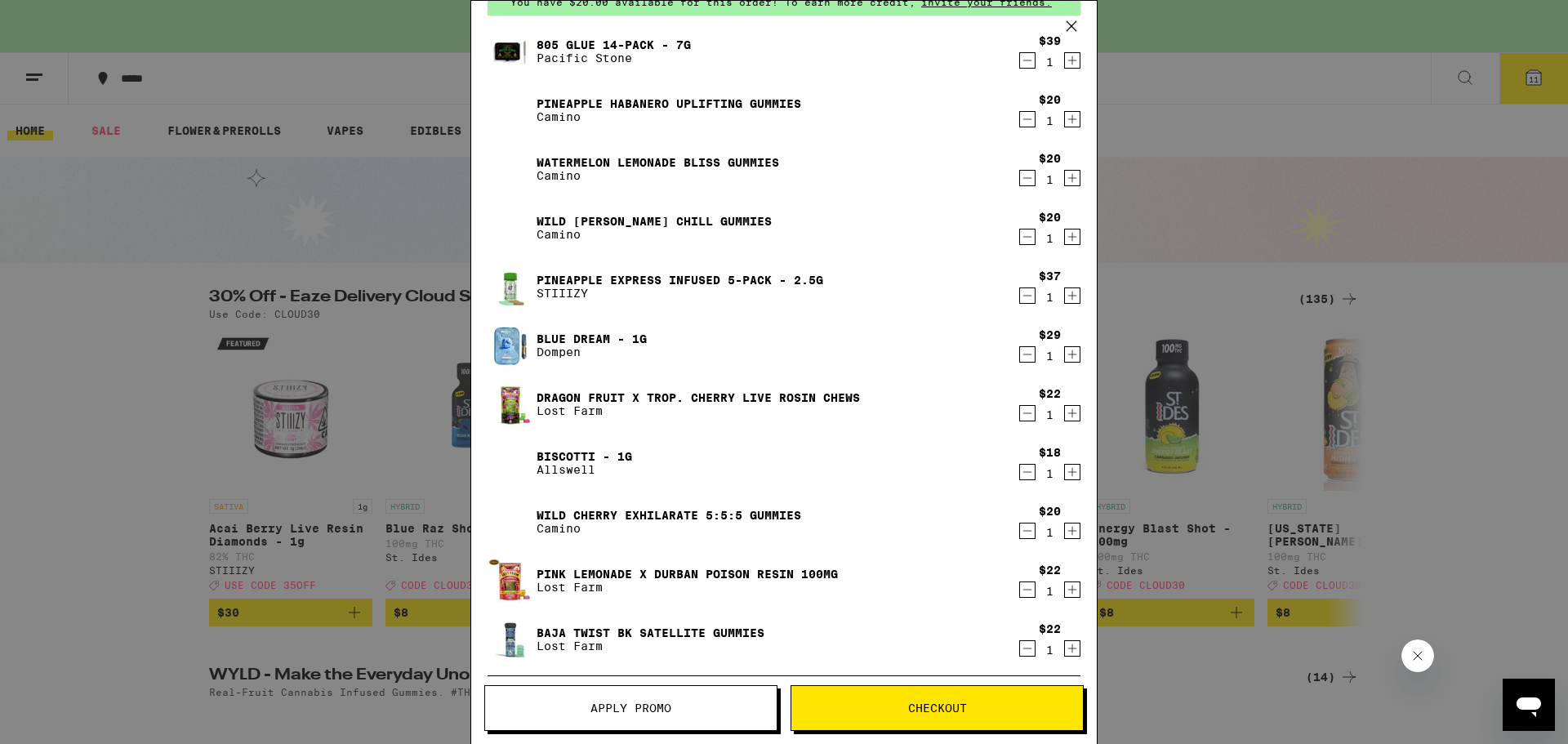
click at [699, 515] on link "Wild Cherry Exhilarate 5:5:5 Gummies" at bounding box center [668, 515] width 265 height 13
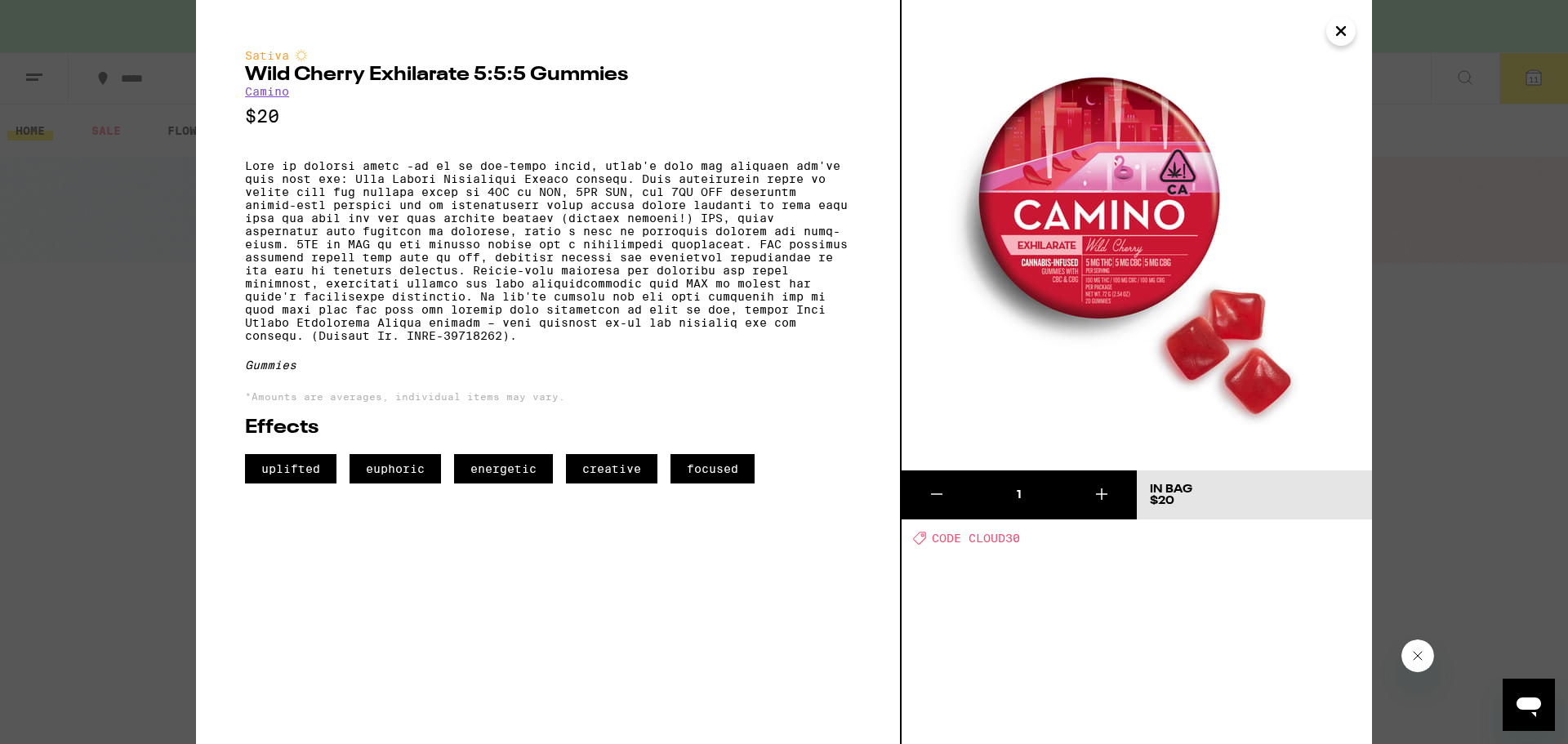
click at [1349, 33] on icon "Close" at bounding box center [1340, 31] width 20 height 25
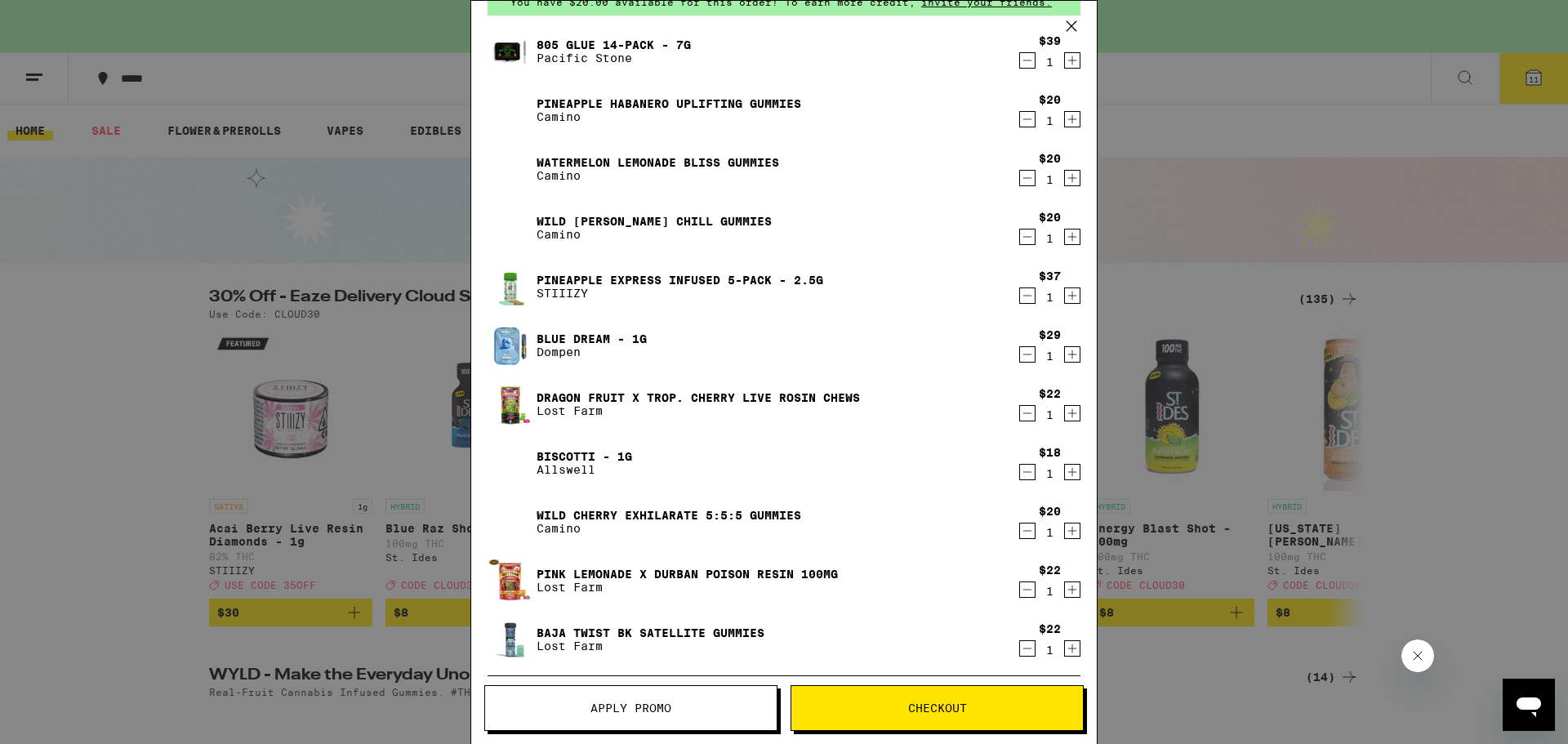
click at [1020, 528] on icon "Decrement" at bounding box center [1027, 530] width 15 height 20
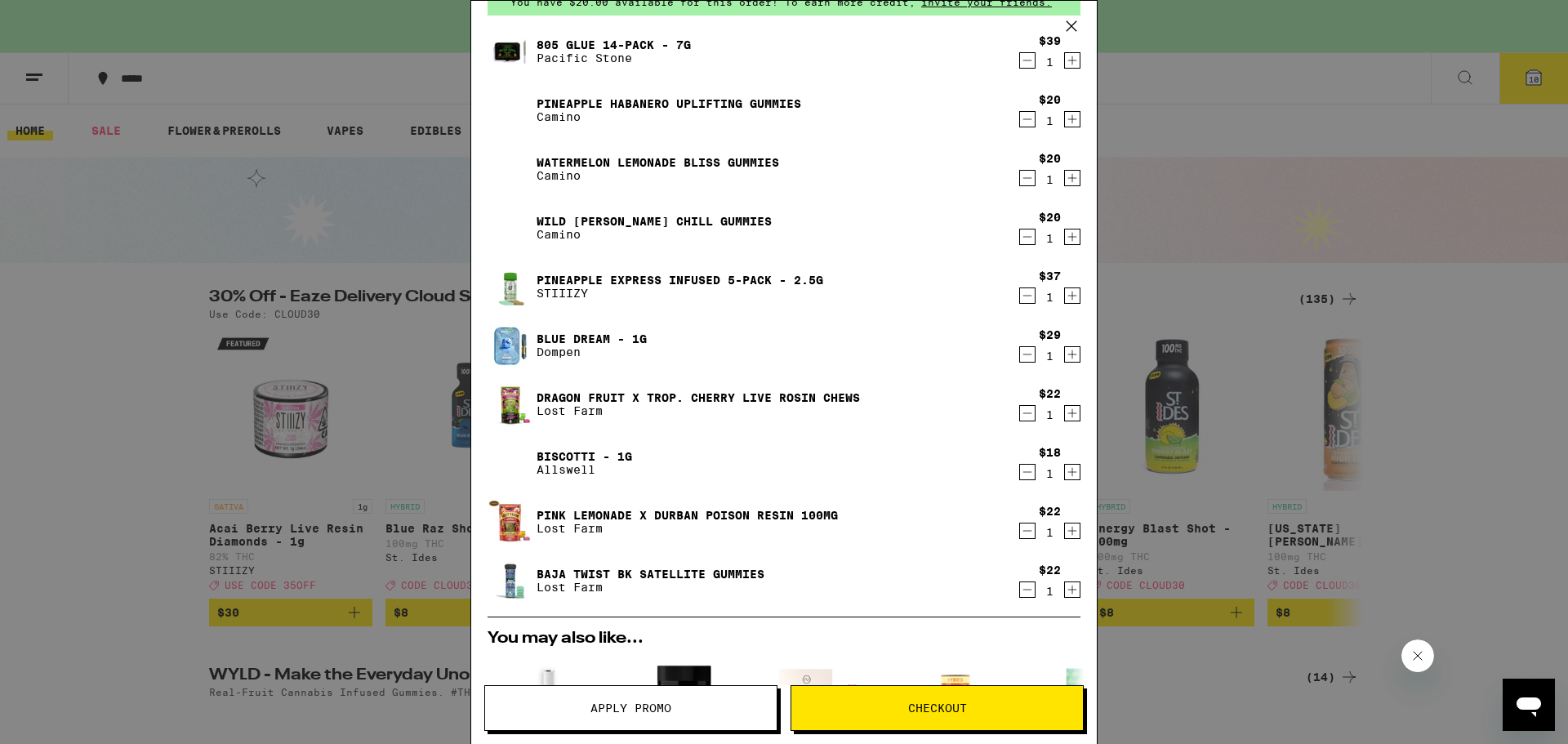
click at [1022, 357] on button "Decrement" at bounding box center [1027, 354] width 16 height 16
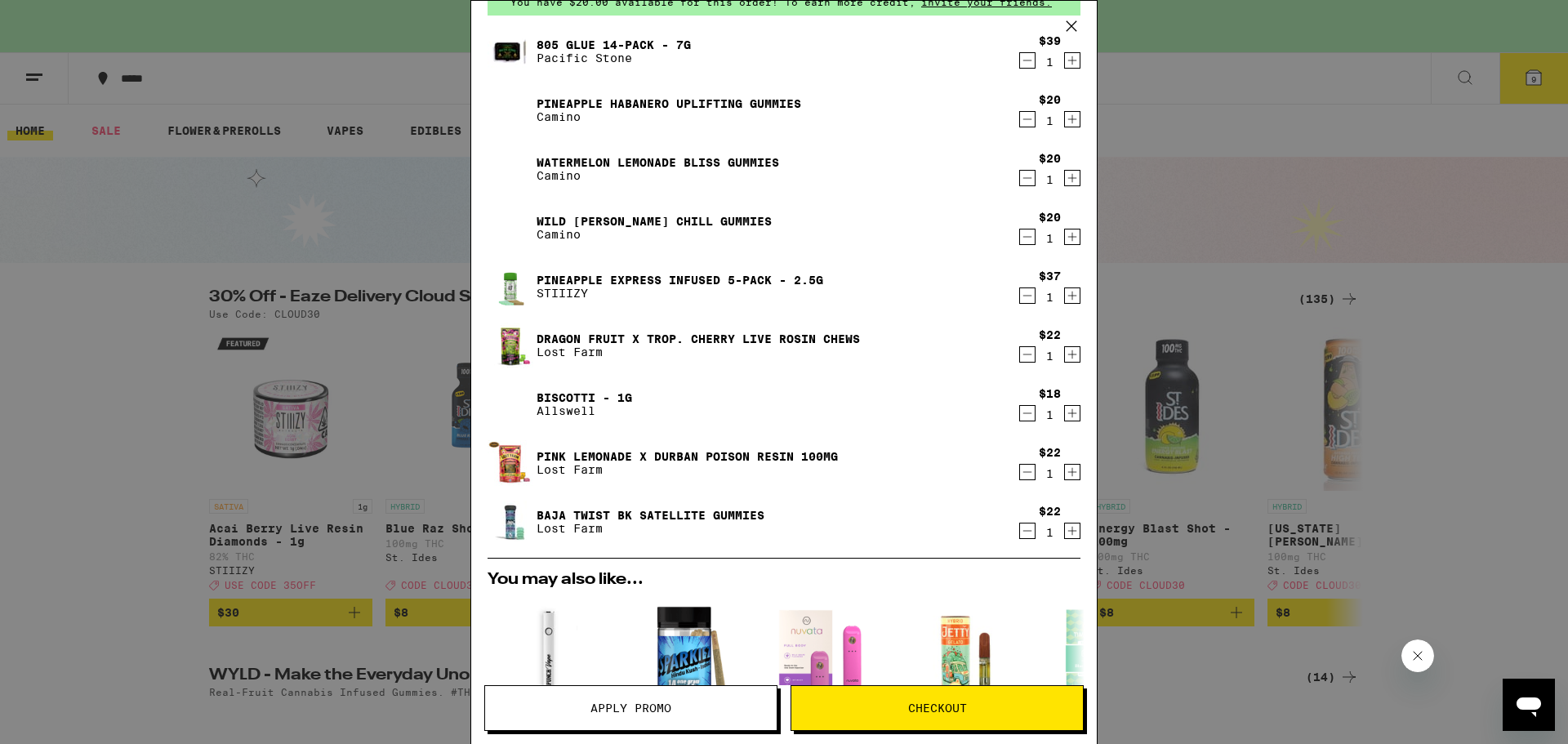
click at [814, 323] on div "Dragon Fruit x Trop. Cherry Live Rosin [GEOGRAPHIC_DATA]" at bounding box center [752, 345] width 530 height 46
click at [811, 327] on div "Dragon Fruit x Trop. Cherry Live Rosin [GEOGRAPHIC_DATA]" at bounding box center [752, 345] width 530 height 46
click at [811, 332] on link "Dragon Fruit x Trop. Cherry Live Rosin Chews" at bounding box center [698, 338] width 323 height 13
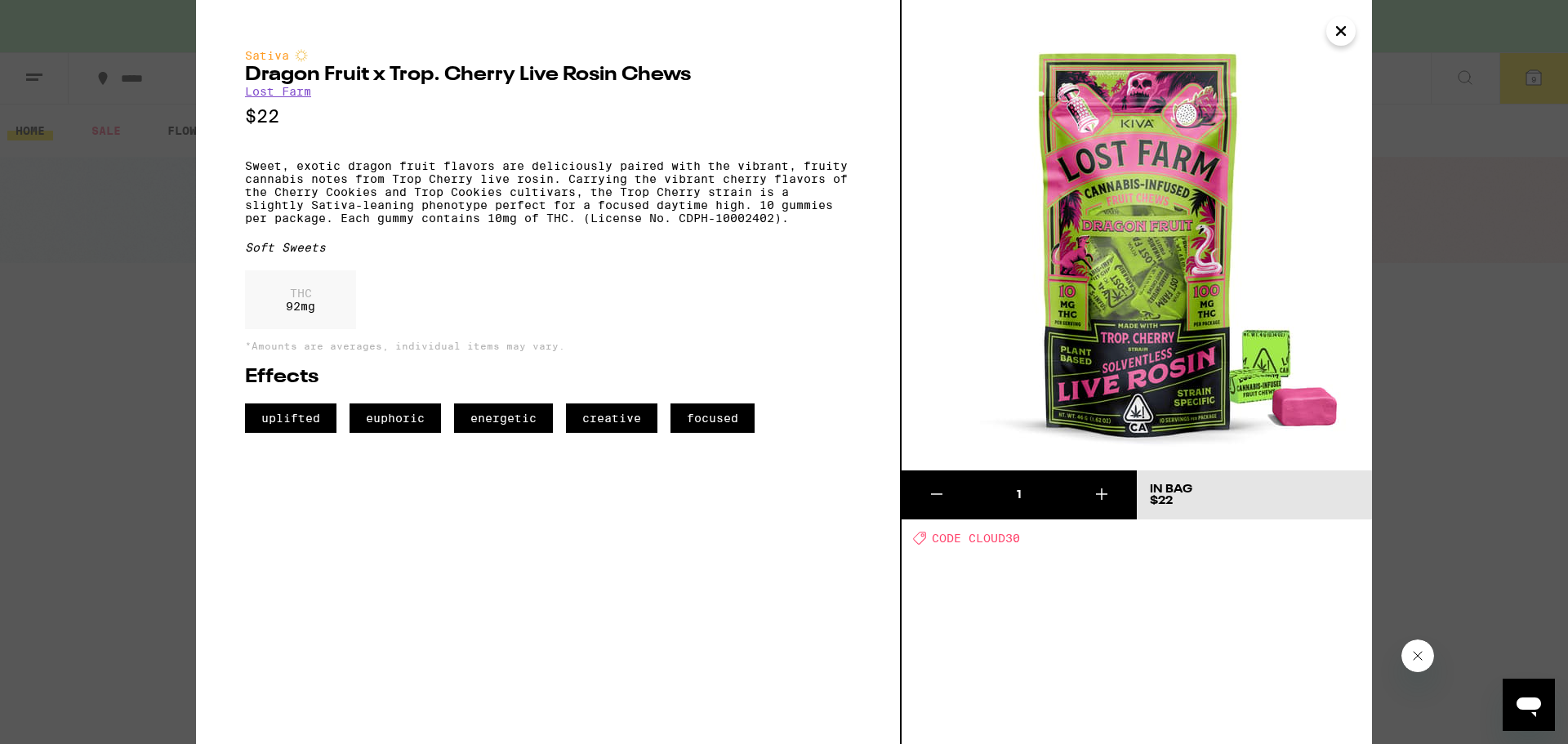
click at [1348, 39] on icon "Close" at bounding box center [1340, 31] width 20 height 25
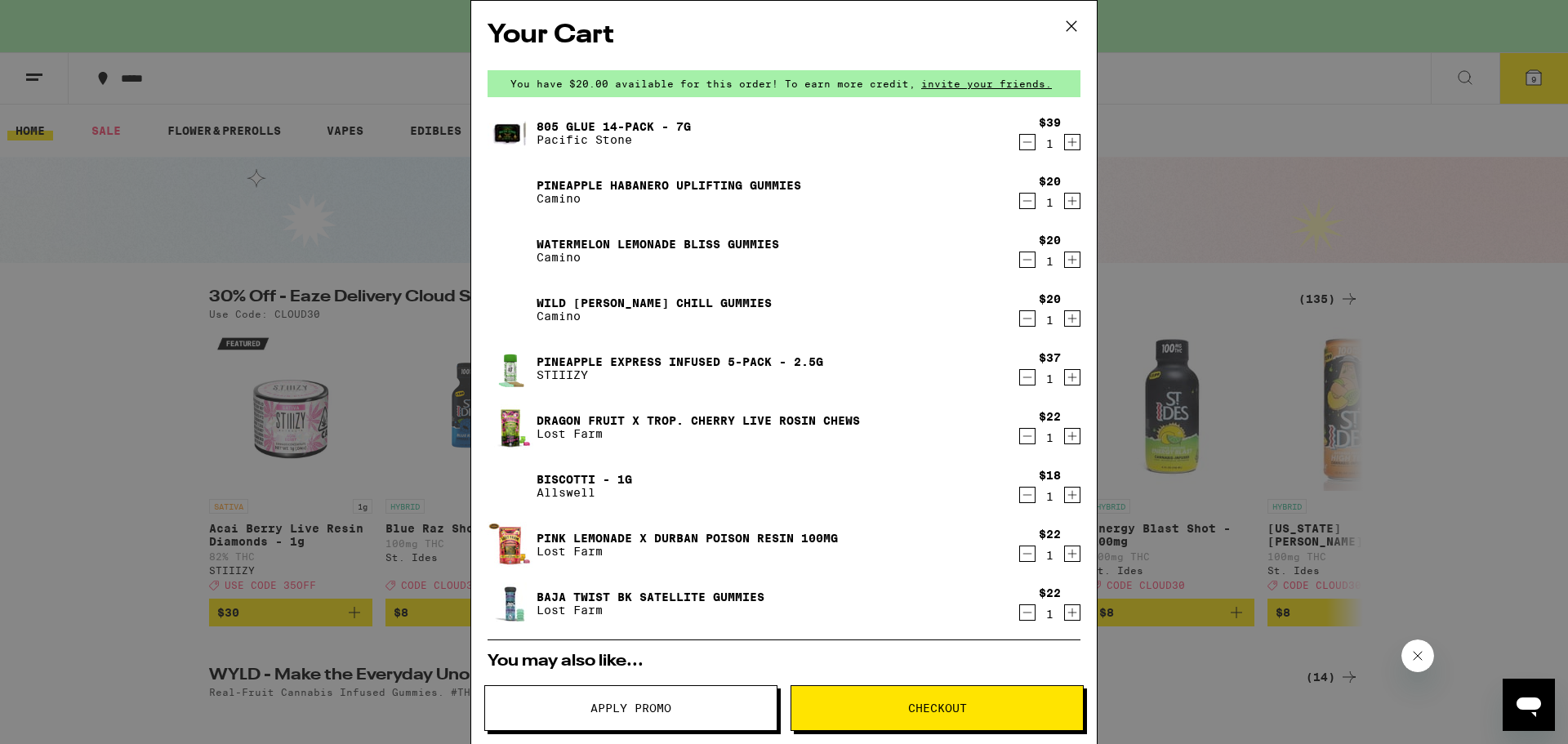
click at [1471, 261] on div "Your Cart You have $20.00 available for this order! To earn more credit, invite…" at bounding box center [784, 372] width 1568 height 744
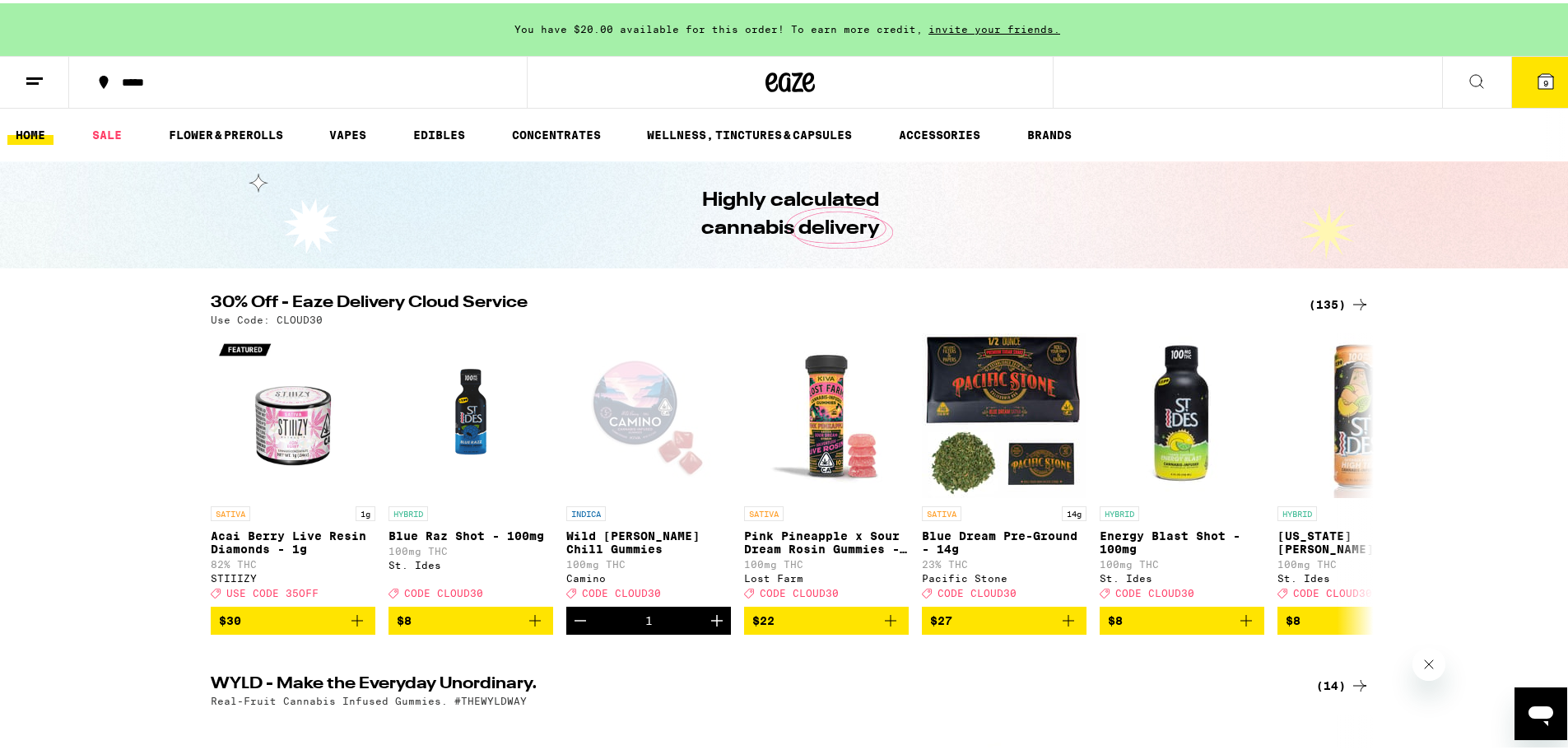
click at [1467, 71] on icon at bounding box center [1476, 78] width 20 height 20
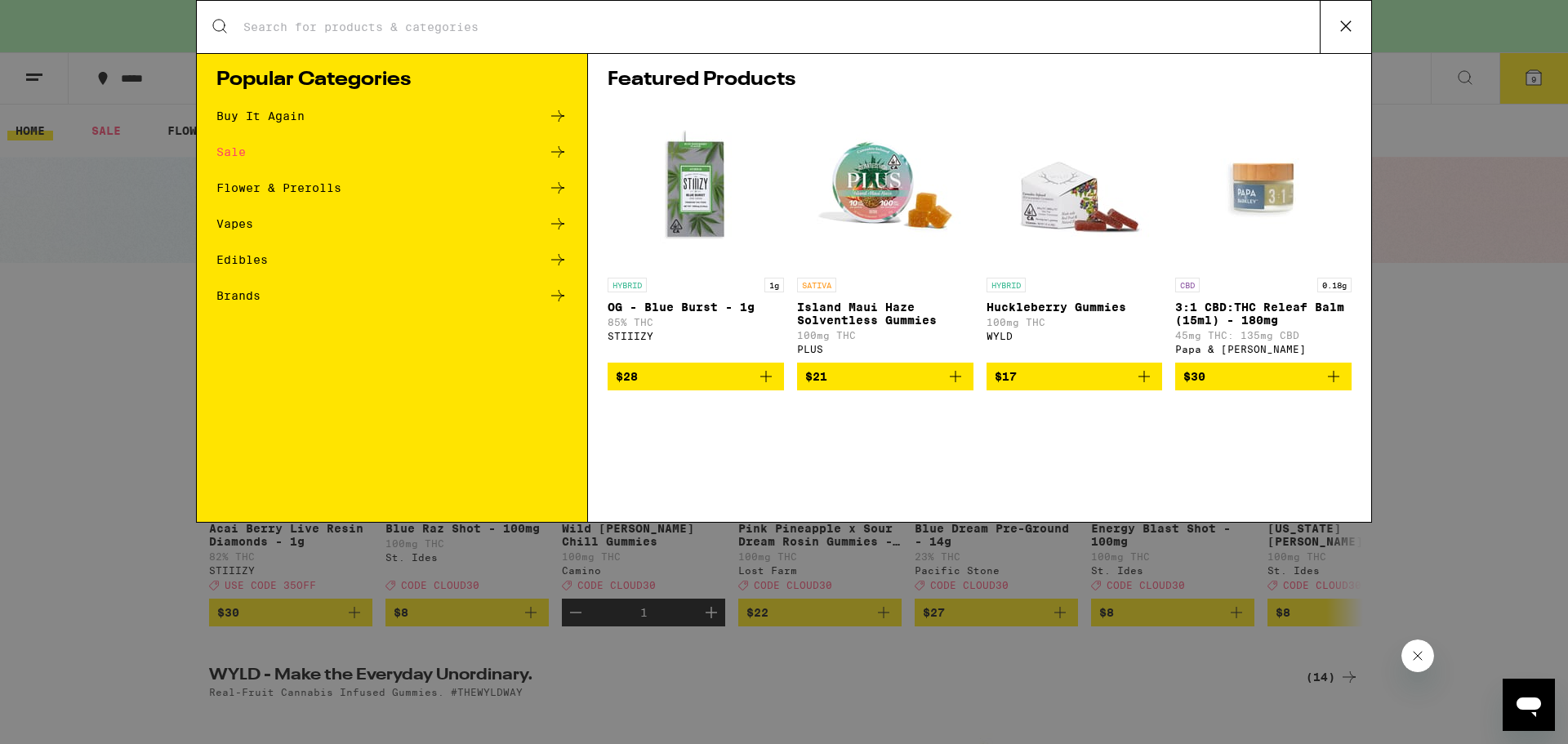
click at [556, 33] on input "Search for Products" at bounding box center [780, 27] width 1077 height 15
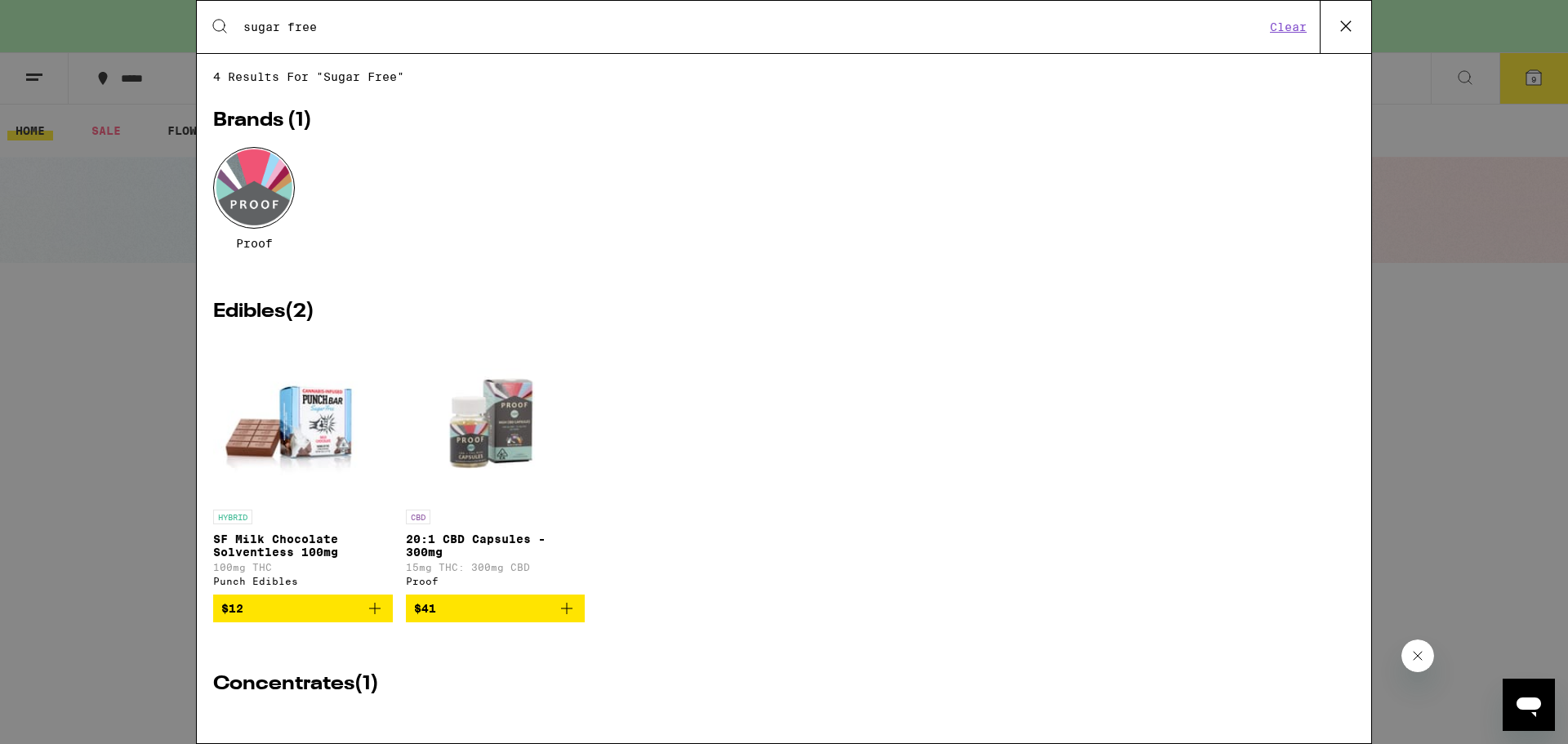
type input "sugar free"
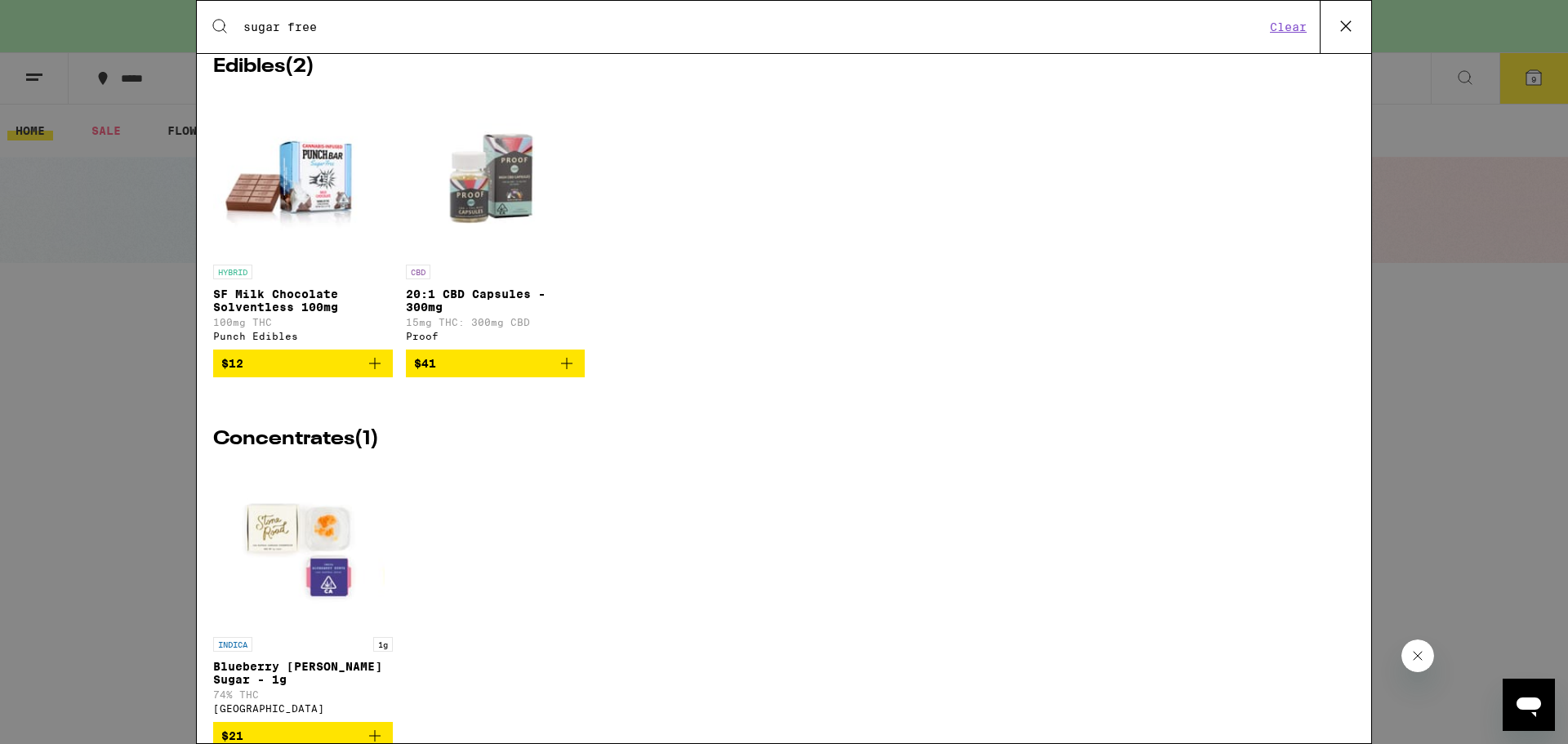
scroll to position [308, 0]
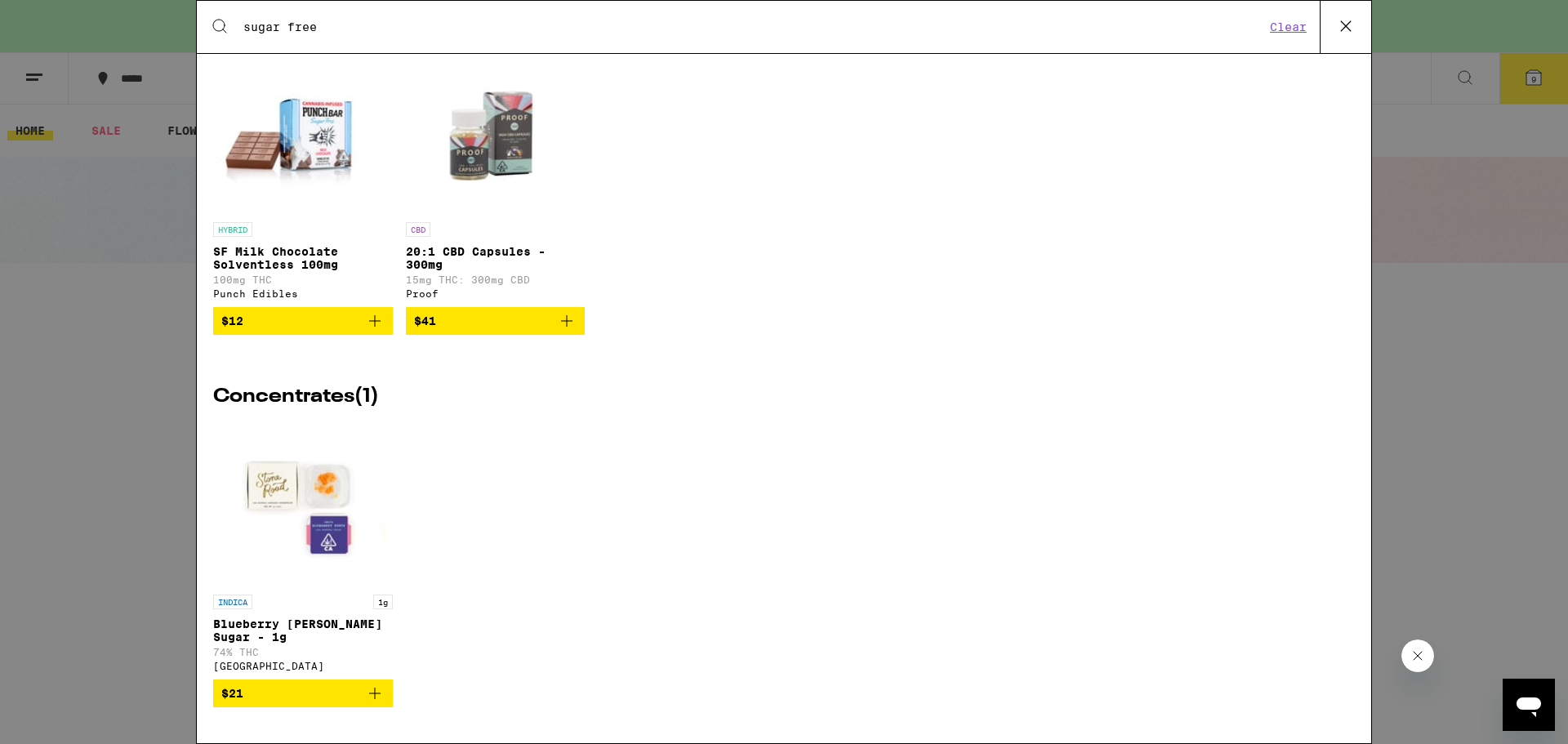
click at [331, 134] on img "Open page for SF Milk Chocolate Solventless 100mg from Punch Edibles" at bounding box center [302, 132] width 180 height 163
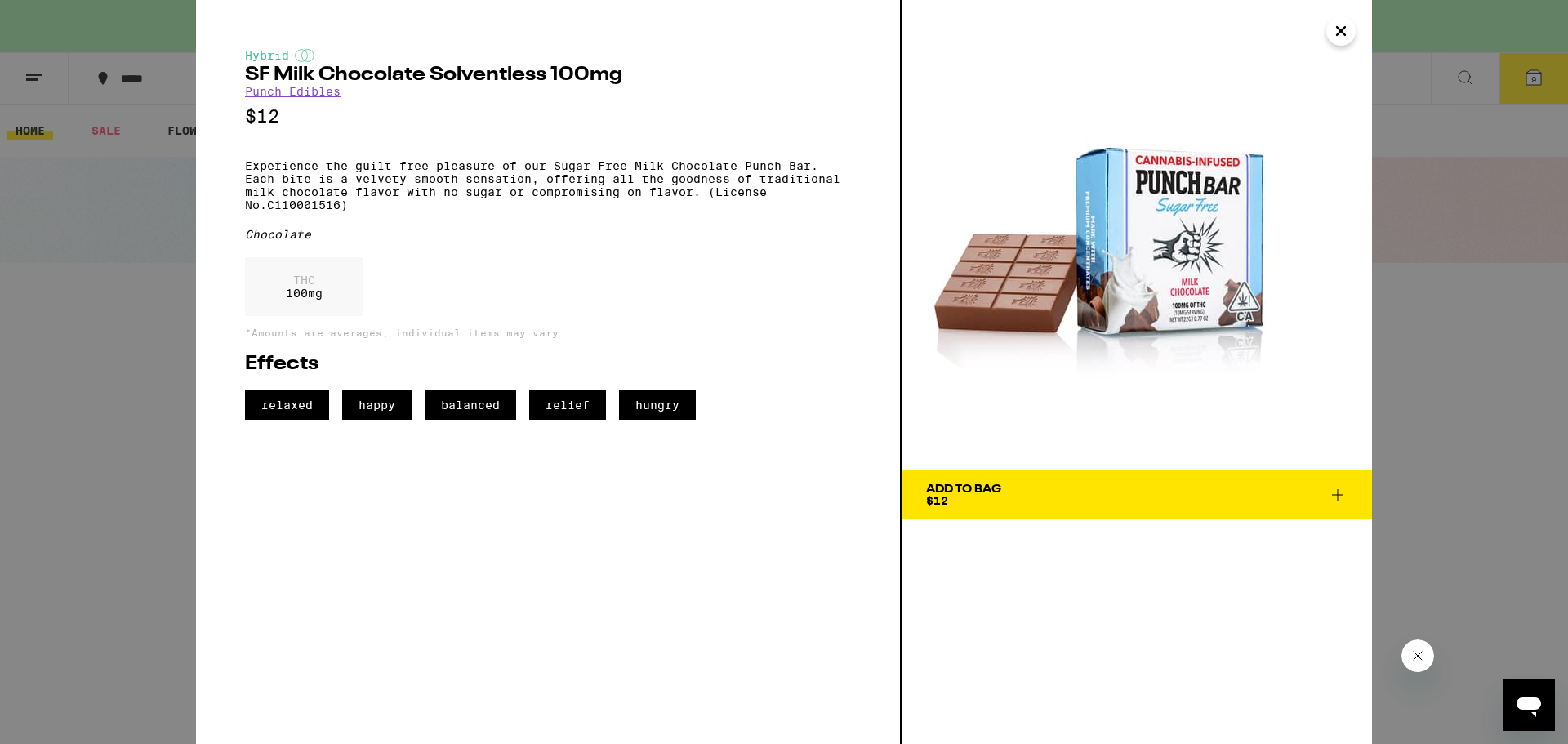
click at [1084, 491] on span "Add To Bag $12" at bounding box center [1137, 495] width 421 height 23
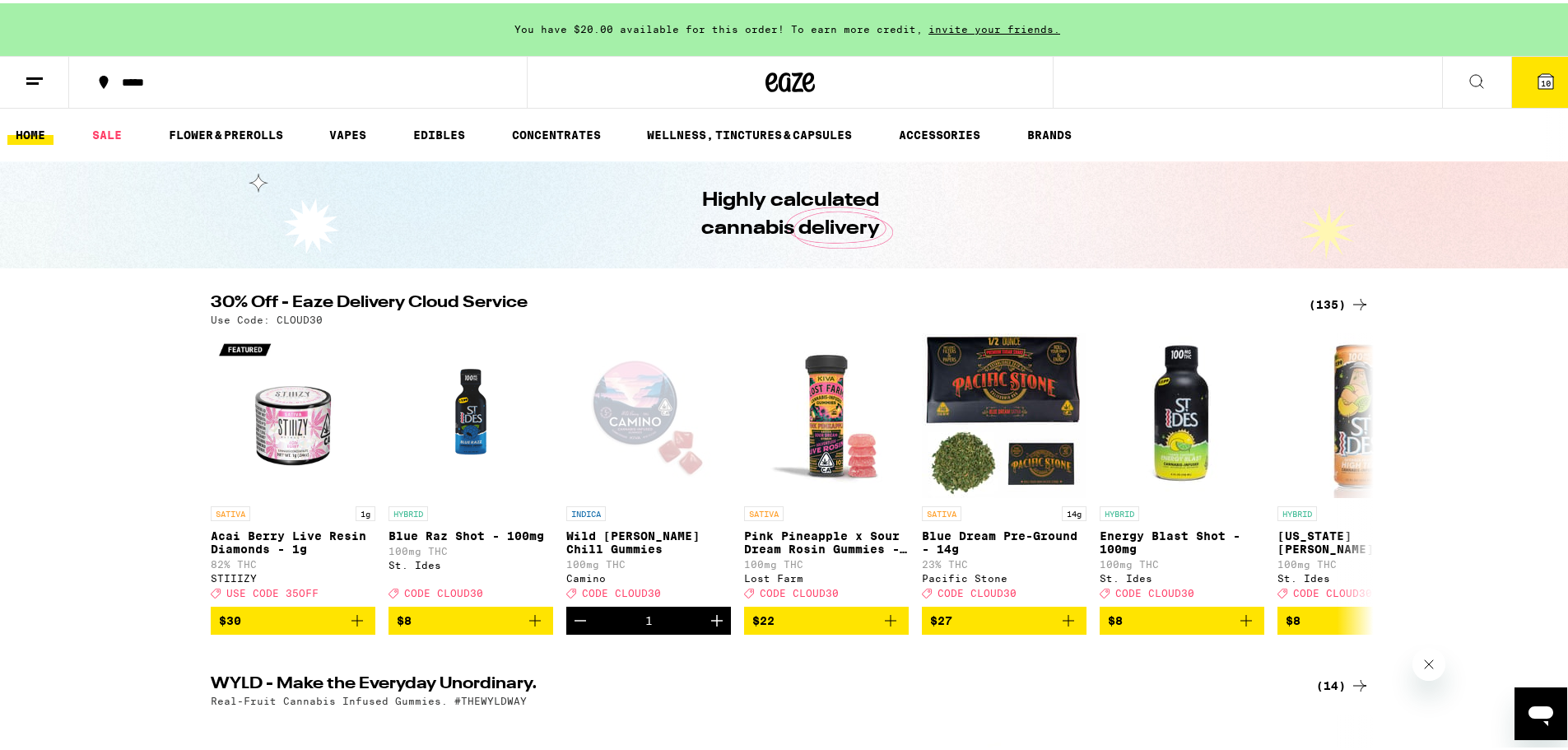
click at [1519, 62] on button "10" at bounding box center [1546, 79] width 69 height 51
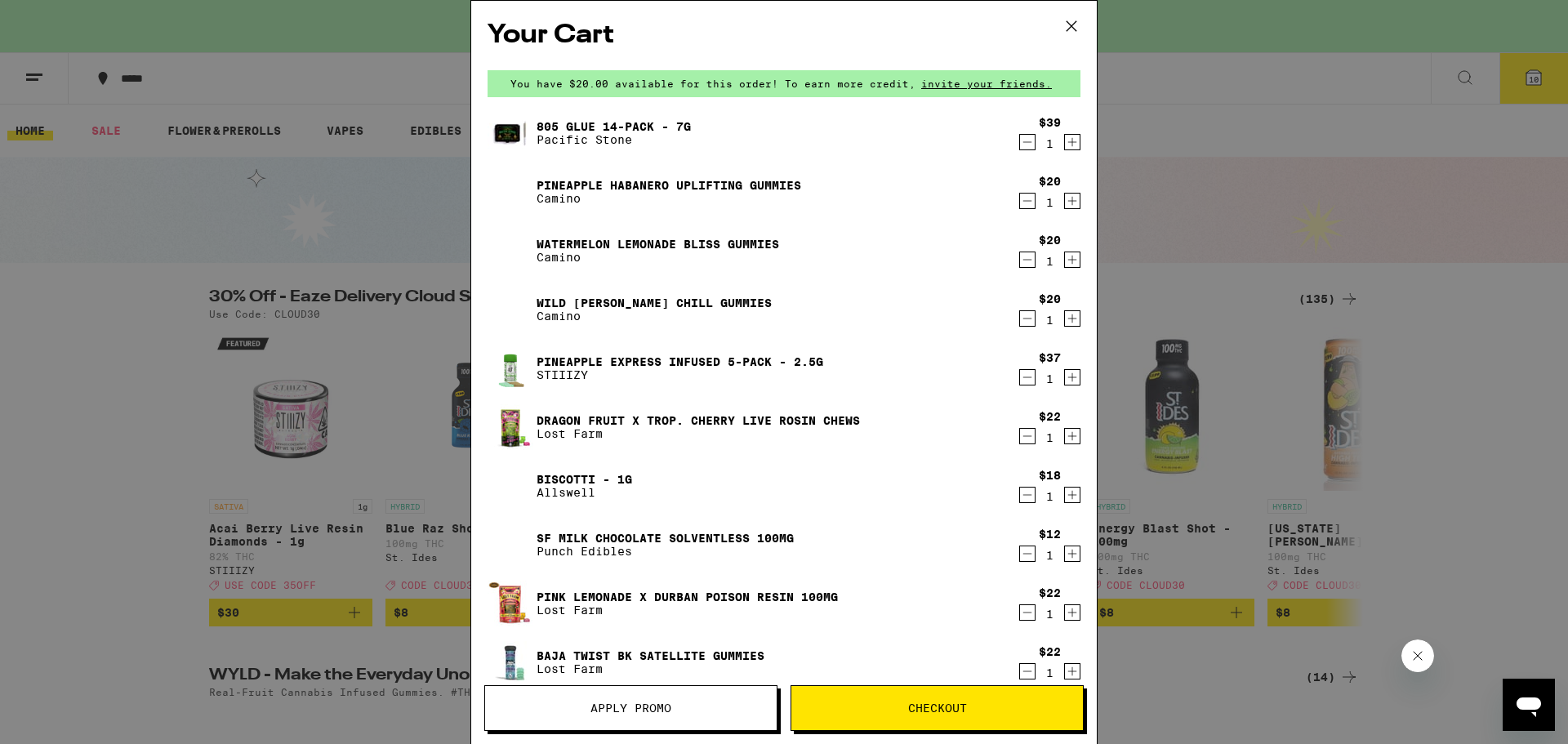
click at [1020, 198] on icon "Decrement" at bounding box center [1027, 200] width 15 height 20
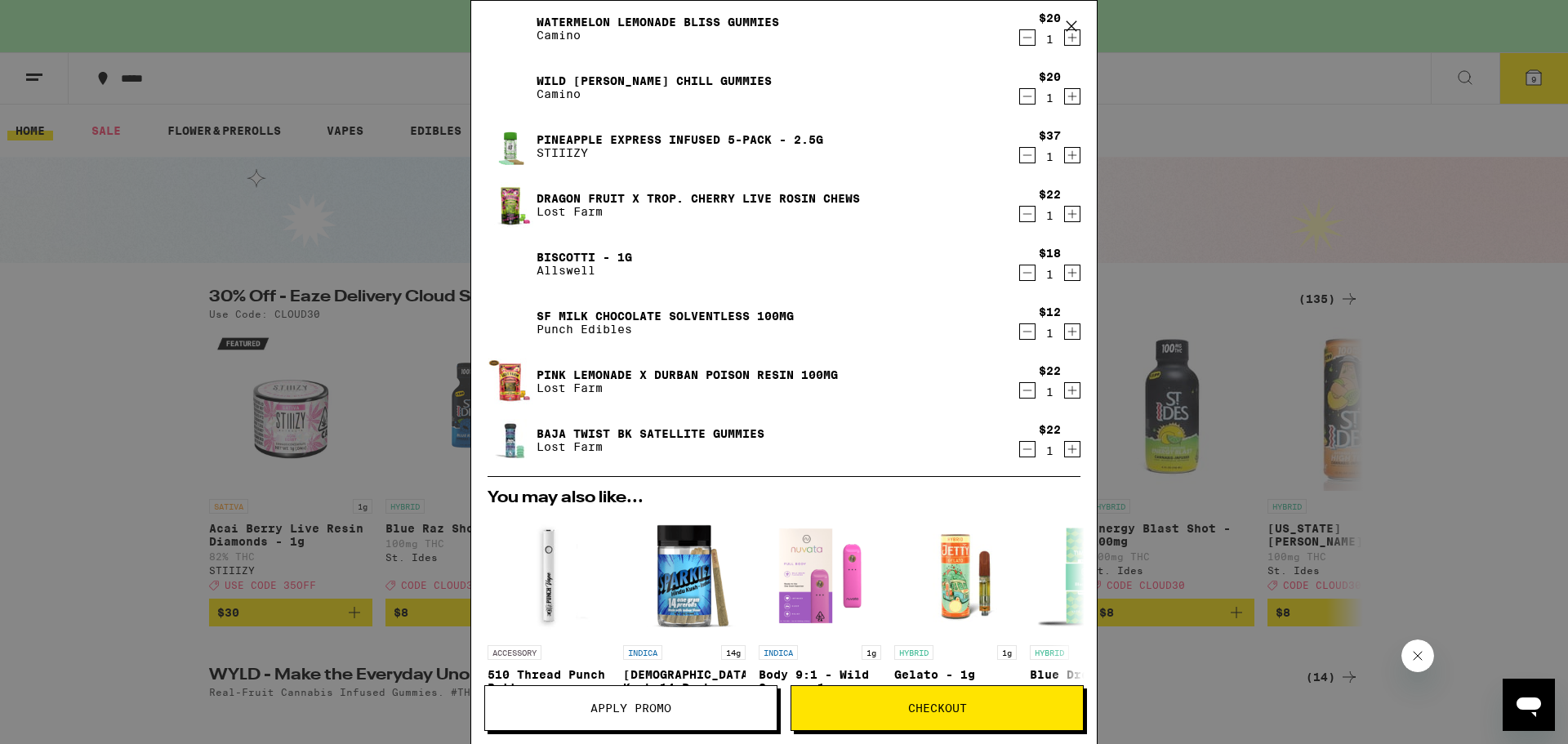
scroll to position [527, 0]
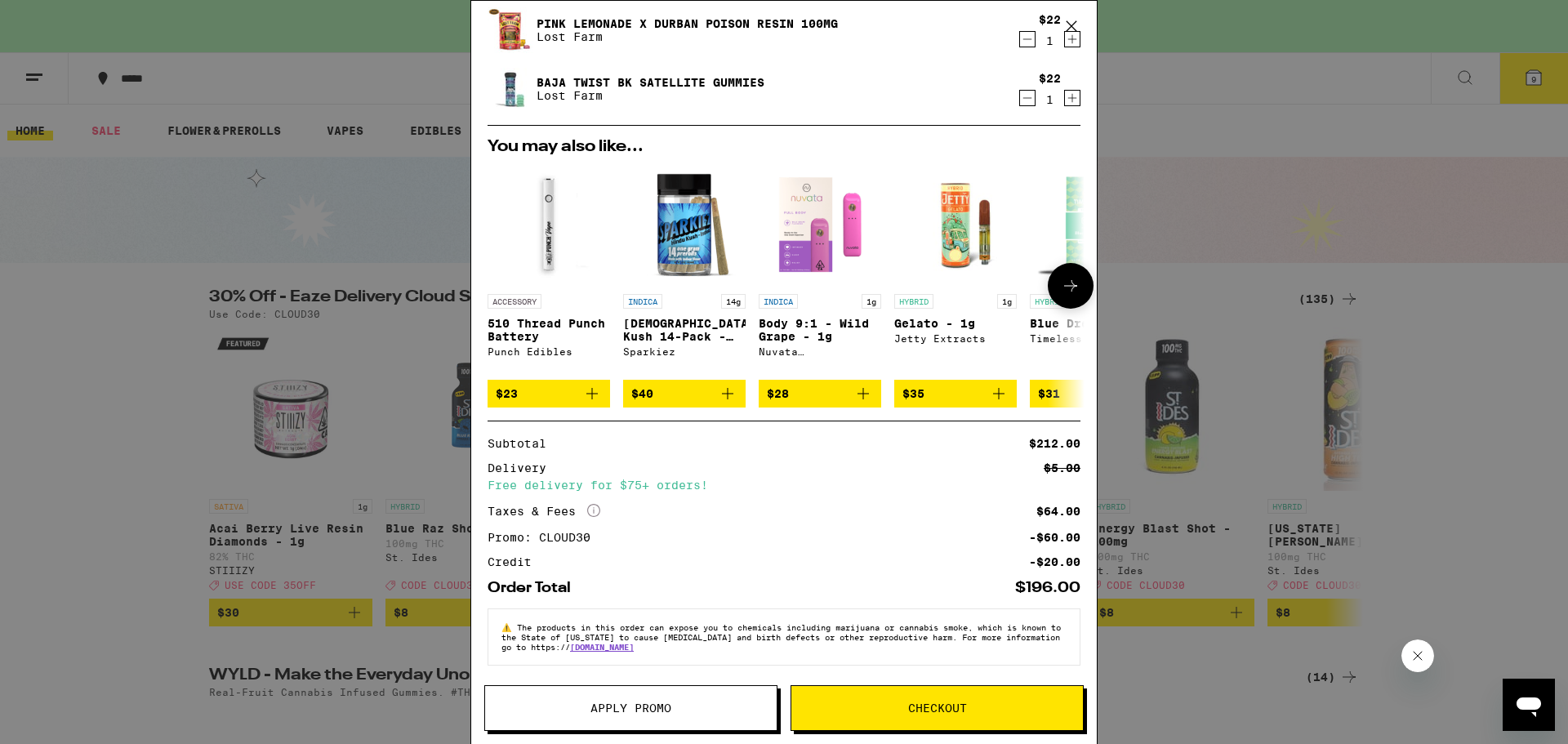
click at [1052, 291] on button at bounding box center [1070, 285] width 46 height 46
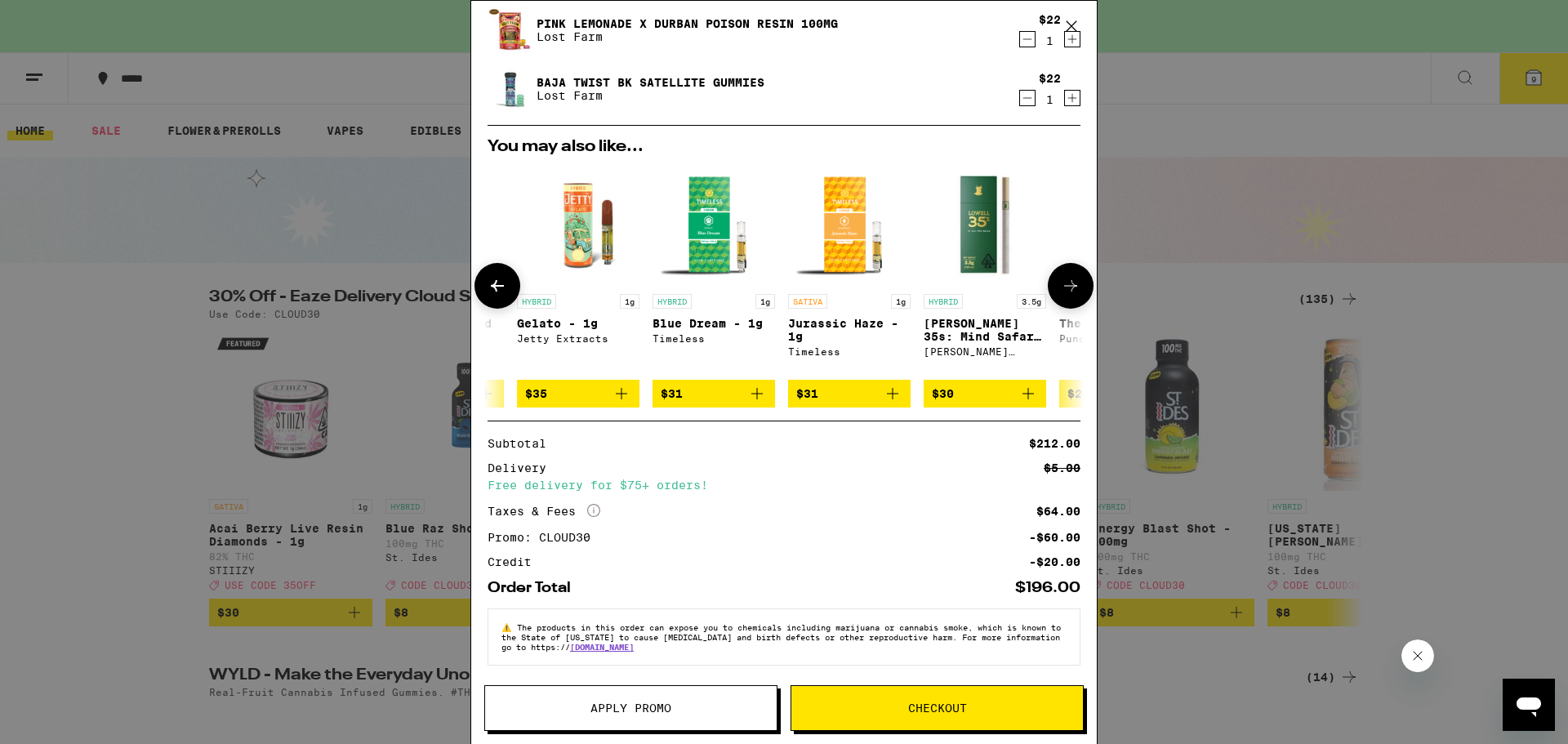
scroll to position [0, 402]
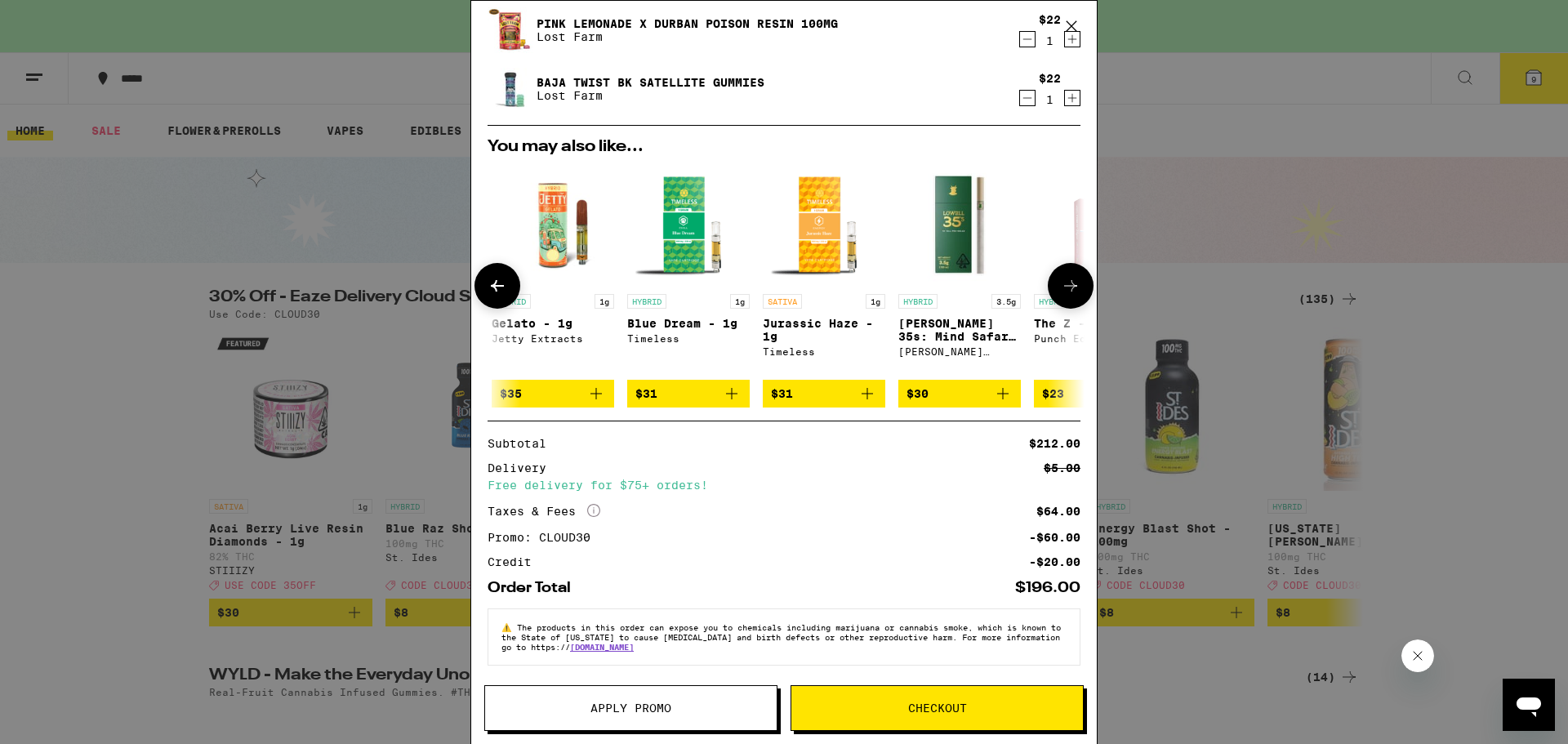
click at [1048, 288] on button at bounding box center [1070, 285] width 46 height 46
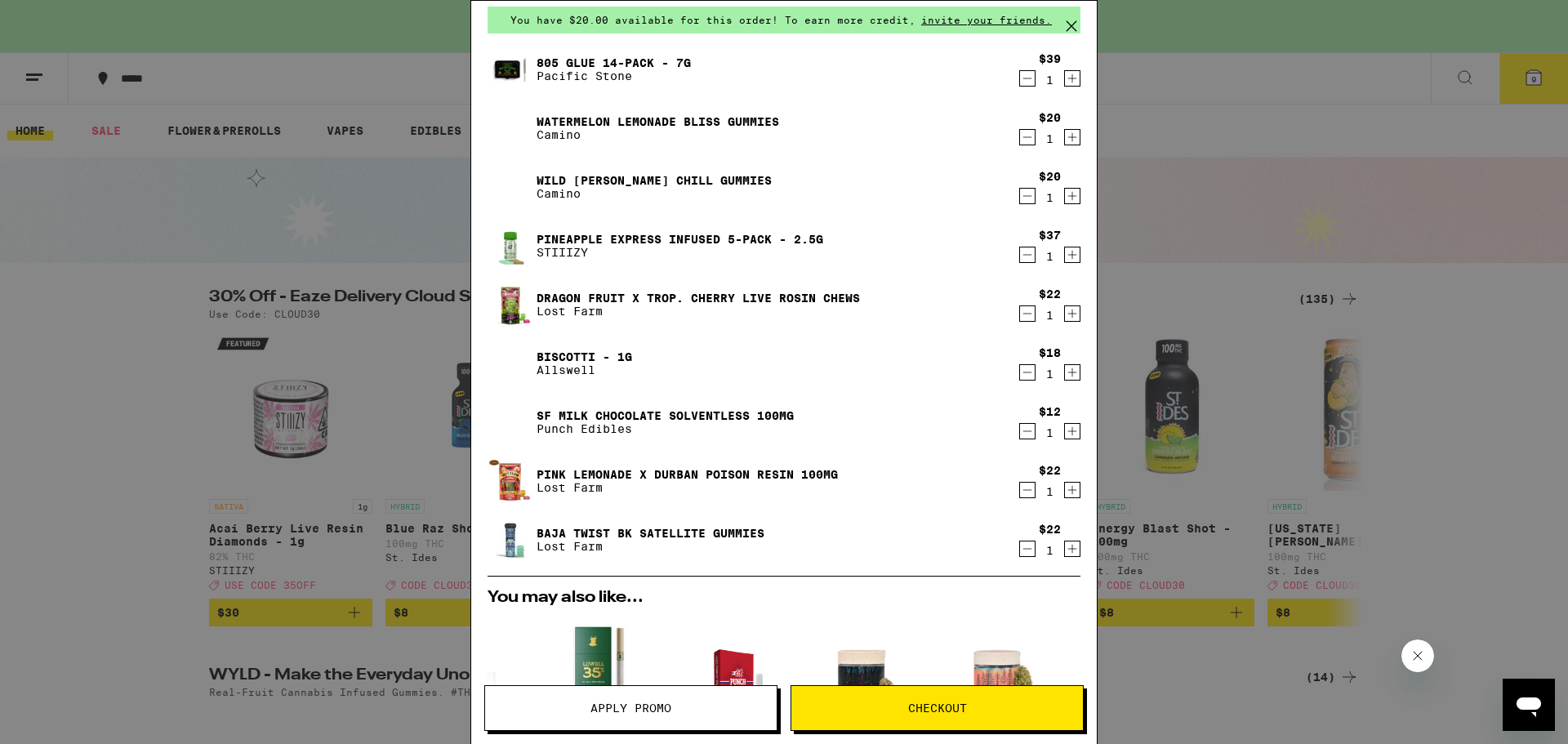
scroll to position [0, 0]
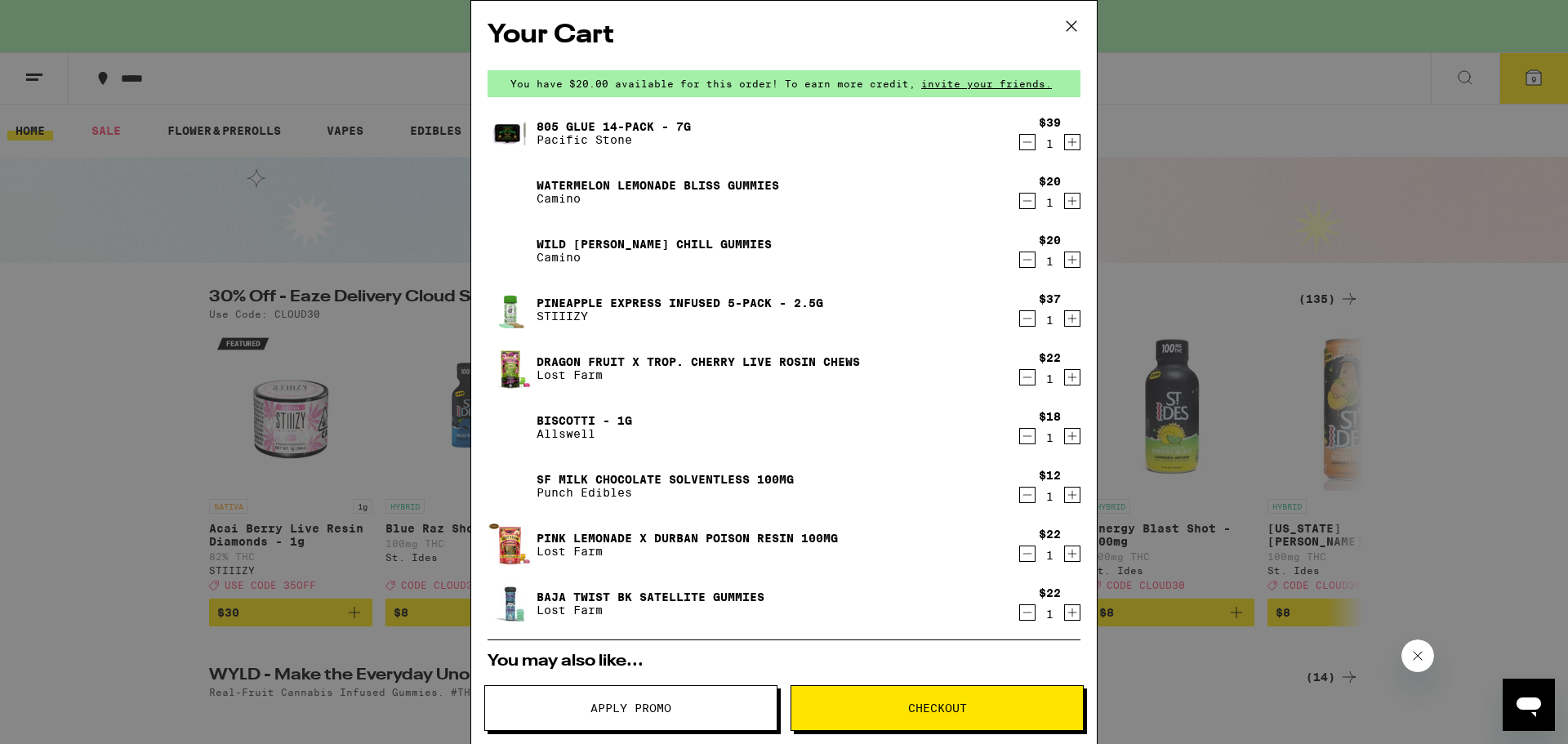
click at [698, 600] on link "Baja Twist BK Satellite Gummies" at bounding box center [650, 596] width 228 height 13
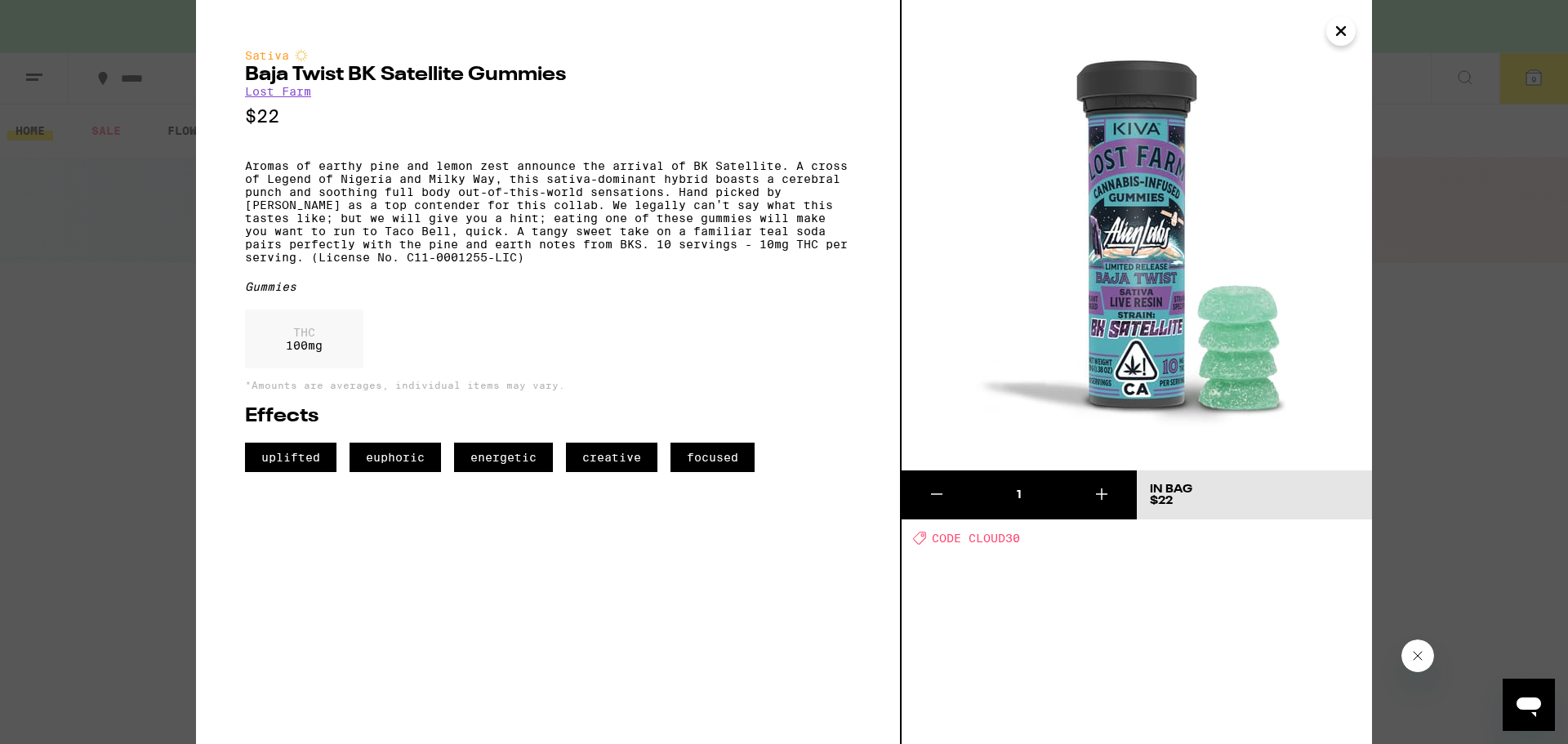
click at [142, 406] on div "Sativa Baja Twist BK Satellite Gummies Lost Farm $22 Aromas of earthy pine and …" at bounding box center [784, 372] width 1568 height 744
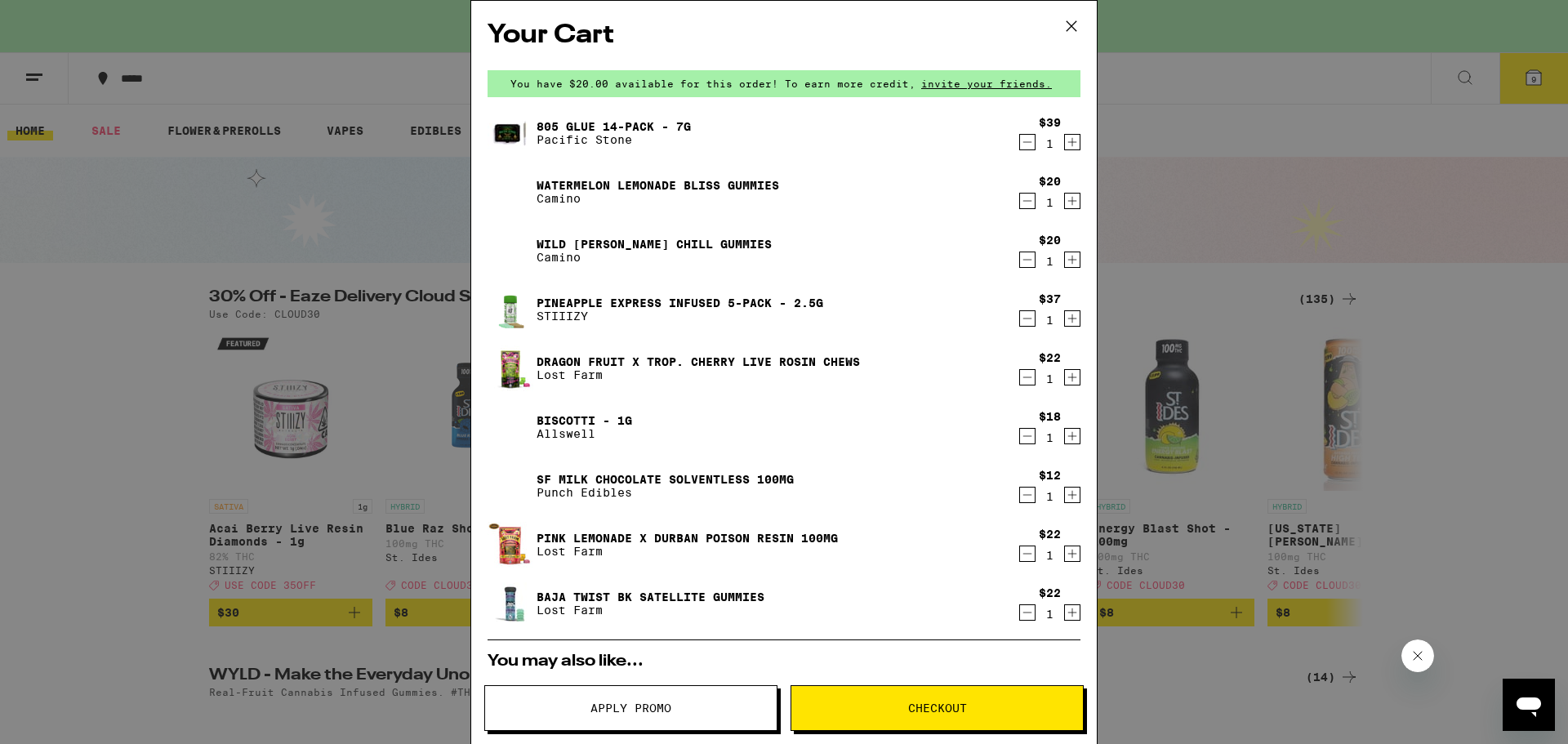
click at [698, 537] on link "Pink Lemonade x Durban Poison Resin 100mg" at bounding box center [686, 538] width 302 height 13
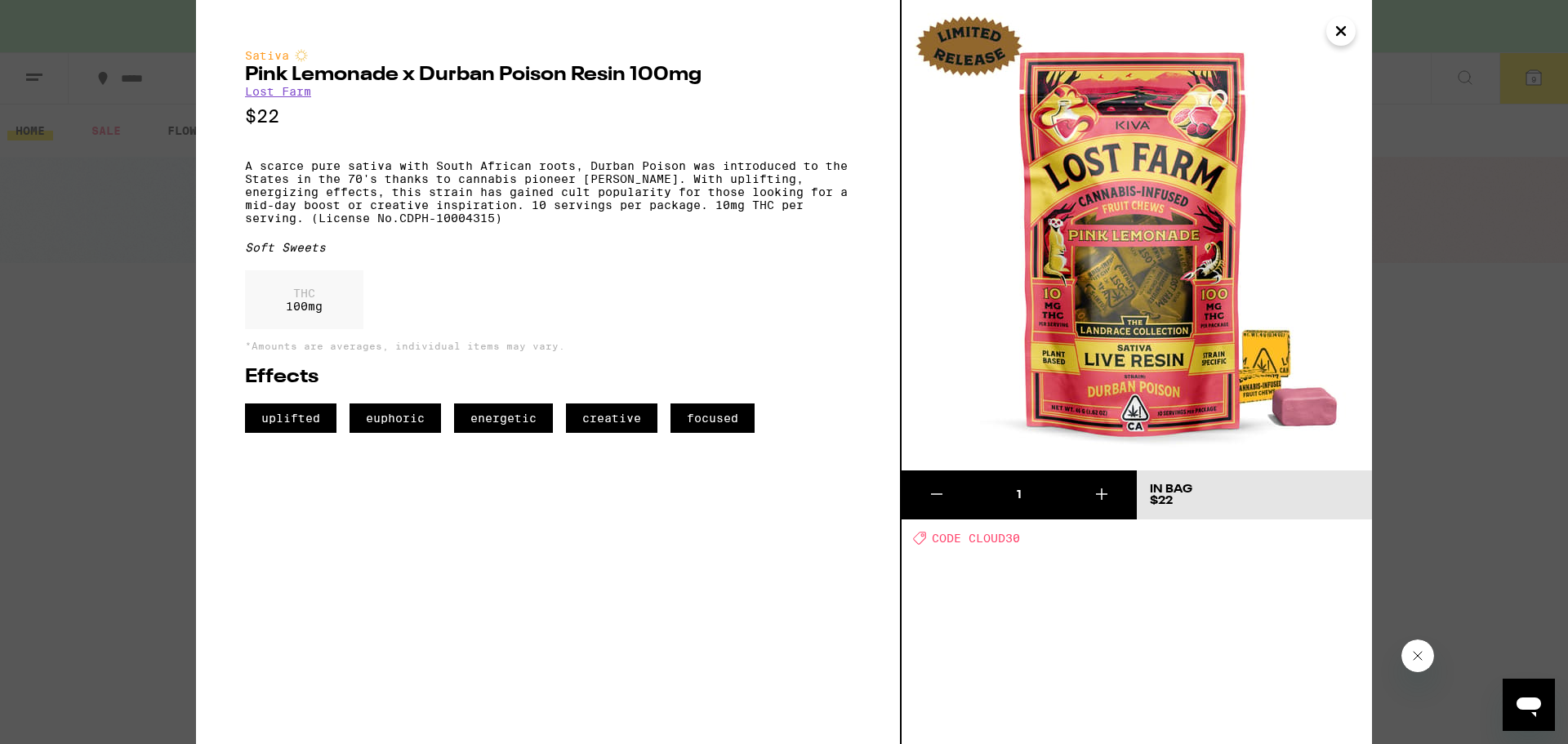
click at [135, 473] on div "Sativa Pink Lemonade x Durban Poison Resin 100mg Lost Farm $22 A scarce pure sa…" at bounding box center [784, 372] width 1568 height 744
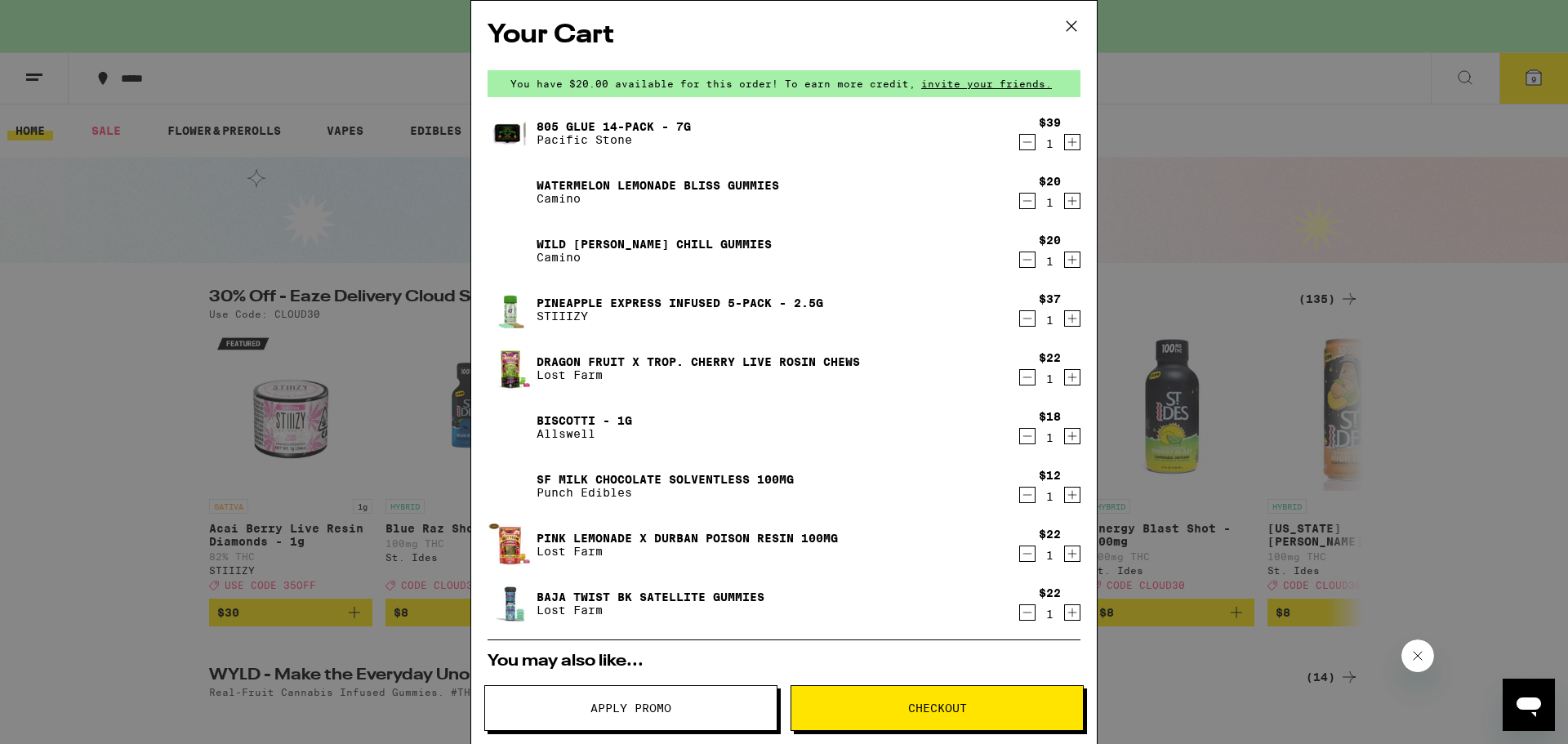
click at [615, 601] on link "Baja Twist BK Satellite Gummies" at bounding box center [650, 596] width 228 height 13
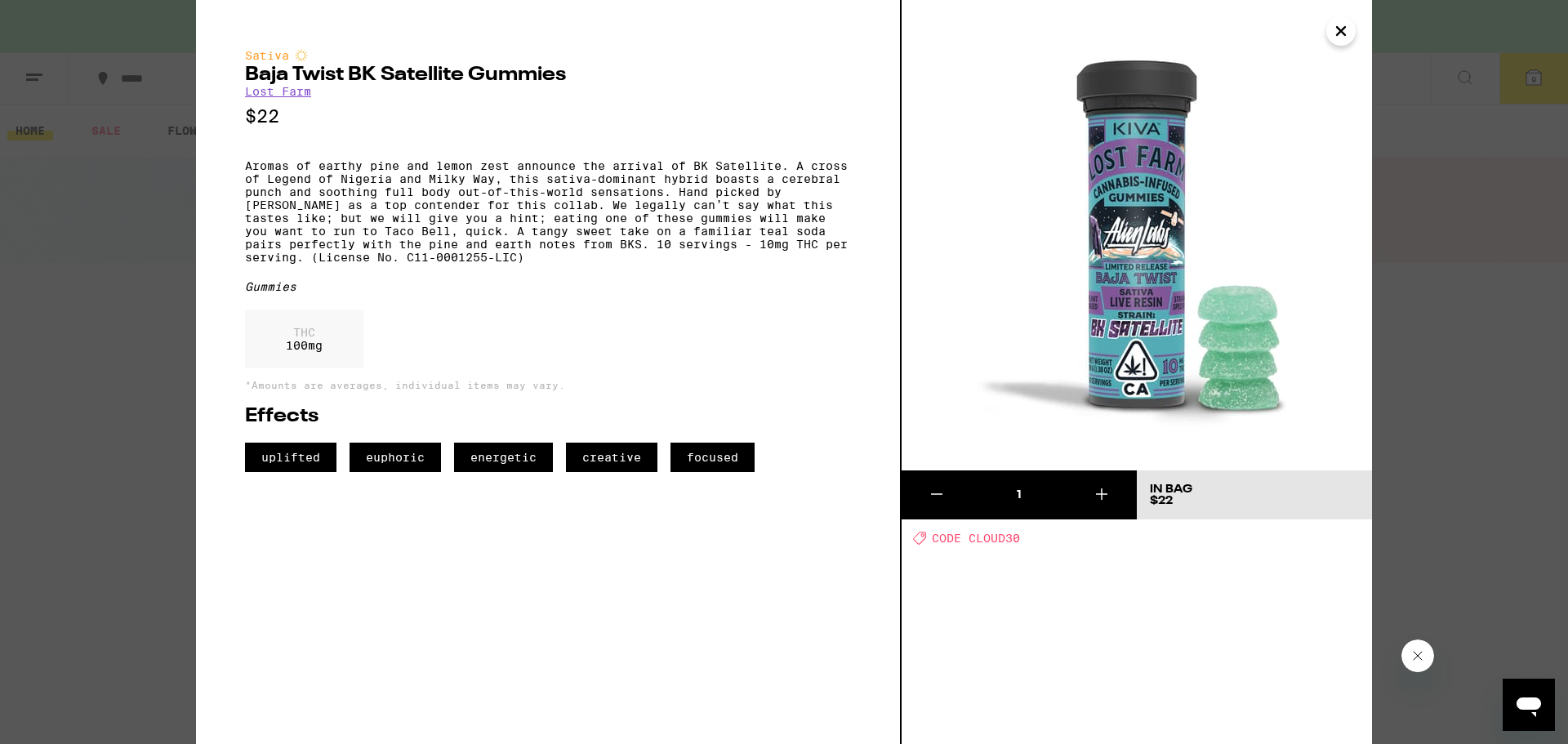
click at [79, 453] on div "Sativa Baja Twist BK Satellite Gummies Lost Farm $22 Aromas of earthy pine and …" at bounding box center [784, 372] width 1568 height 744
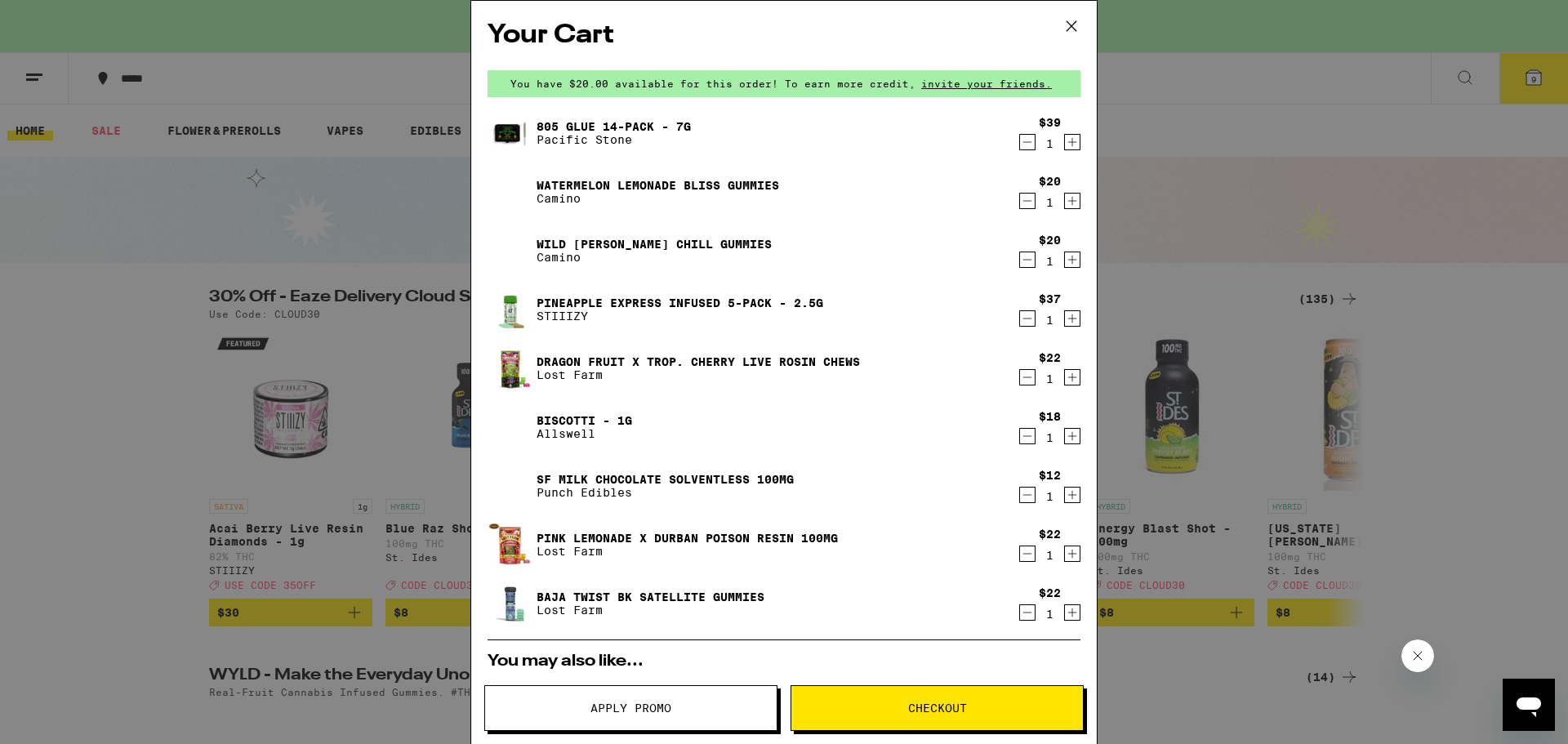
click at [1022, 498] on icon "Decrement" at bounding box center [1027, 494] width 15 height 20
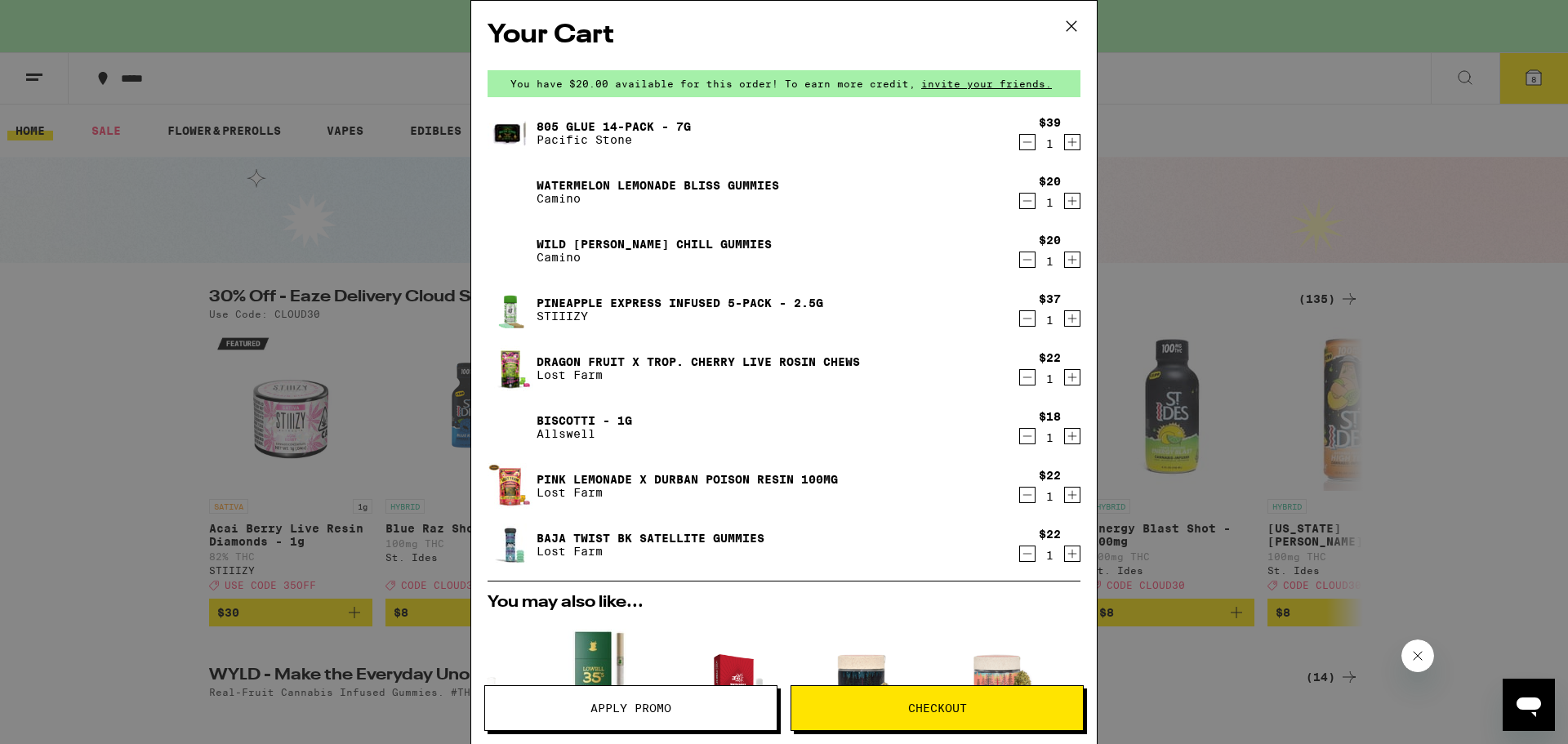
drag, startPoint x: 1006, startPoint y: 496, endPoint x: 1014, endPoint y: 497, distance: 8.1
click at [1017, 496] on div "$22 1" at bounding box center [1049, 485] width 64 height 34
click at [1020, 499] on icon "Decrement" at bounding box center [1027, 494] width 15 height 20
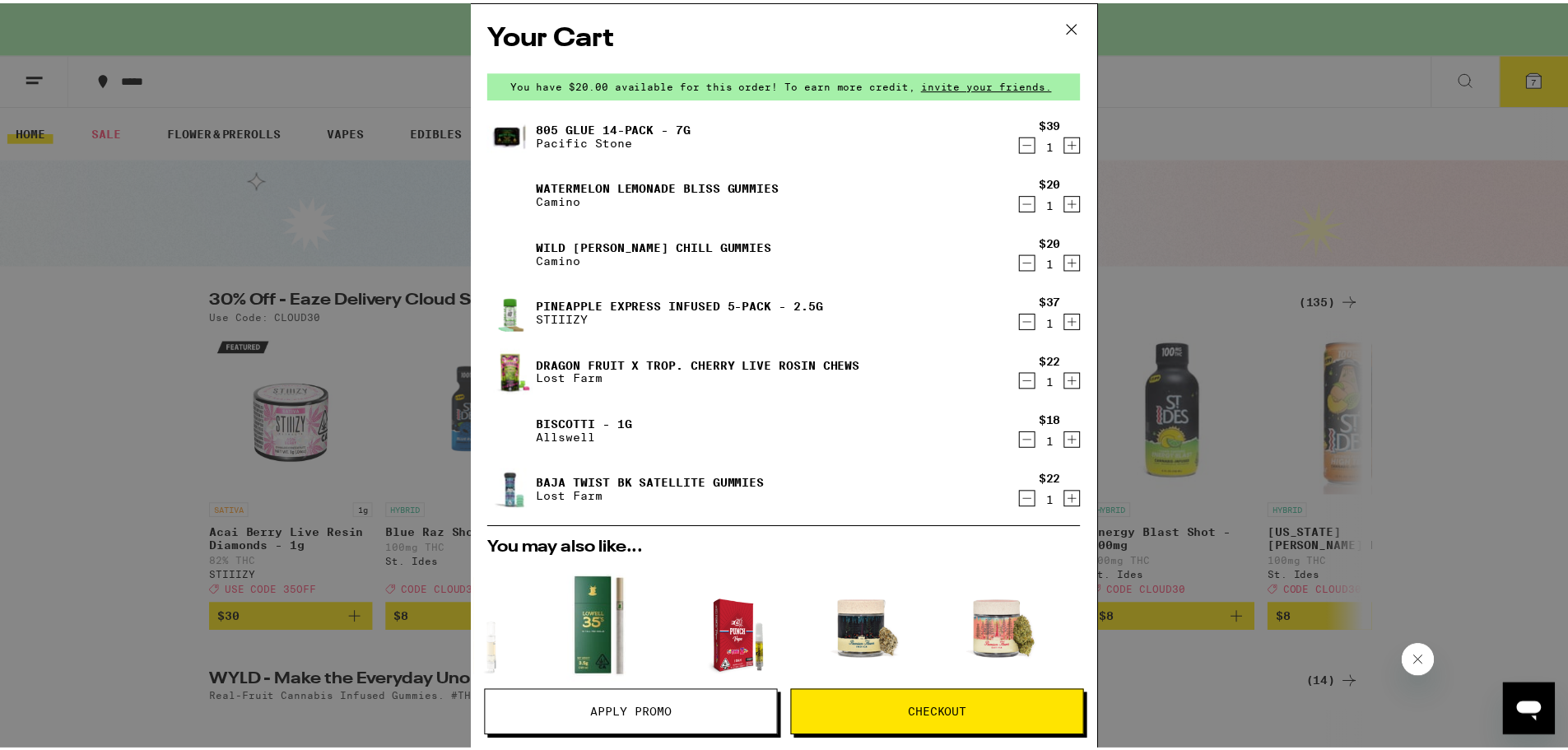
scroll to position [412, 0]
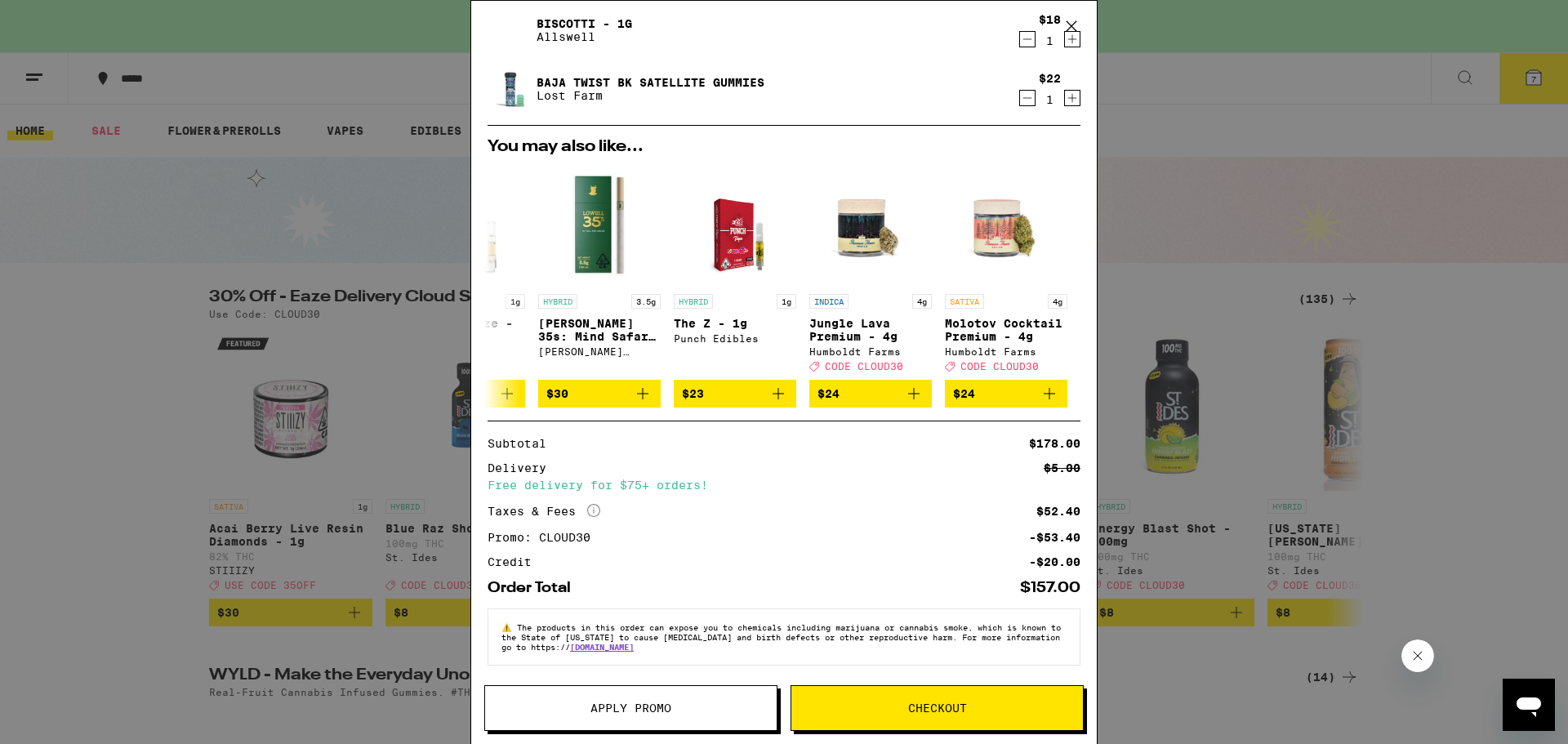
click at [987, 697] on button "Checkout" at bounding box center [937, 707] width 293 height 46
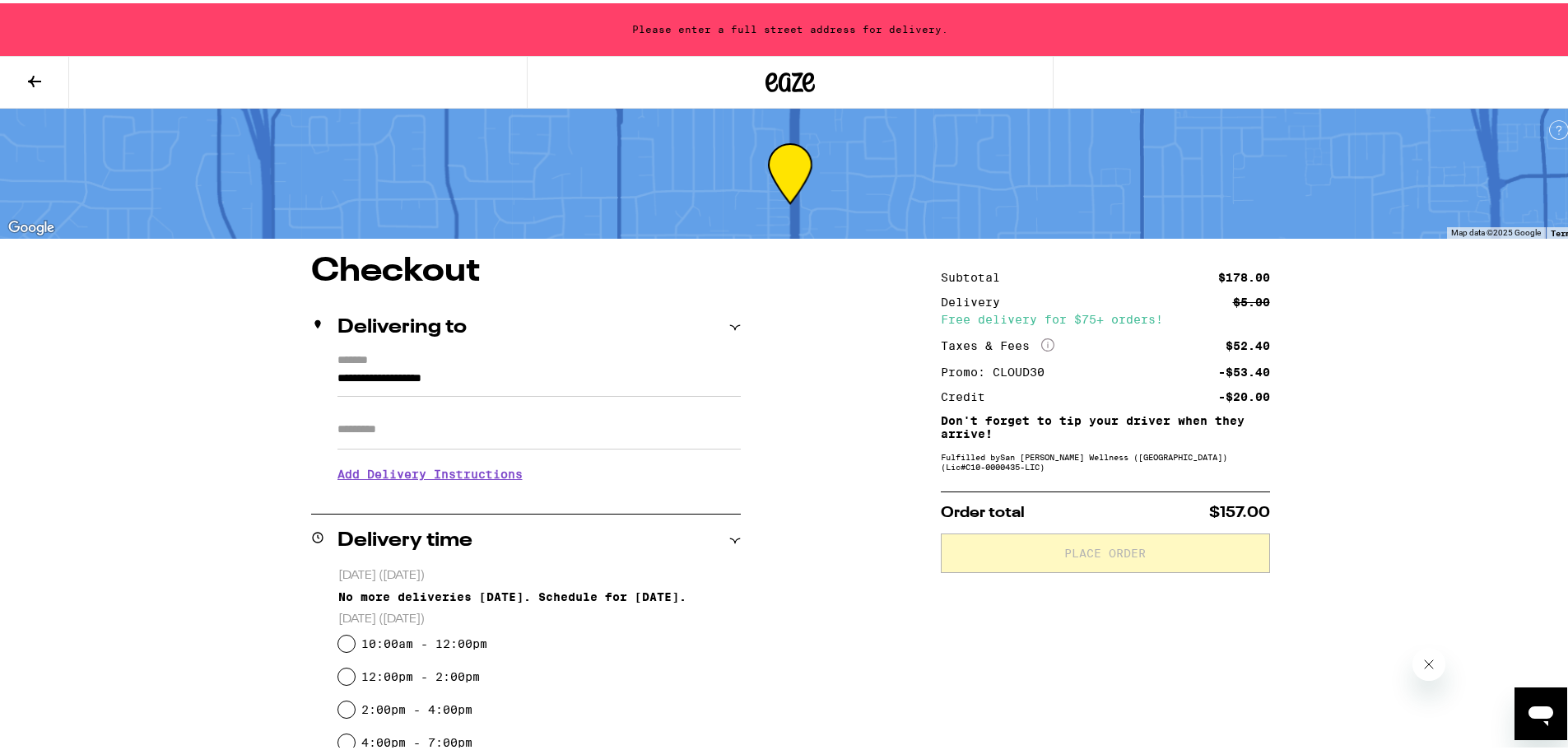
click at [377, 423] on input "Apt/Suite" at bounding box center [540, 426] width 404 height 40
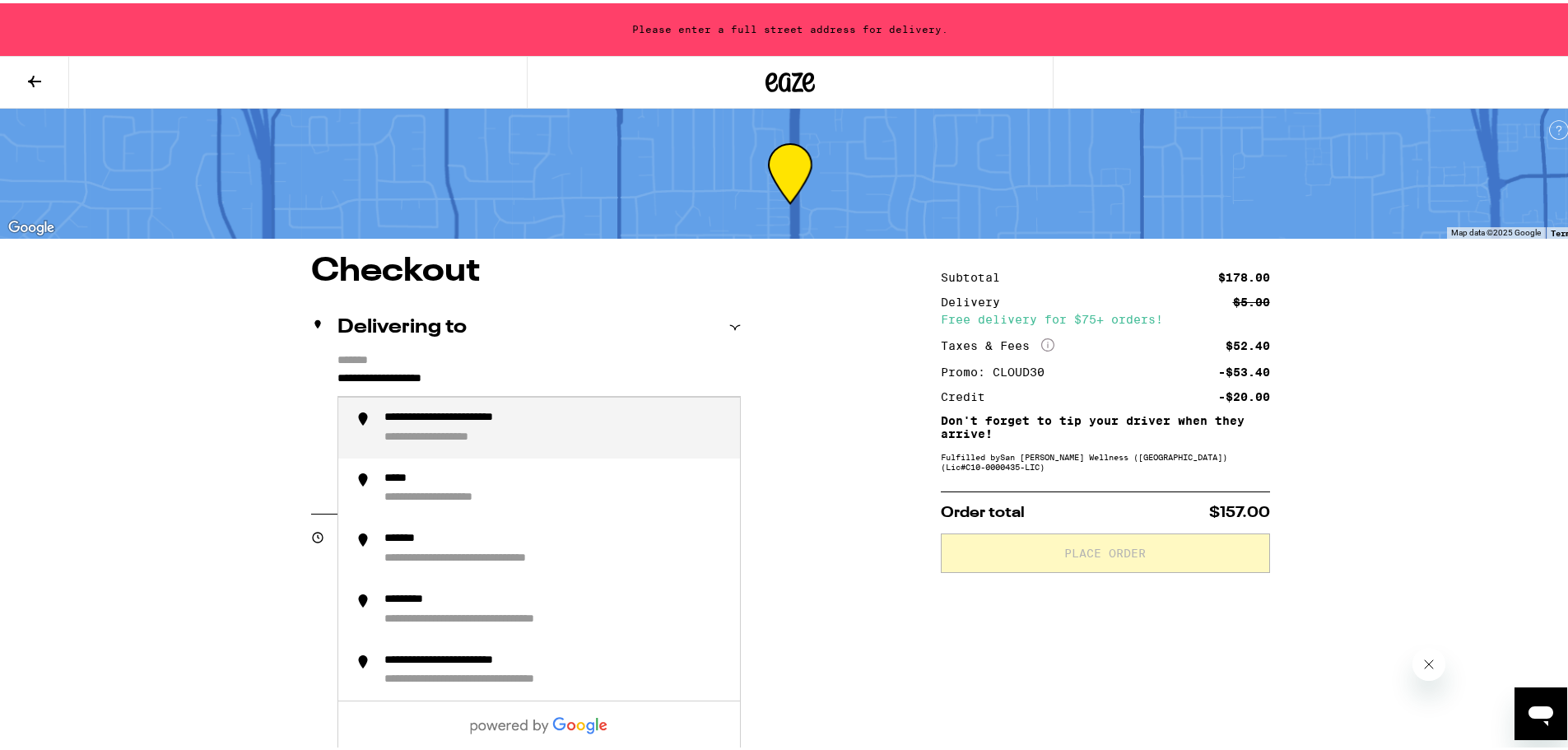
drag, startPoint x: 489, startPoint y: 377, endPoint x: 244, endPoint y: 377, distance: 245.0
click at [511, 429] on div "**********" at bounding box center [555, 424] width 342 height 35
type input "**********"
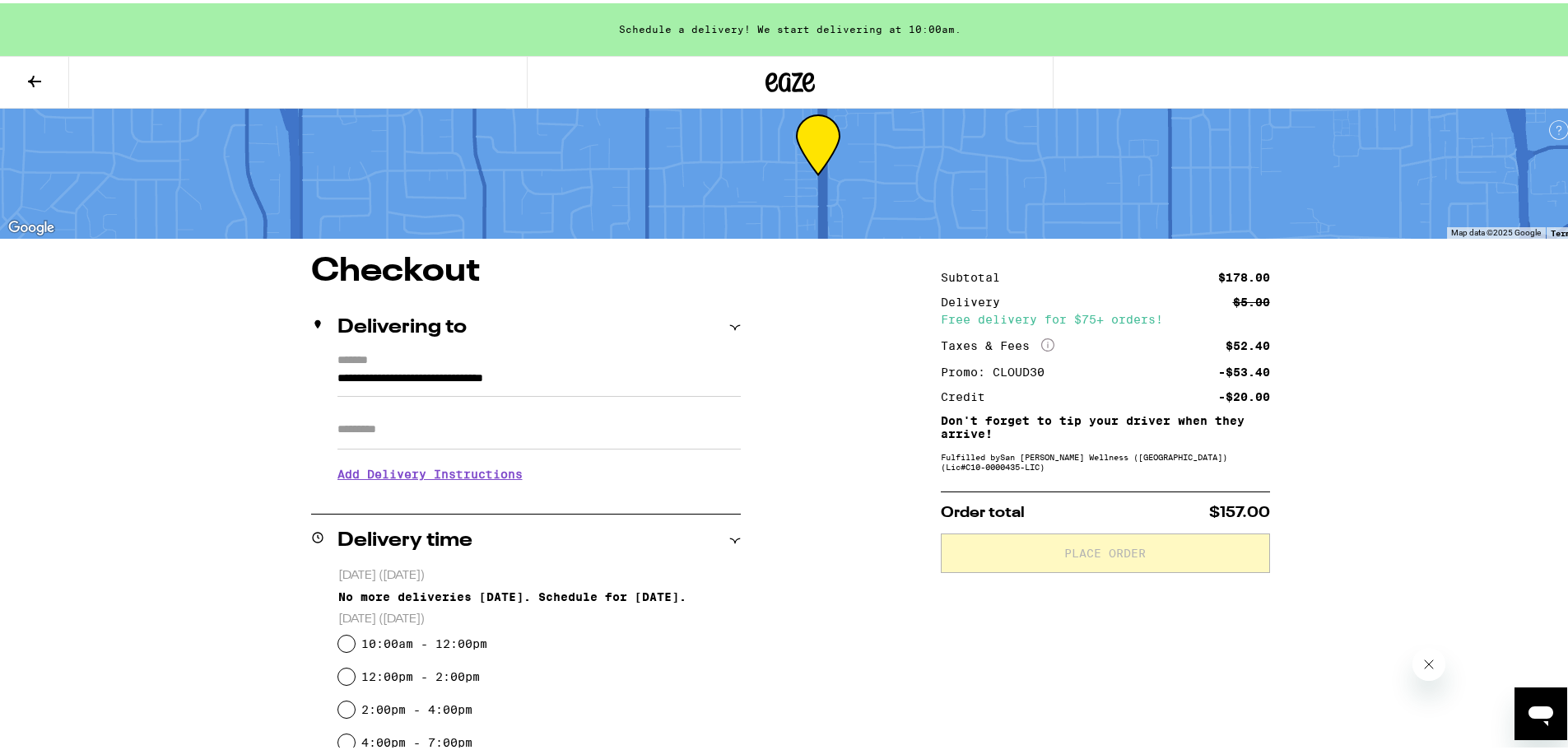
click at [461, 435] on input "Apt/Suite" at bounding box center [540, 426] width 404 height 40
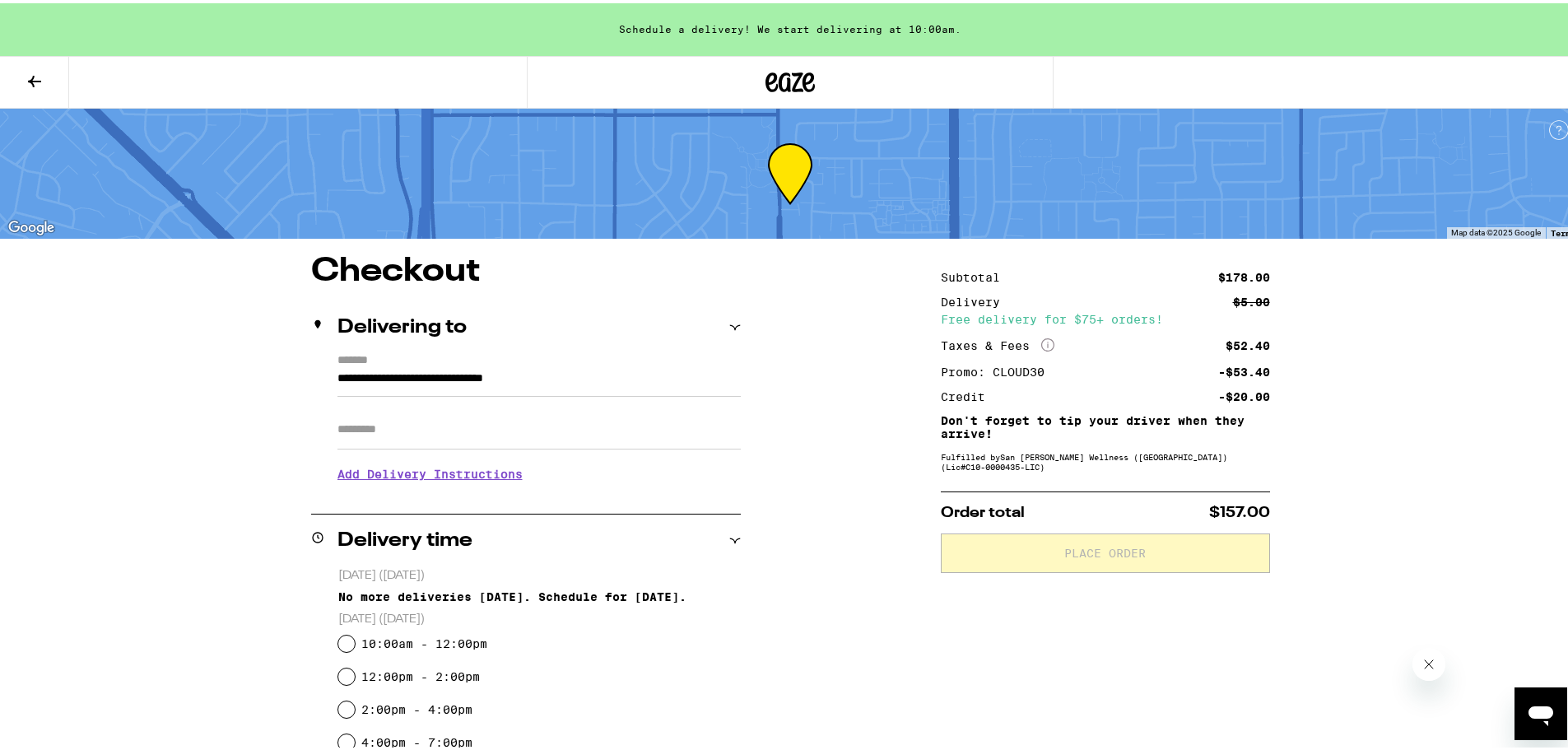
type input "*"
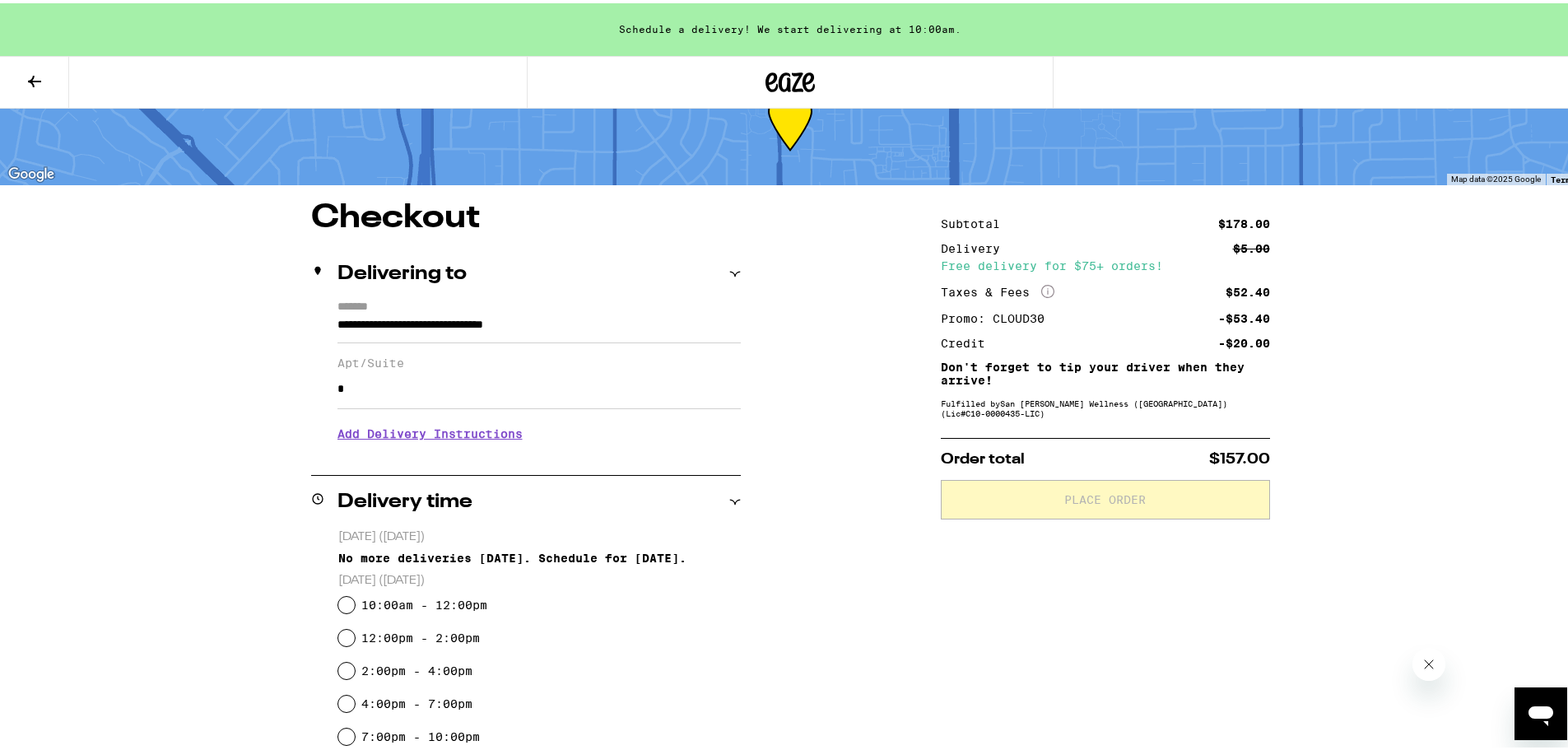
scroll to position [82, 0]
